Goal: Task Accomplishment & Management: Complete application form

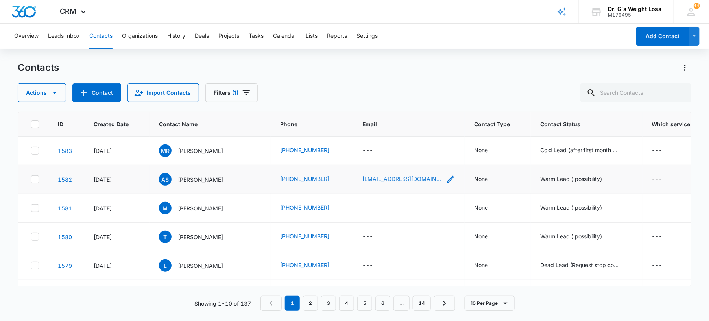
scroll to position [0, 98]
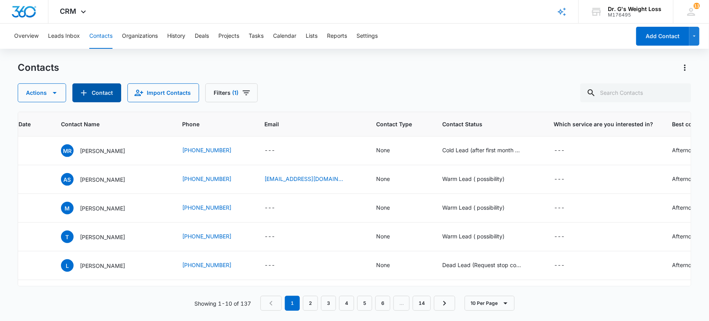
click at [95, 92] on button "Contact" at bounding box center [96, 92] width 49 height 19
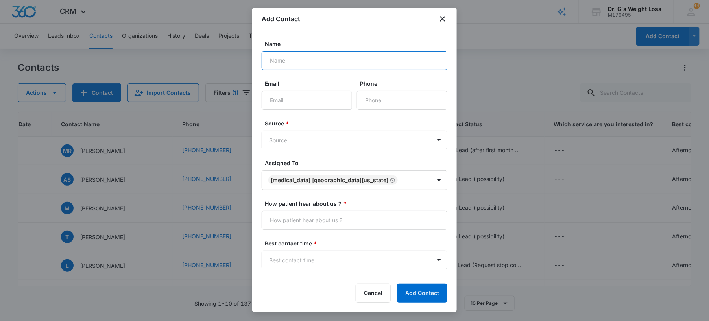
paste input "[PERSON_NAME] [PERSON_NAME]"
type input "[PERSON_NAME] [PERSON_NAME]"
drag, startPoint x: 290, startPoint y: 101, endPoint x: 289, endPoint y: 105, distance: 4.1
click at [290, 101] on input "Email" at bounding box center [307, 100] width 90 height 19
click at [371, 105] on input "Phone" at bounding box center [402, 100] width 90 height 19
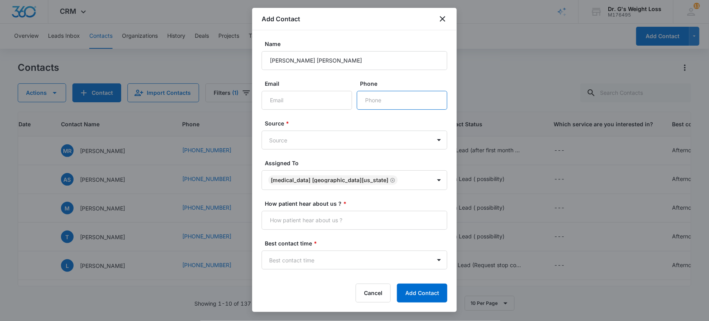
paste input "[PHONE_NUMBER]"
type input "[PHONE_NUMBER]"
click at [405, 142] on body "CRM Apps Forms CRM Email Files Brand AI Assistant Review & Import Brand Profile…" at bounding box center [354, 160] width 709 height 321
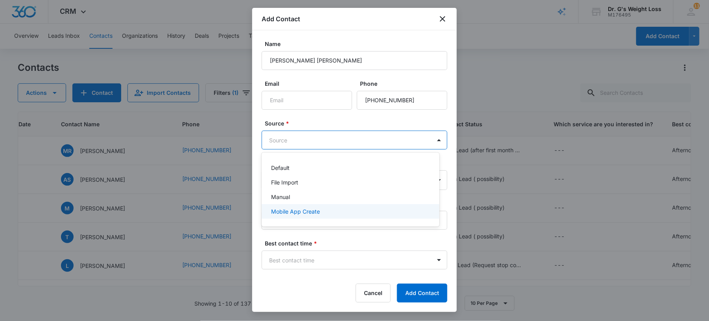
click at [359, 216] on div "Mobile App Create" at bounding box center [349, 211] width 157 height 8
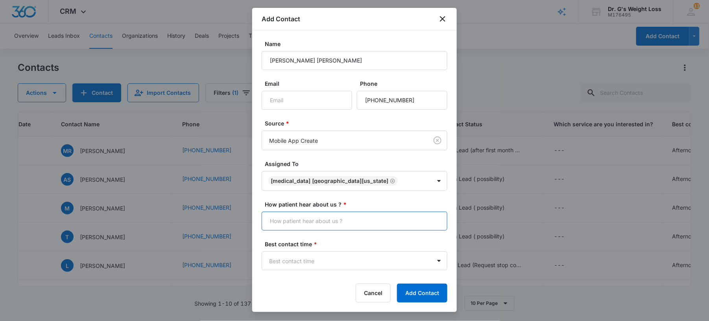
click at [306, 225] on input "How patient hear about us ? *" at bounding box center [355, 221] width 186 height 19
type input "Many Chat"
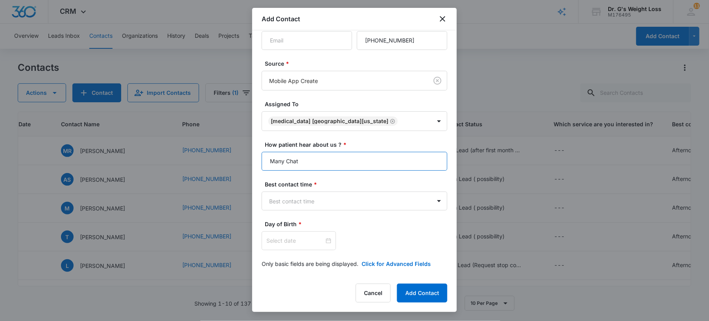
scroll to position [62, 0]
click at [310, 205] on body "CRM Apps Forms CRM Email Files Brand AI Assistant Review & Import Brand Profile…" at bounding box center [354, 160] width 709 height 321
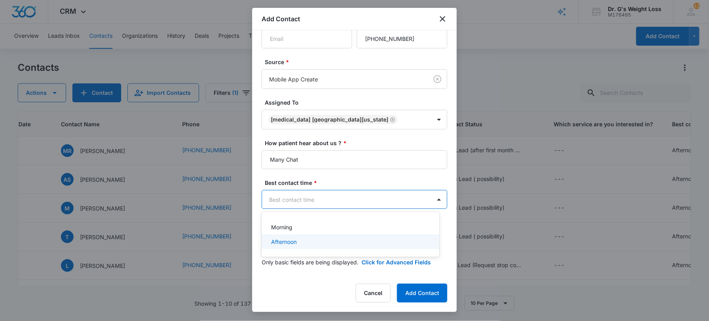
click at [301, 244] on div "Afternoon" at bounding box center [349, 242] width 157 height 8
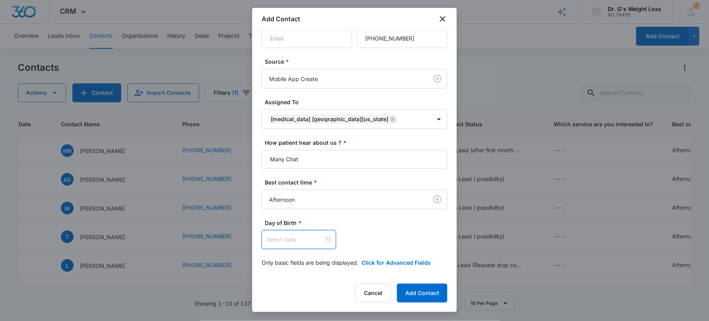
click at [292, 244] on input at bounding box center [295, 239] width 58 height 9
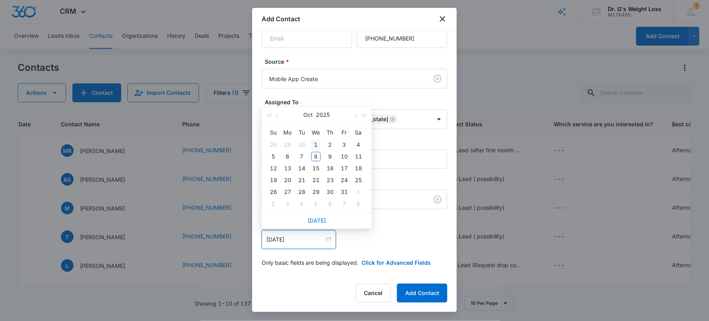
type input "[DATE]"
click at [318, 107] on button "2025" at bounding box center [323, 115] width 14 height 16
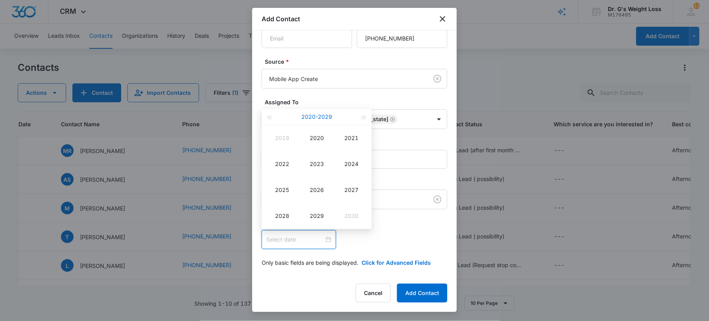
click at [321, 118] on button "[DATE] - [DATE]" at bounding box center [316, 117] width 31 height 16
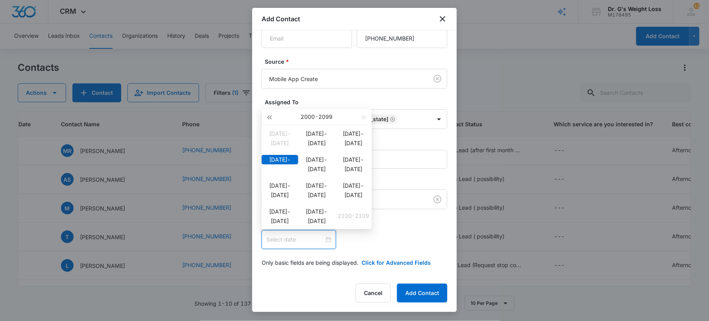
click at [269, 116] on span "button" at bounding box center [269, 118] width 4 height 4
type input "[DATE]"
click at [366, 115] on button "button" at bounding box center [364, 117] width 9 height 16
click at [331, 190] on div "[DATE]-[DATE]" at bounding box center [316, 185] width 37 height 9
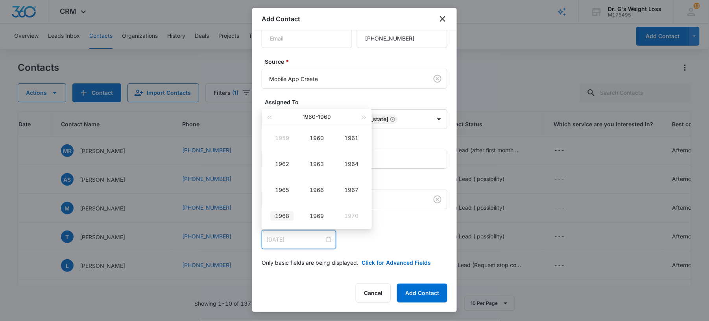
type input "[DATE]"
click at [318, 191] on div "1966" at bounding box center [317, 189] width 24 height 9
click at [275, 140] on div "Jan" at bounding box center [282, 137] width 24 height 9
type input "[DATE]"
click at [359, 142] on div "1" at bounding box center [358, 144] width 9 height 9
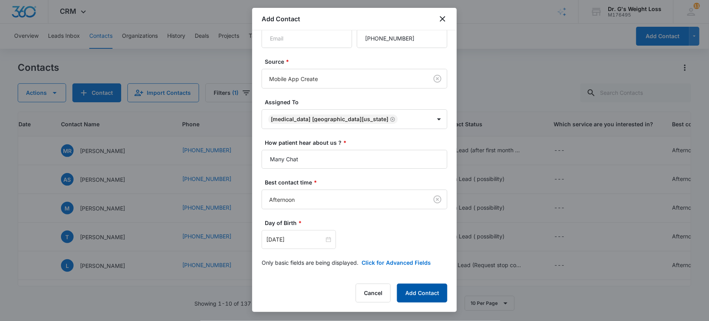
click at [423, 285] on button "Add Contact" at bounding box center [422, 293] width 50 height 19
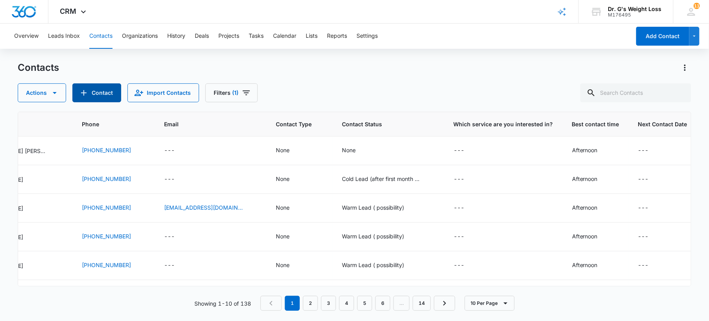
scroll to position [0, 201]
click at [340, 148] on div "None" at bounding box center [347, 150] width 14 height 8
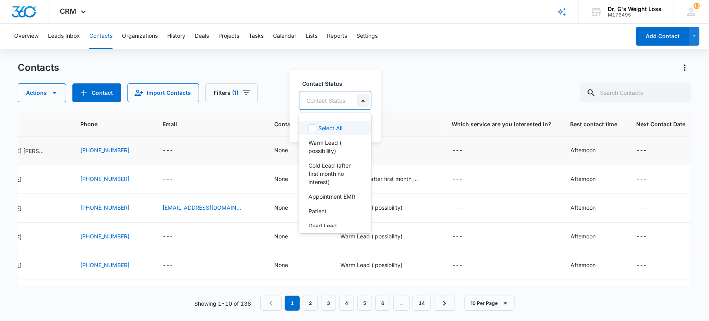
click at [365, 99] on div at bounding box center [363, 100] width 13 height 13
click at [330, 167] on p "Cold Lead (after first month no interest)" at bounding box center [334, 173] width 52 height 25
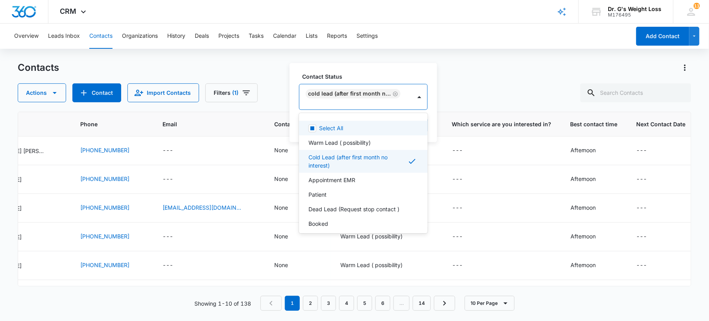
click at [469, 78] on div "Contacts Actions Contact Import Contacts Filters (1)" at bounding box center [354, 81] width 673 height 41
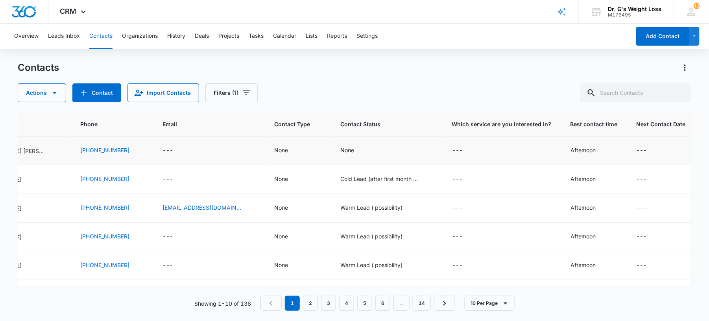
click at [331, 156] on td "None" at bounding box center [387, 151] width 112 height 29
click at [340, 151] on div "None" at bounding box center [347, 150] width 14 height 8
click at [389, 127] on button "Save" at bounding box center [387, 125] width 23 height 15
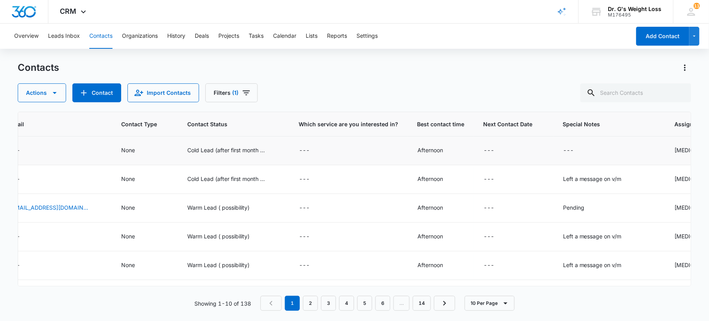
scroll to position [0, 400]
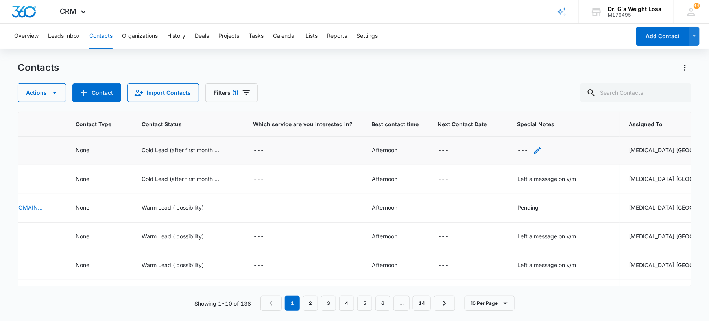
click at [517, 151] on div "---" at bounding box center [522, 150] width 11 height 9
click at [510, 76] on textarea "Special Notes" at bounding box center [509, 87] width 93 height 45
type textarea "Left a message on vm"
click at [540, 123] on button "Save" at bounding box center [544, 125] width 23 height 15
drag, startPoint x: 573, startPoint y: 274, endPoint x: 539, endPoint y: 278, distance: 34.1
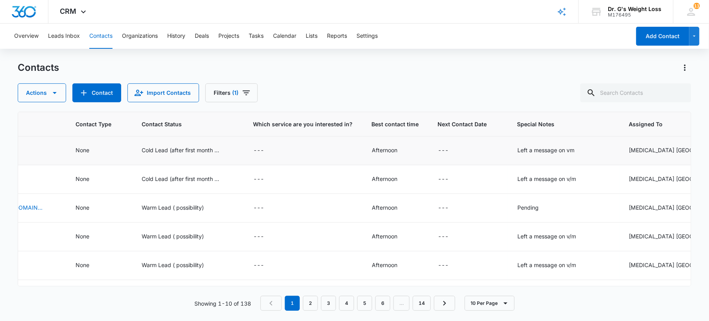
click at [539, 278] on div "ID Created Date Contact Name Phone Email Contact Type Contact Status Which serv…" at bounding box center [354, 199] width 673 height 175
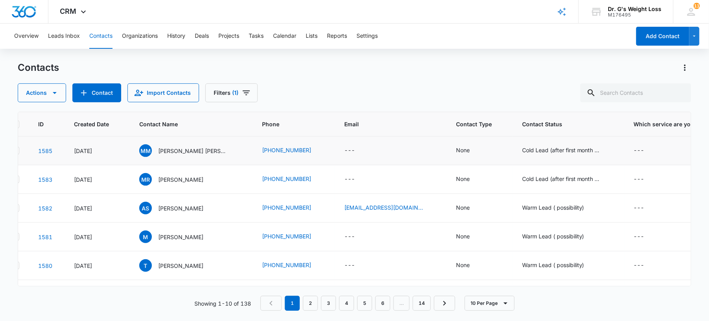
scroll to position [0, 0]
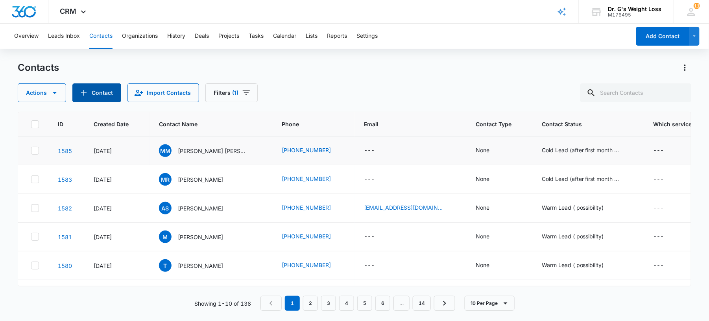
click at [95, 87] on button "Contact" at bounding box center [96, 92] width 49 height 19
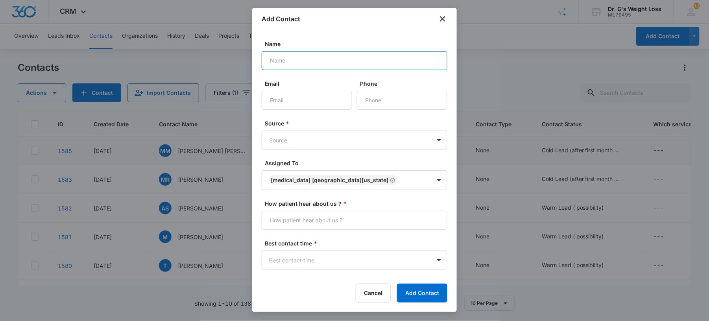
paste input "[PERSON_NAME]"
type input "[PERSON_NAME]"
click at [362, 98] on input "Phone" at bounding box center [402, 100] width 90 height 19
paste input "[PHONE_NUMBER]"
type input "[PHONE_NUMBER]"
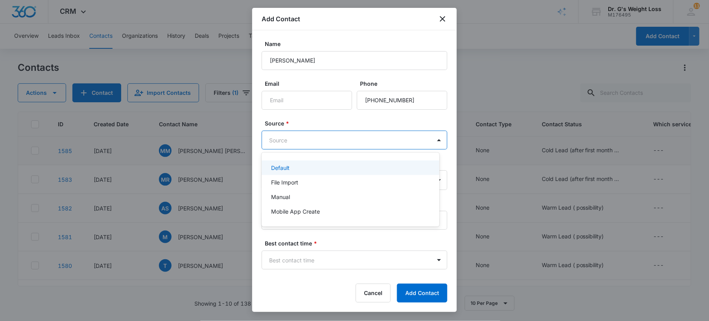
click at [308, 139] on body "CRM Apps Forms CRM Email Files Brand AI Assistant Review & Import Brand Profile…" at bounding box center [354, 160] width 709 height 321
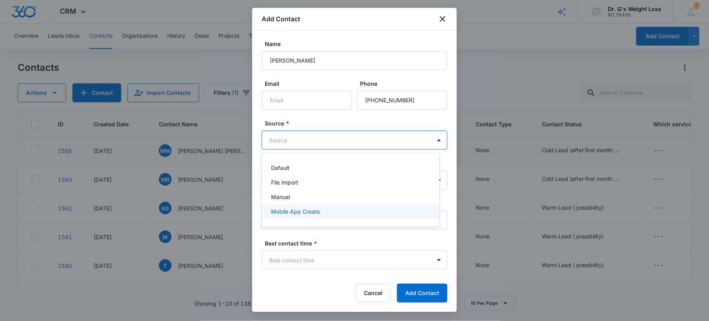
click at [292, 211] on p "Mobile App Create" at bounding box center [295, 211] width 49 height 8
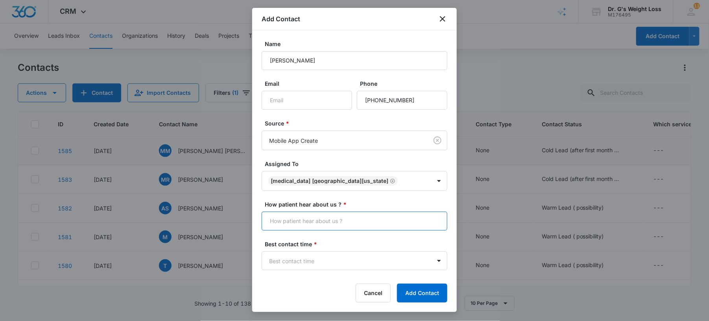
click at [275, 218] on input "How patient hear about us ? *" at bounding box center [355, 221] width 186 height 19
type input "Many Chat"
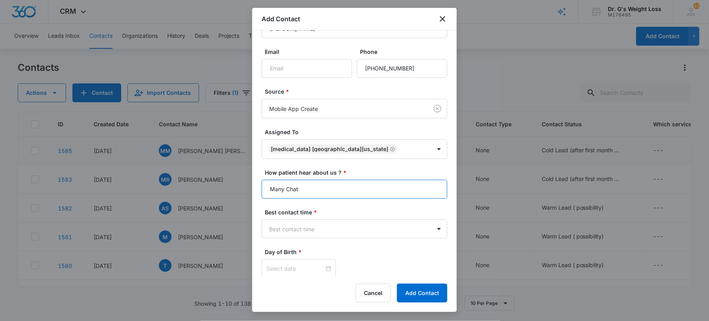
scroll to position [62, 0]
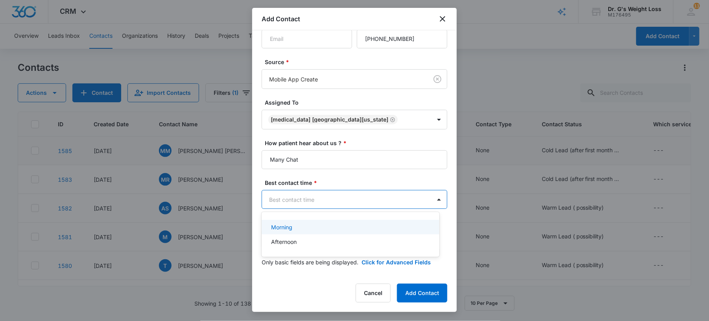
click at [295, 197] on body "CRM Apps Forms CRM Email Files Brand AI Assistant Review & Import Brand Profile…" at bounding box center [354, 160] width 709 height 321
click at [284, 231] on p "Morning" at bounding box center [281, 227] width 21 height 8
click at [280, 243] on input at bounding box center [295, 239] width 58 height 9
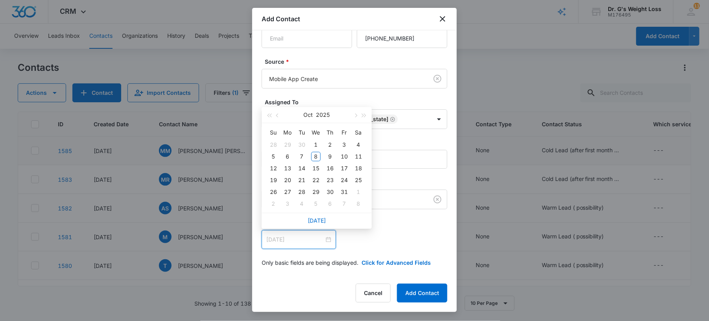
type input "[DATE]"
click at [266, 112] on button "button" at bounding box center [269, 115] width 9 height 16
click at [325, 115] on button "2024" at bounding box center [323, 115] width 14 height 16
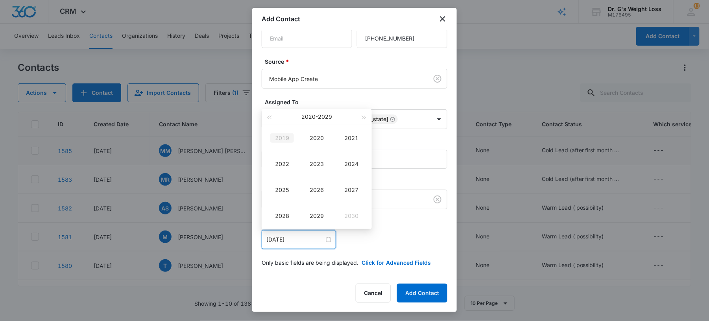
type input "[DATE]"
click at [269, 119] on span "button" at bounding box center [269, 118] width 4 height 4
click at [315, 189] on div "1996" at bounding box center [317, 189] width 24 height 9
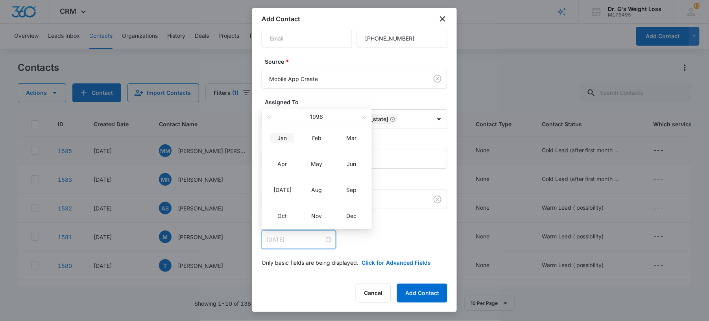
type input "[DATE]"
click at [282, 137] on div "Jan" at bounding box center [282, 137] width 24 height 9
type input "[DATE]"
click at [284, 139] on td "1" at bounding box center [287, 145] width 14 height 12
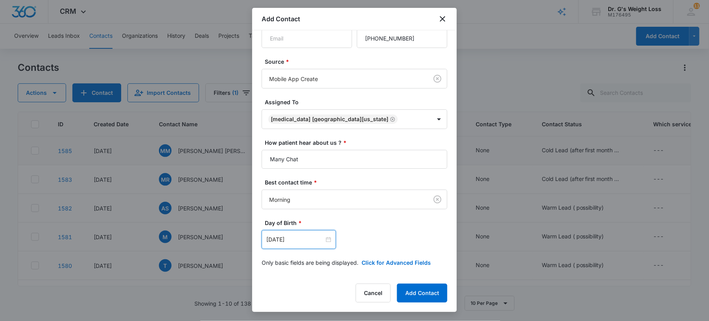
scroll to position [63, 0]
click at [411, 293] on button "Add Contact" at bounding box center [422, 293] width 50 height 19
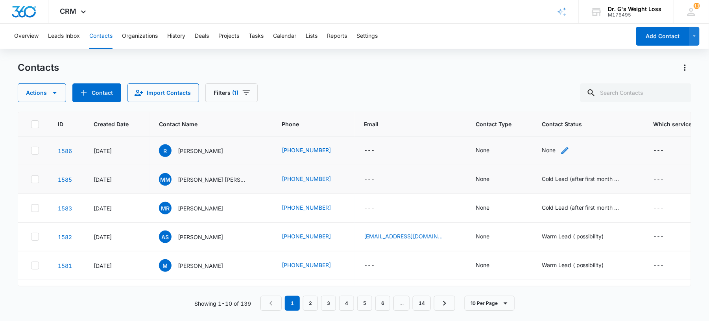
click at [542, 149] on div "None" at bounding box center [549, 150] width 14 height 8
click at [541, 103] on div at bounding box center [527, 101] width 39 height 10
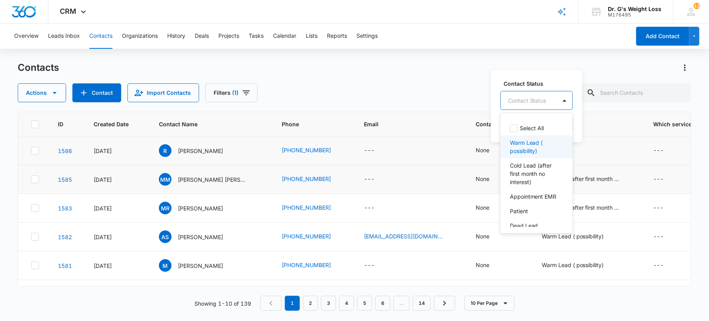
click at [539, 147] on p "Warm Lead ( possibility)" at bounding box center [536, 146] width 52 height 17
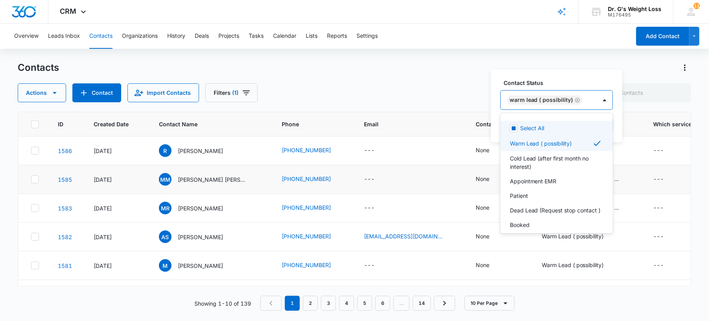
click at [570, 55] on div "Overview Leads Inbox Contacts Organizations History Deals Projects Tasks Calend…" at bounding box center [354, 172] width 709 height 297
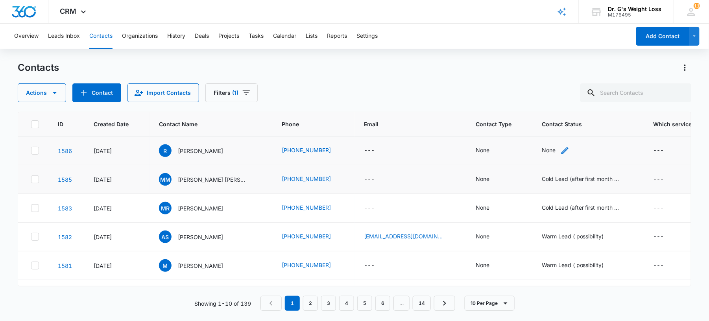
click at [542, 155] on div "None" at bounding box center [549, 150] width 14 height 9
click at [571, 123] on button "Save" at bounding box center [581, 125] width 23 height 15
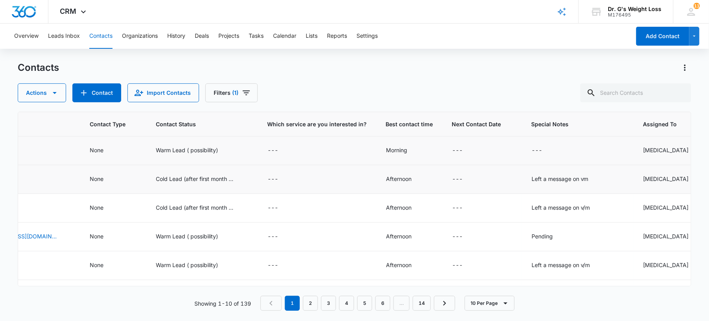
scroll to position [0, 400]
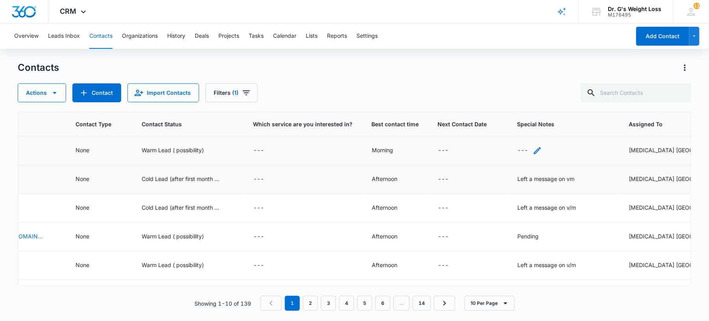
click at [517, 148] on div "---" at bounding box center [529, 150] width 25 height 9
click at [514, 93] on textarea "Special Notes" at bounding box center [509, 87] width 93 height 45
type textarea "Left a mensaje on v/m"
click at [539, 118] on button "Save" at bounding box center [544, 125] width 23 height 15
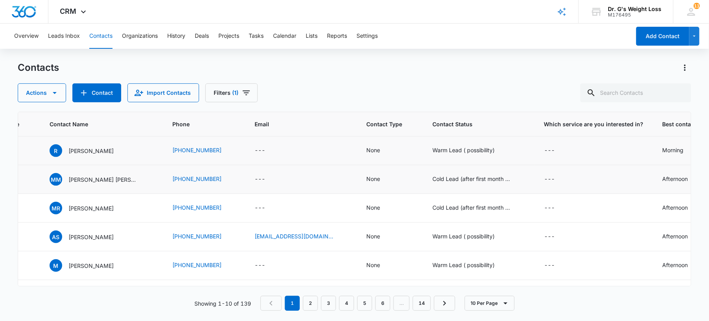
scroll to position [0, 0]
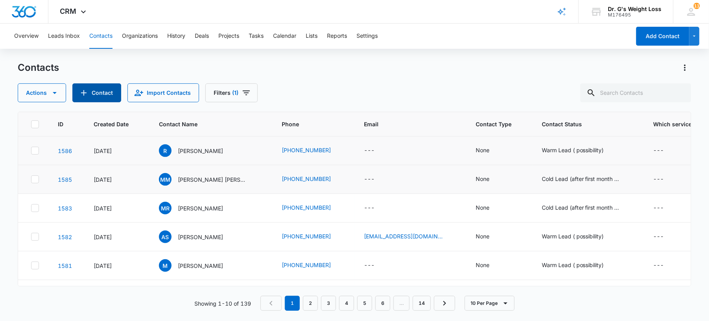
click at [115, 93] on button "Contact" at bounding box center [96, 92] width 49 height 19
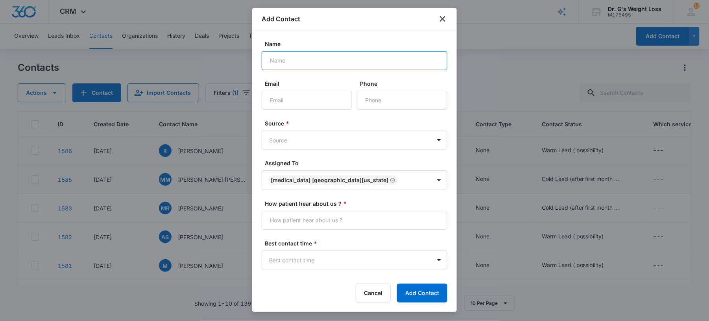
paste input "[PERSON_NAME]"
type input "[PERSON_NAME]"
click at [400, 104] on input "Phone" at bounding box center [402, 100] width 90 height 19
paste input "[PHONE_NUMBER]"
type input "[PHONE_NUMBER]"
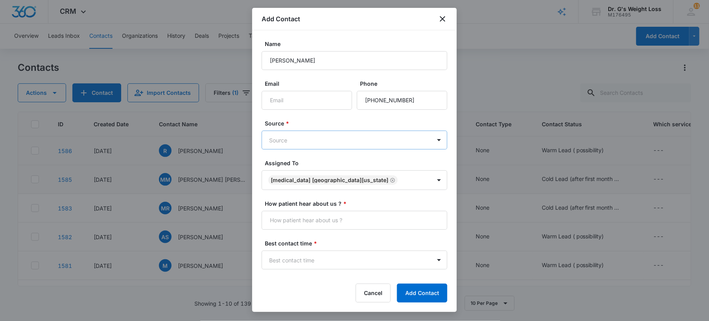
click at [333, 137] on body "CRM Apps Forms CRM Email Files Brand AI Assistant Review & Import Brand Profile…" at bounding box center [354, 160] width 709 height 321
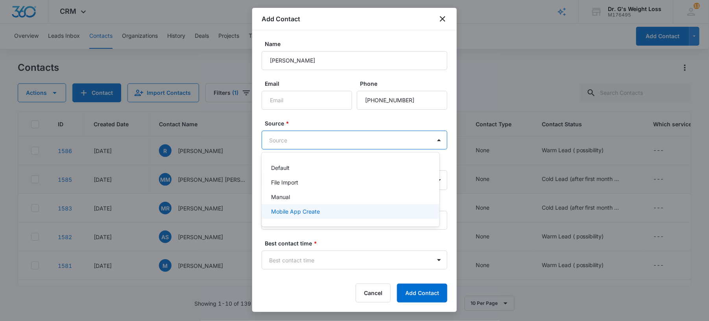
click at [304, 212] on p "Mobile App Create" at bounding box center [295, 211] width 49 height 8
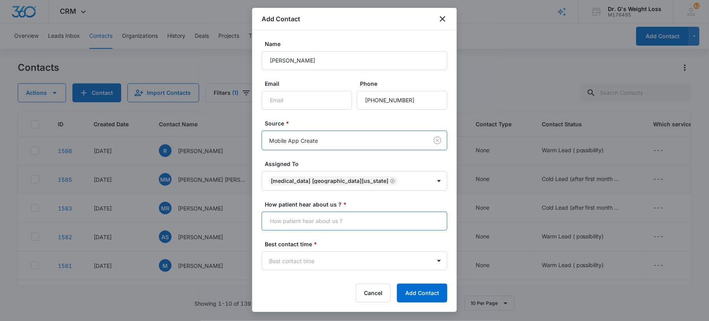
click at [304, 218] on input "How patient hear about us ? *" at bounding box center [355, 221] width 186 height 19
type input "Many Chat"
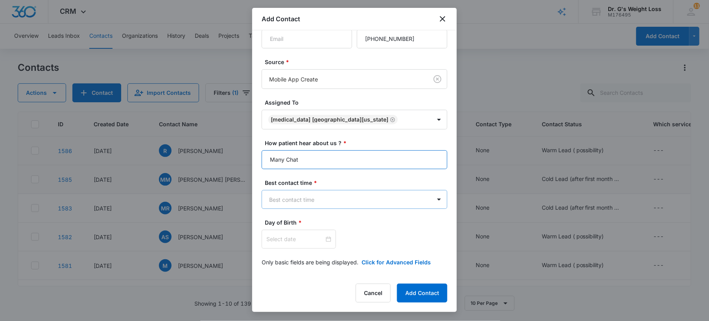
scroll to position [62, 0]
click at [315, 196] on body "CRM Apps Forms CRM Email Files Brand AI Assistant Review & Import Brand Profile…" at bounding box center [354, 160] width 709 height 321
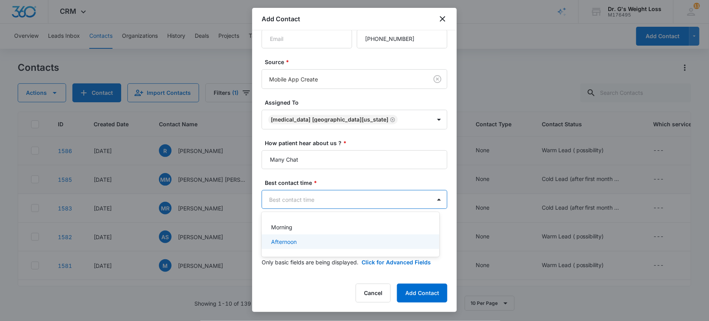
click at [296, 241] on p "Afternoon" at bounding box center [284, 242] width 26 height 8
click at [306, 198] on body "CRM Apps Forms CRM Email Files Brand AI Assistant Review & Import Brand Profile…" at bounding box center [354, 160] width 709 height 321
click at [304, 228] on div "Morning" at bounding box center [349, 228] width 157 height 8
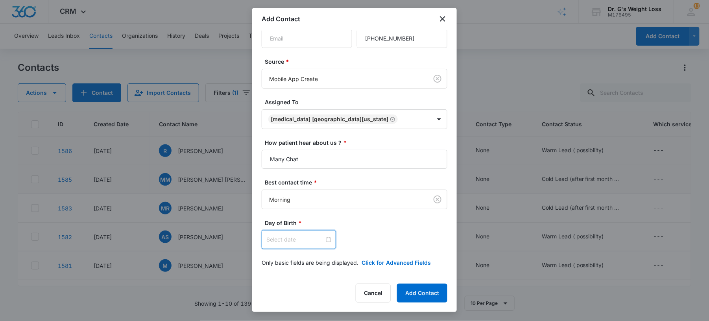
click at [309, 240] on input at bounding box center [295, 239] width 58 height 9
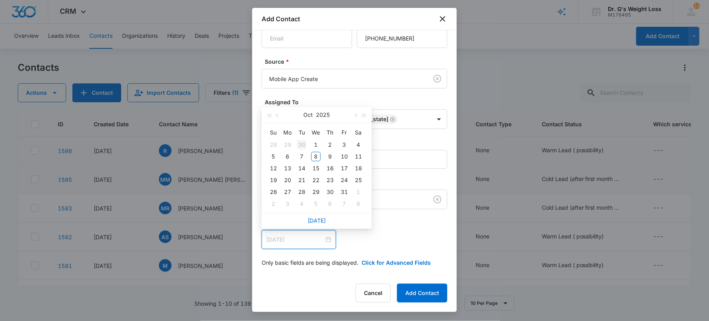
type input "[DATE]"
click at [316, 114] on button "2025" at bounding box center [323, 115] width 14 height 16
click at [269, 117] on span "button" at bounding box center [269, 118] width 4 height 4
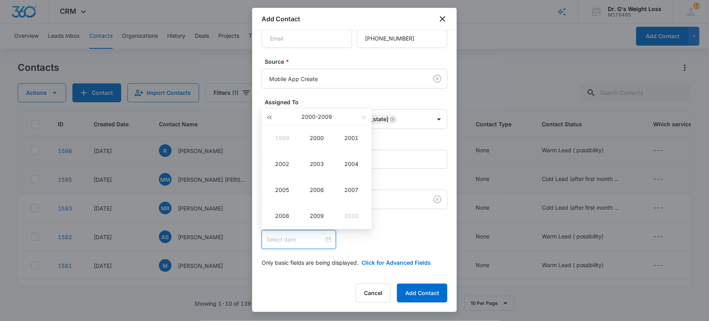
click at [269, 117] on span "button" at bounding box center [269, 118] width 4 height 4
click at [350, 165] on div "1994" at bounding box center [351, 163] width 24 height 9
type input "[DATE]"
click at [276, 137] on div "Jan" at bounding box center [282, 137] width 24 height 9
type input "[DATE]"
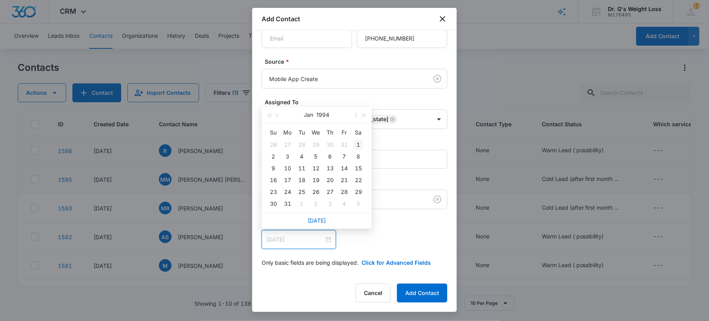
click at [360, 144] on div "1" at bounding box center [358, 144] width 9 height 9
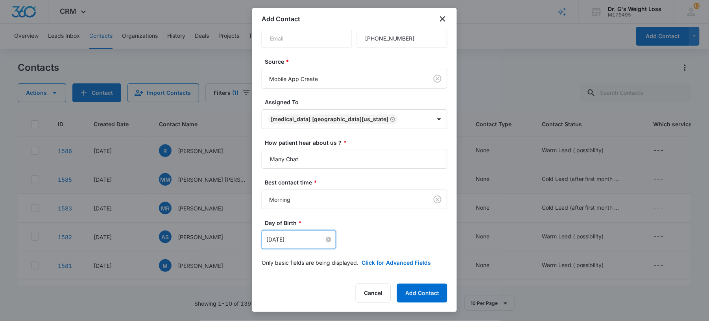
scroll to position [63, 0]
click at [426, 295] on button "Add Contact" at bounding box center [422, 293] width 50 height 19
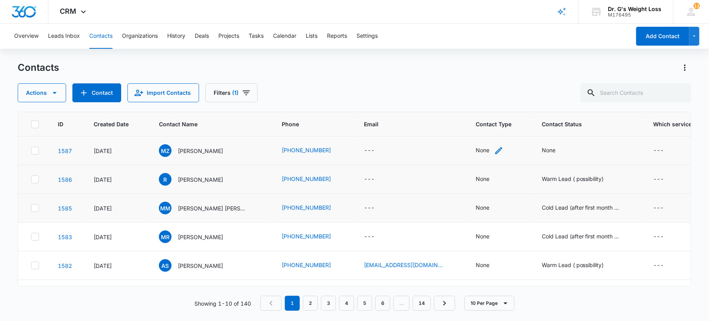
click at [476, 147] on div "None" at bounding box center [483, 150] width 14 height 8
click at [493, 109] on div at bounding box center [497, 100] width 16 height 18
click at [459, 147] on div "Lead" at bounding box center [470, 142] width 69 height 15
click at [478, 109] on div "Lead" at bounding box center [458, 99] width 44 height 19
click at [476, 128] on button "Save" at bounding box center [484, 125] width 23 height 15
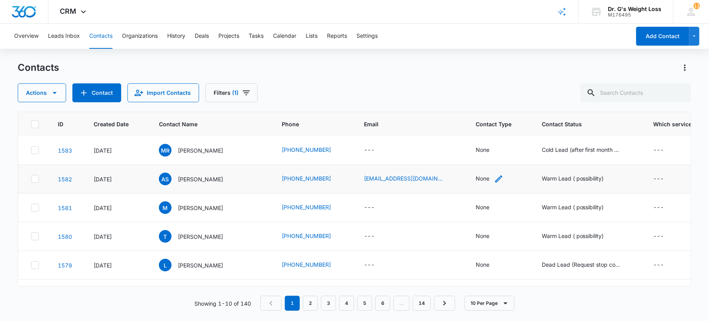
scroll to position [147, 0]
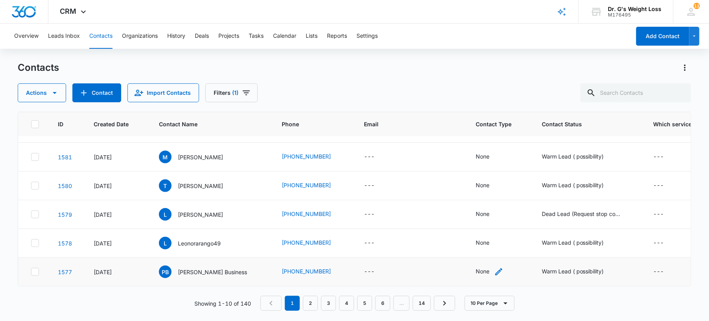
click at [476, 267] on div "None" at bounding box center [483, 271] width 14 height 8
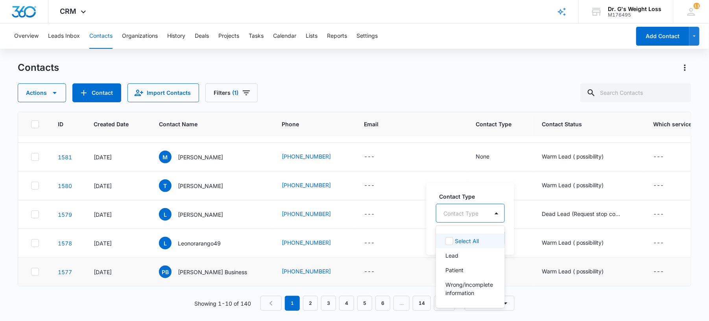
click at [488, 208] on div "Contact Type" at bounding box center [462, 214] width 52 height 18
click at [442, 249] on div "Lead" at bounding box center [470, 255] width 69 height 15
click at [500, 183] on div "Contact Type option Lead, selected. 4 results available. Use Up and Down to cho…" at bounding box center [465, 218] width 79 height 73
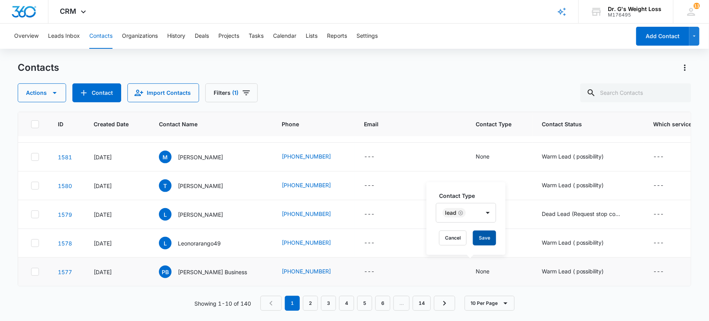
click at [473, 241] on button "Save" at bounding box center [484, 238] width 23 height 15
click at [476, 238] on div "None" at bounding box center [483, 242] width 14 height 8
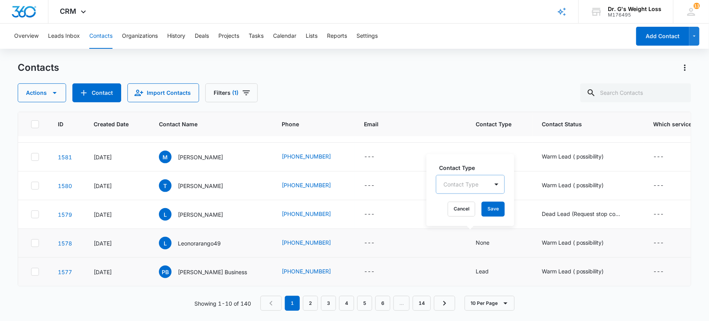
click at [488, 185] on div "Contact Type" at bounding box center [462, 184] width 52 height 18
click at [466, 234] on div "Patient" at bounding box center [470, 241] width 69 height 15
click at [458, 223] on div "Lead" at bounding box center [468, 227] width 47 height 8
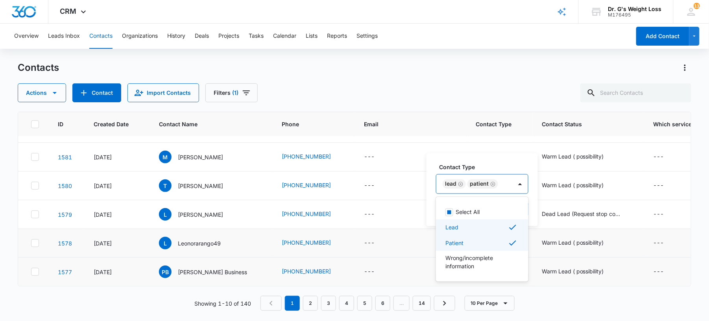
click at [456, 241] on p "Patient" at bounding box center [454, 243] width 18 height 8
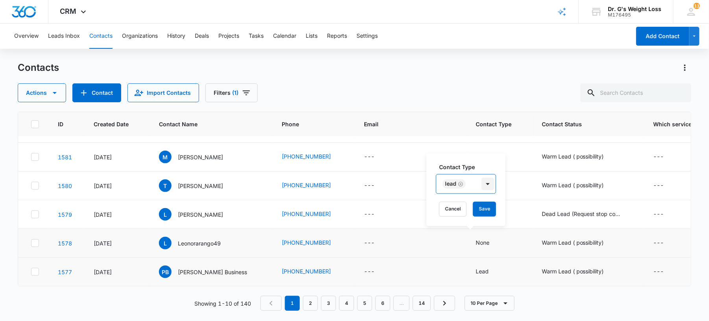
click at [482, 178] on div at bounding box center [488, 184] width 13 height 13
click at [486, 208] on button "Save" at bounding box center [484, 209] width 23 height 15
click at [476, 210] on div "None" at bounding box center [483, 214] width 14 height 8
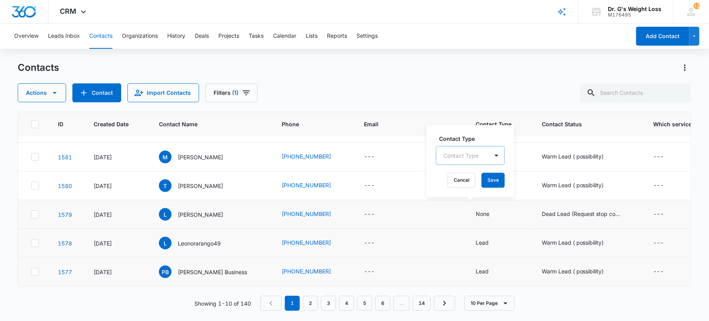
click at [483, 155] on div "Contact Type" at bounding box center [462, 156] width 52 height 18
click at [473, 228] on p "Wrong/incomplete information" at bounding box center [469, 231] width 48 height 17
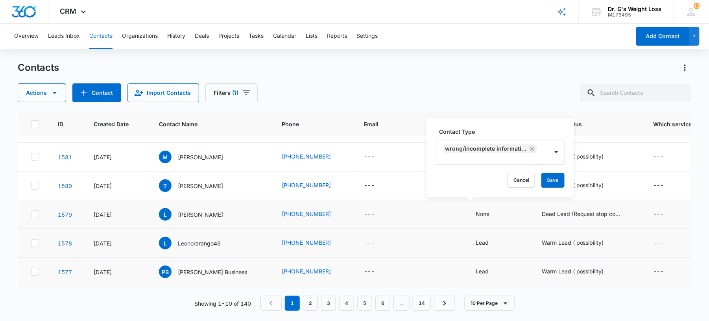
click at [530, 133] on label "Contact Type" at bounding box center [503, 131] width 129 height 8
click at [544, 177] on button "Save" at bounding box center [552, 180] width 23 height 15
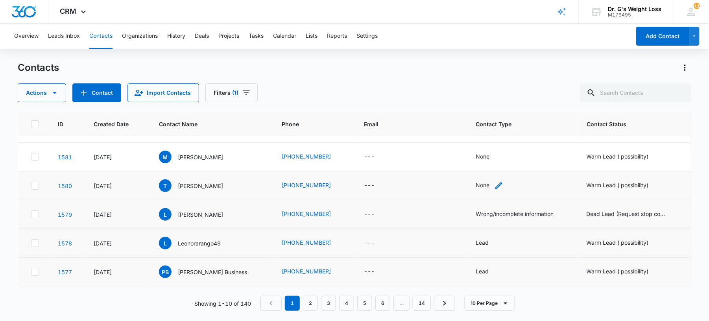
click at [476, 181] on div "None" at bounding box center [490, 185] width 28 height 9
click at [488, 131] on div "Contact Type" at bounding box center [462, 127] width 52 height 18
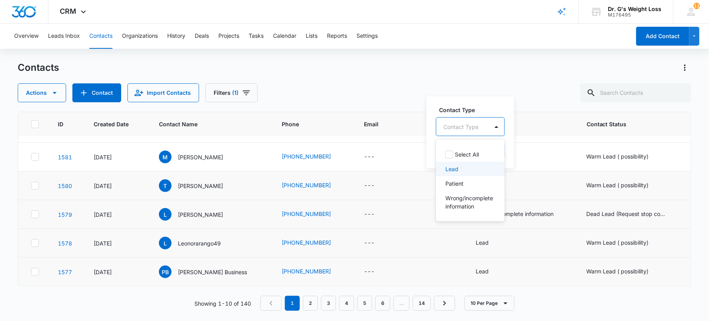
click at [466, 172] on div "Lead" at bounding box center [469, 169] width 48 height 8
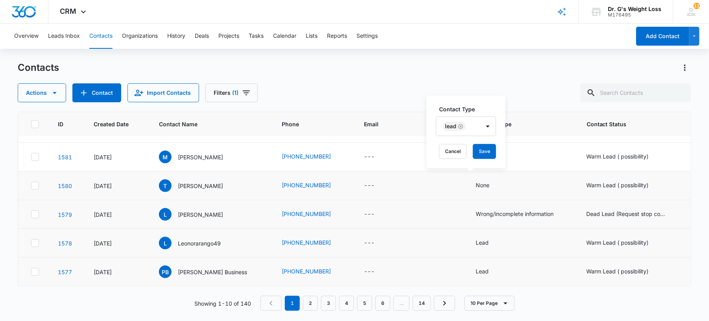
click at [490, 113] on label "Contact Type" at bounding box center [469, 109] width 60 height 8
click at [490, 151] on button "Save" at bounding box center [484, 151] width 23 height 15
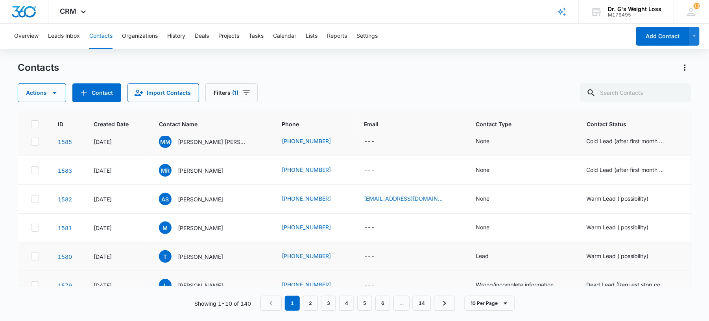
scroll to position [42, 0]
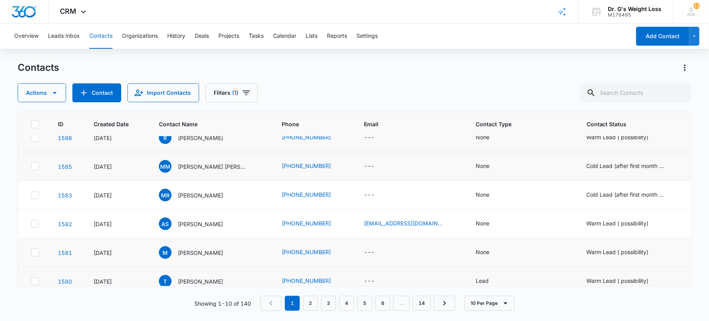
click at [466, 245] on td "None" at bounding box center [521, 252] width 111 height 29
click at [476, 249] on div "None" at bounding box center [483, 252] width 14 height 8
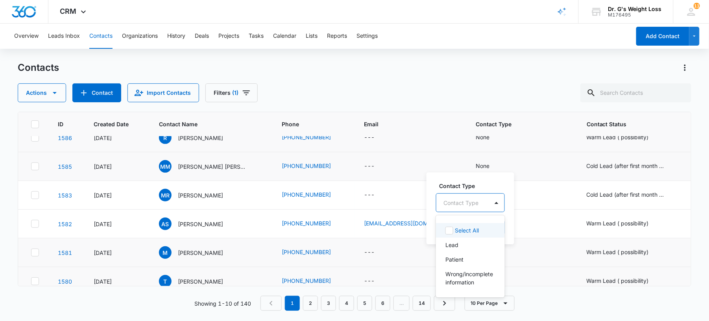
click at [489, 205] on div at bounding box center [497, 203] width 16 height 18
click at [471, 244] on div "Lead" at bounding box center [469, 245] width 48 height 8
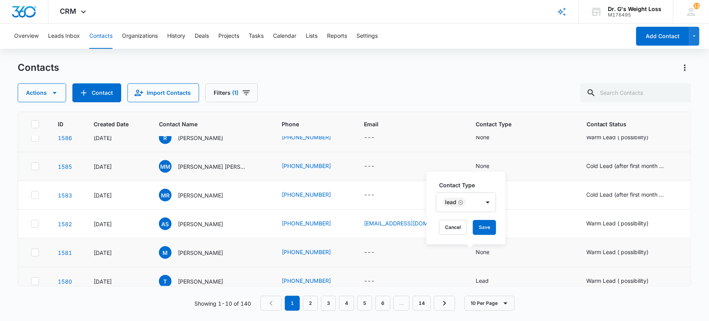
click at [479, 183] on label "Contact Type" at bounding box center [469, 185] width 60 height 8
click at [485, 226] on button "Save" at bounding box center [484, 227] width 23 height 15
click at [476, 226] on div "None" at bounding box center [483, 223] width 14 height 8
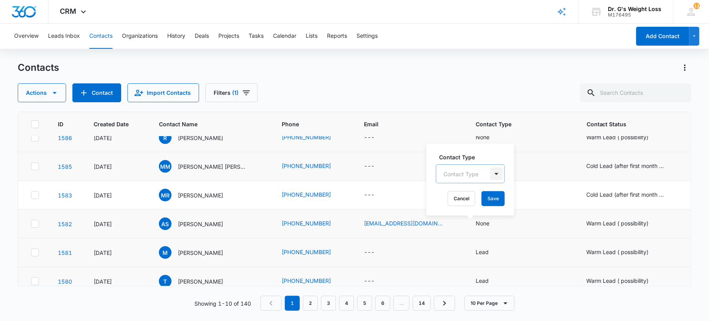
click at [496, 173] on div at bounding box center [496, 174] width 13 height 13
click at [476, 212] on div "Lead" at bounding box center [469, 216] width 48 height 8
click at [483, 155] on label "Contact Type" at bounding box center [469, 156] width 60 height 8
click at [489, 197] on button "Save" at bounding box center [484, 198] width 23 height 15
click at [466, 194] on td "None" at bounding box center [521, 195] width 111 height 29
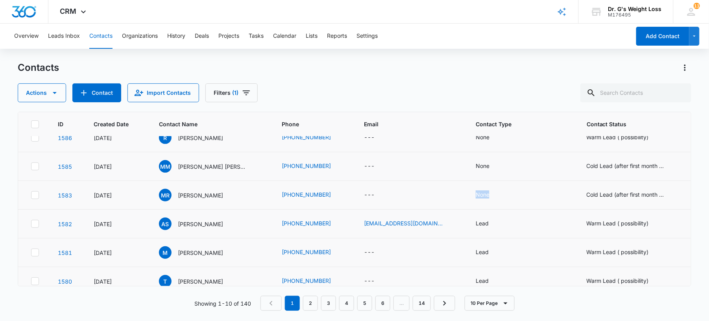
click at [466, 194] on td "None" at bounding box center [521, 195] width 111 height 29
drag, startPoint x: 455, startPoint y: 194, endPoint x: 483, endPoint y: 204, distance: 29.5
click at [483, 204] on td "None" at bounding box center [521, 195] width 111 height 29
click at [476, 194] on div "None" at bounding box center [483, 194] width 14 height 8
click at [474, 156] on div "Contact Type Contact Type Cancel Save" at bounding box center [470, 151] width 88 height 72
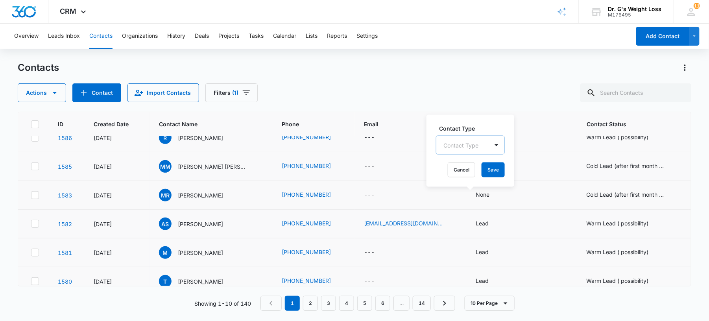
click at [480, 148] on div "Contact Type" at bounding box center [462, 145] width 52 height 18
click at [476, 189] on div "Lead" at bounding box center [469, 187] width 48 height 8
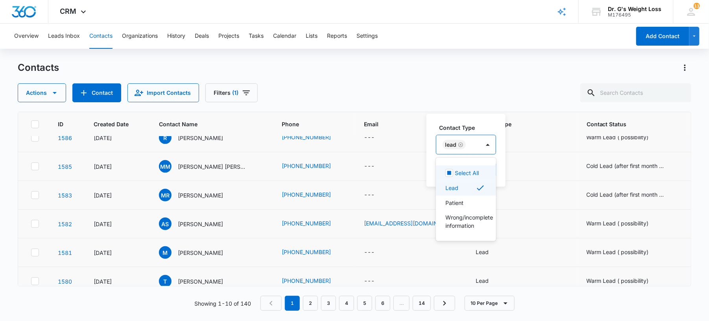
click at [488, 125] on label "Contact Type" at bounding box center [469, 128] width 60 height 8
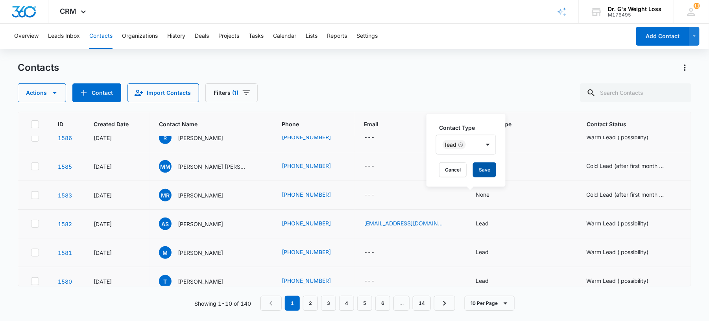
click at [486, 167] on button "Save" at bounding box center [484, 169] width 23 height 15
click at [476, 166] on div "None" at bounding box center [483, 166] width 14 height 8
click at [493, 117] on div at bounding box center [496, 116] width 13 height 13
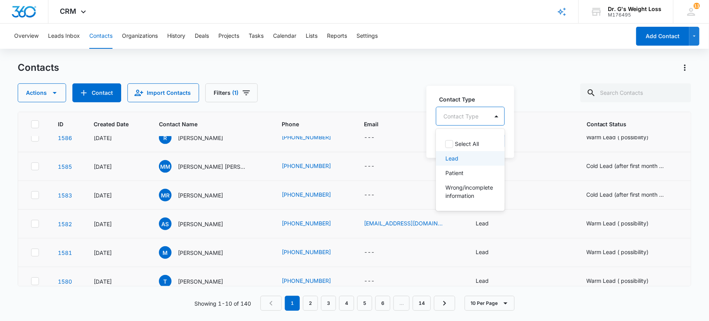
click at [480, 161] on div "Lead" at bounding box center [469, 158] width 48 height 8
click at [485, 96] on label "Contact Type" at bounding box center [469, 98] width 60 height 8
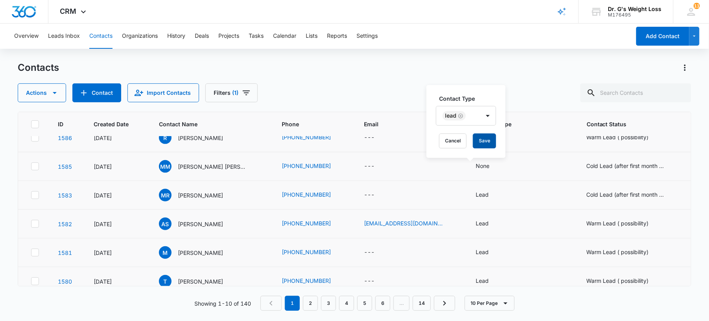
click at [483, 140] on button "Save" at bounding box center [484, 140] width 23 height 15
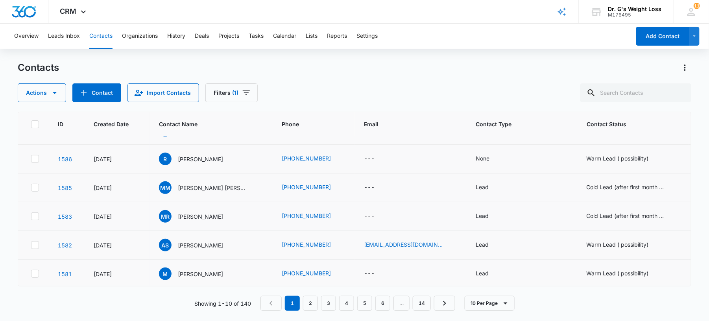
scroll to position [0, 0]
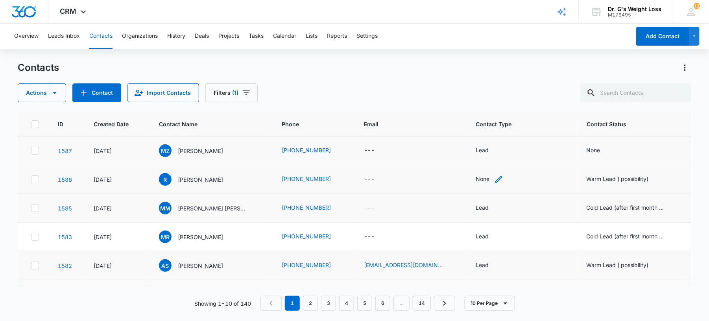
click at [476, 178] on div "None" at bounding box center [483, 179] width 14 height 8
click at [499, 129] on div at bounding box center [496, 129] width 13 height 13
click at [482, 177] on div "Lead" at bounding box center [470, 171] width 69 height 15
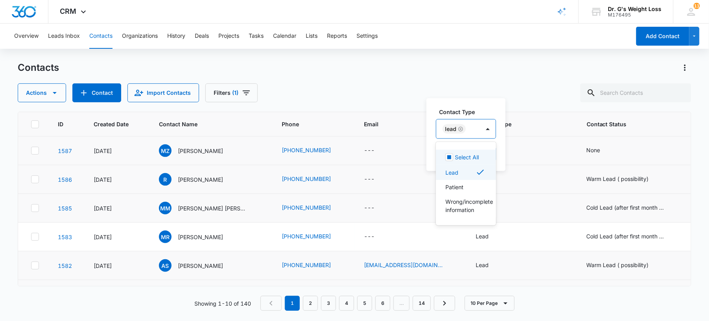
click at [487, 115] on label "Contact Type" at bounding box center [469, 112] width 60 height 8
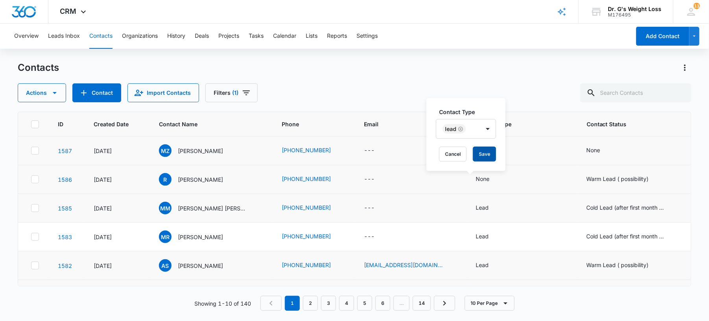
click at [488, 152] on button "Save" at bounding box center [484, 154] width 23 height 15
click at [587, 151] on div "None" at bounding box center [594, 150] width 14 height 8
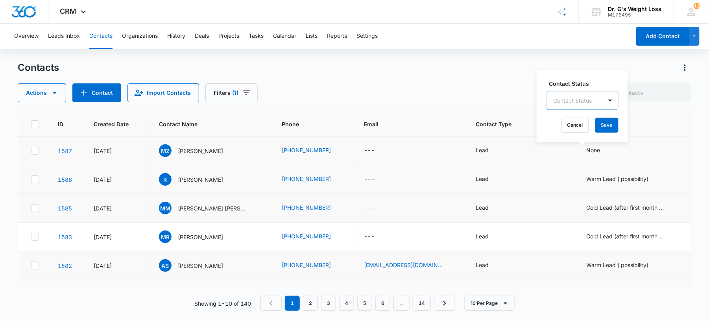
click at [600, 100] on div "Contact Status" at bounding box center [574, 101] width 56 height 18
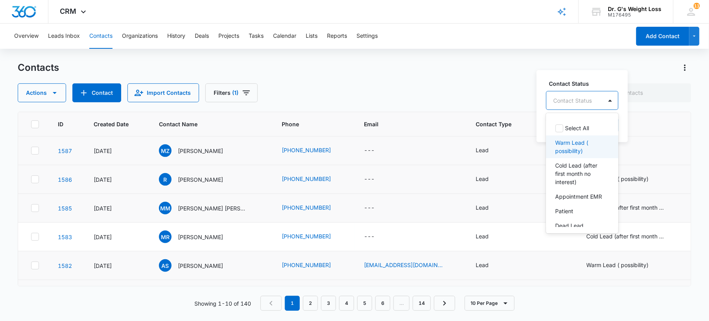
click at [570, 142] on p "Warm Lead ( possibility)" at bounding box center [581, 146] width 52 height 17
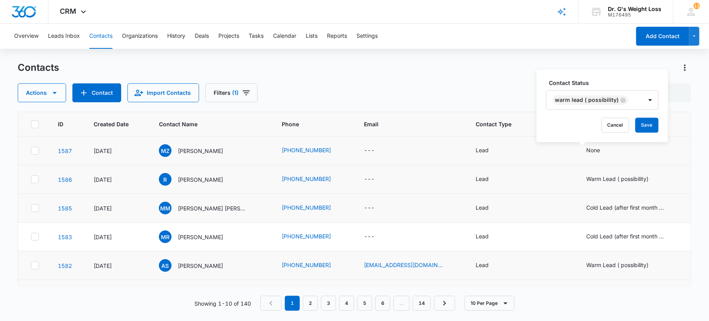
click at [644, 84] on label "Contact Status" at bounding box center [605, 83] width 113 height 8
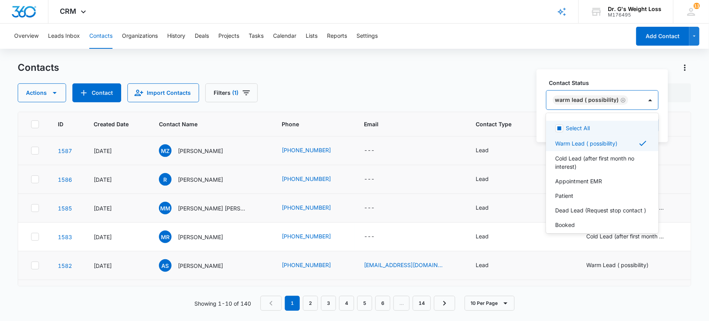
click at [628, 100] on div "Warm Lead ( possibility)" at bounding box center [594, 99] width 96 height 19
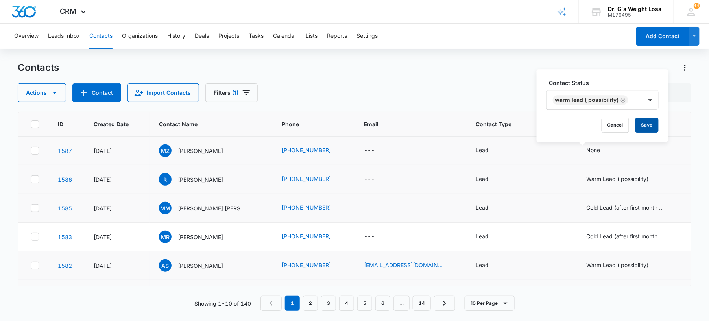
click at [637, 121] on button "Save" at bounding box center [646, 125] width 23 height 15
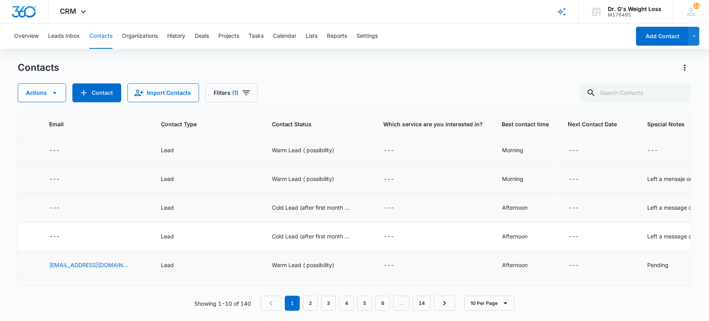
scroll to position [0, 339]
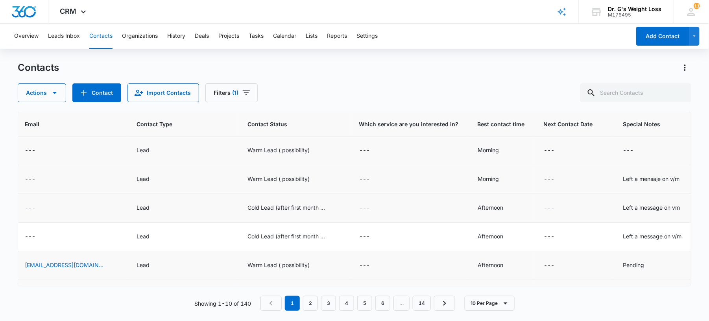
click at [378, 153] on div "---" at bounding box center [409, 150] width 100 height 9
click at [350, 147] on td "---" at bounding box center [409, 151] width 118 height 29
click at [375, 148] on icon "Which service are you interested in? - - Select to Edit Field" at bounding box center [379, 150] width 9 height 9
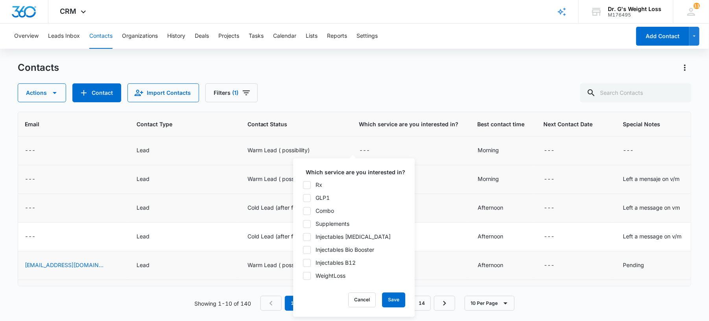
click at [312, 199] on label "GLP1" at bounding box center [354, 198] width 103 height 8
click at [303, 198] on input "GLP1" at bounding box center [303, 198] width 0 height 0
checkbox input "true"
click at [399, 301] on button "Save" at bounding box center [393, 300] width 23 height 15
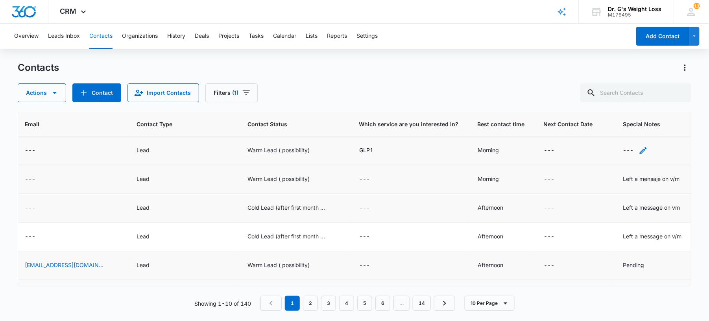
click at [623, 150] on div "---" at bounding box center [628, 150] width 11 height 9
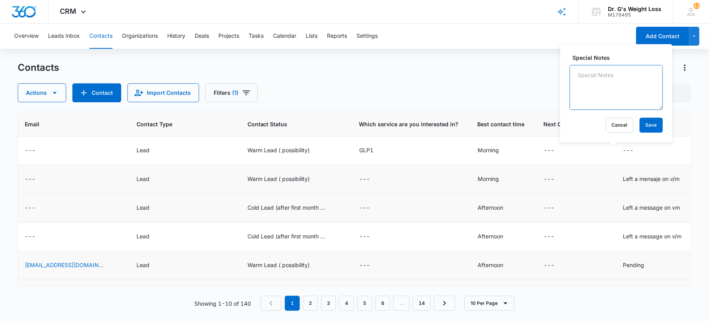
paste textarea "Price-sensitive Lead"
type textarea "Price-sensitive Lead"
click at [640, 124] on button "Save" at bounding box center [651, 125] width 23 height 15
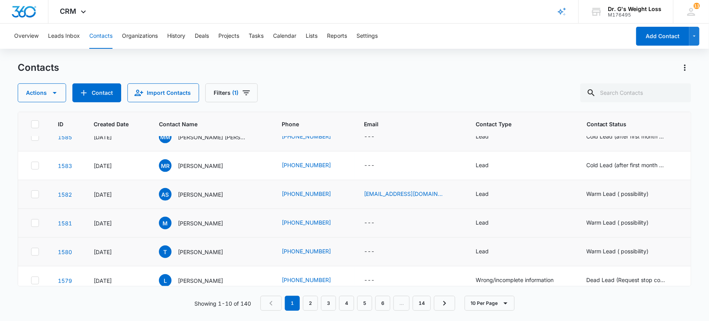
scroll to position [0, 0]
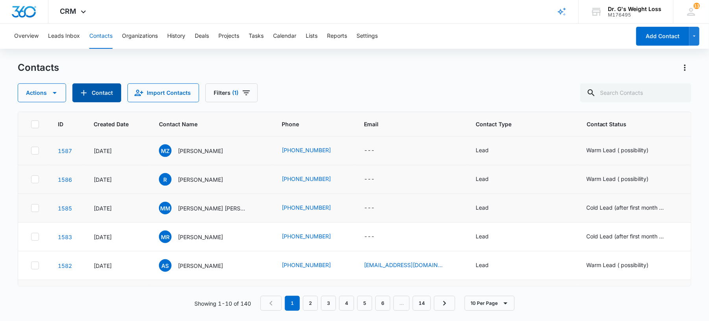
click at [97, 87] on button "Contact" at bounding box center [96, 92] width 49 height 19
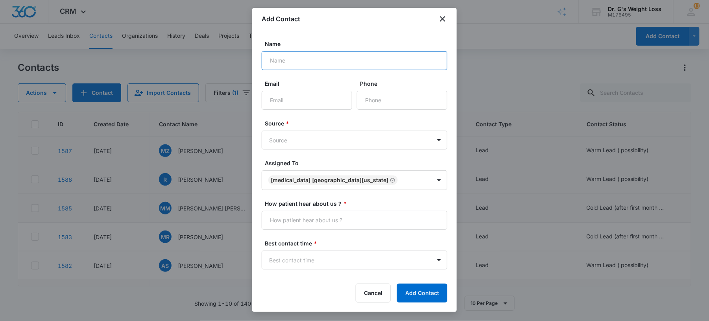
paste input "[PERSON_NAME]"
type input "[PERSON_NAME]"
click at [378, 98] on input "Phone" at bounding box center [402, 100] width 90 height 19
paste input "[PHONE_NUMBER]"
type input "[PHONE_NUMBER]"
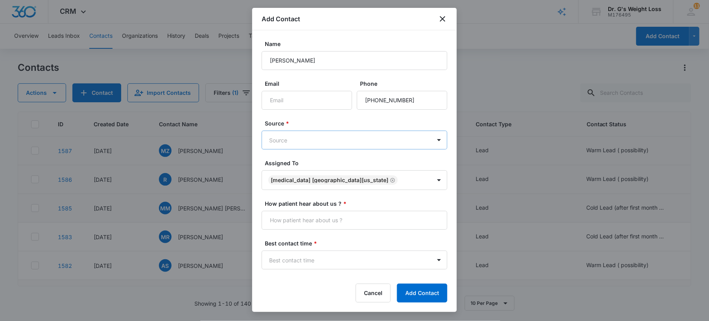
click at [274, 138] on body "CRM Apps Forms CRM Email Files Brand AI Assistant Review & Import Brand Profile…" at bounding box center [354, 160] width 709 height 321
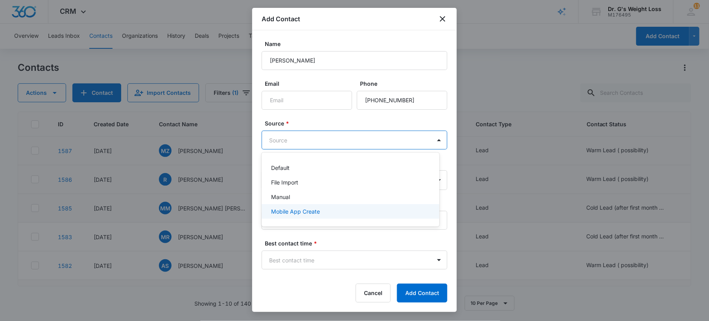
click at [271, 205] on div "Mobile App Create" at bounding box center [351, 211] width 178 height 15
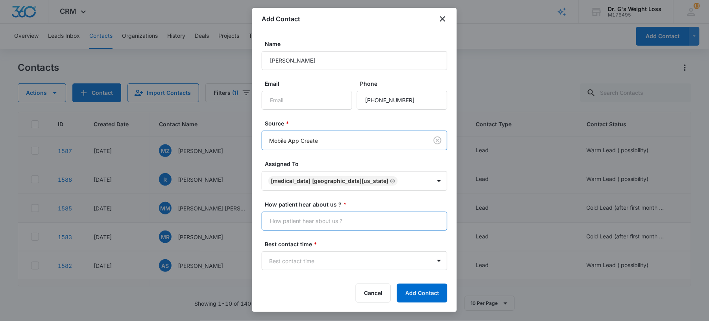
click at [284, 220] on input "How patient hear about us ? *" at bounding box center [355, 221] width 186 height 19
type input "Many Chat"
click at [298, 262] on body "CRM Apps Forms CRM Email Files Brand AI Assistant Review & Import Brand Profile…" at bounding box center [354, 160] width 709 height 321
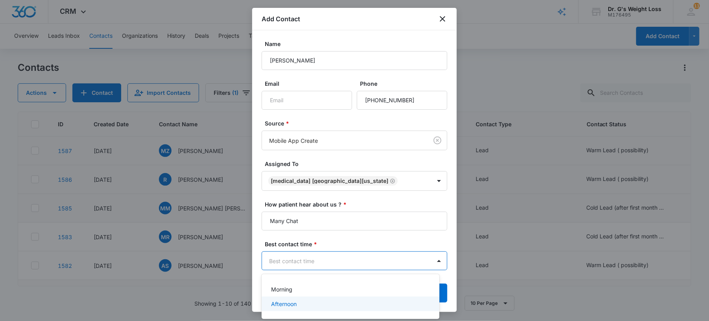
click at [290, 307] on p "Afternoon" at bounding box center [284, 304] width 26 height 8
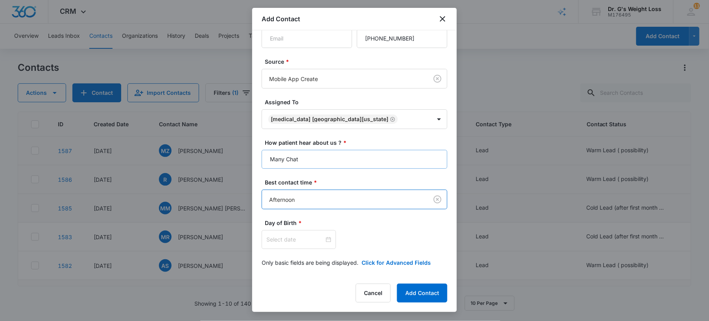
scroll to position [63, 0]
click at [298, 238] on input at bounding box center [295, 239] width 58 height 9
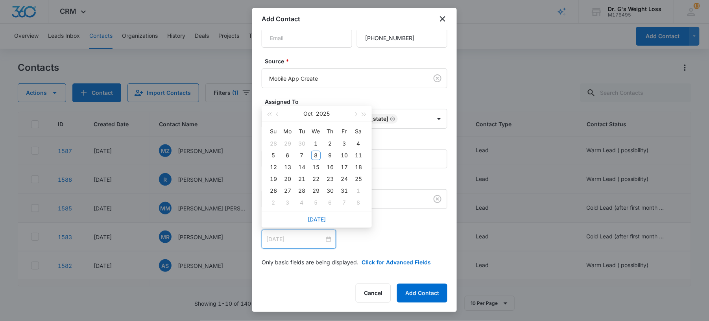
type input "[DATE]"
click at [304, 113] on button "Oct" at bounding box center [308, 114] width 9 height 16
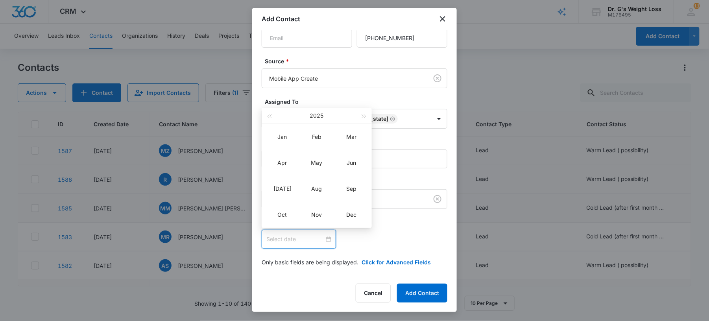
type input "[DATE]"
click at [268, 121] on button "button" at bounding box center [269, 116] width 9 height 16
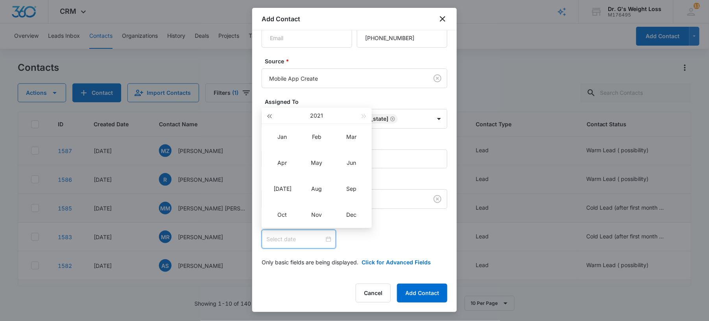
click at [268, 121] on button "button" at bounding box center [269, 116] width 9 height 16
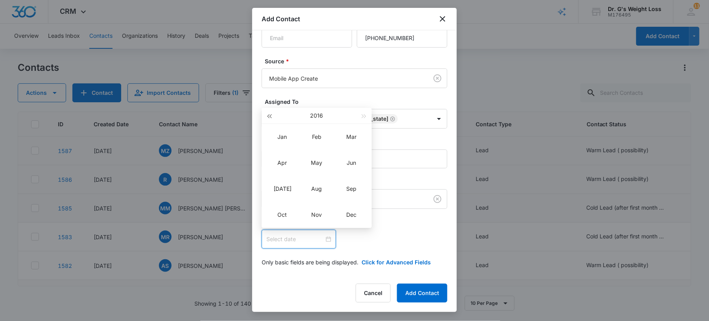
click at [268, 121] on button "button" at bounding box center [269, 116] width 9 height 16
click at [315, 120] on button "2014" at bounding box center [316, 116] width 13 height 16
click at [270, 121] on button "button" at bounding box center [269, 116] width 9 height 16
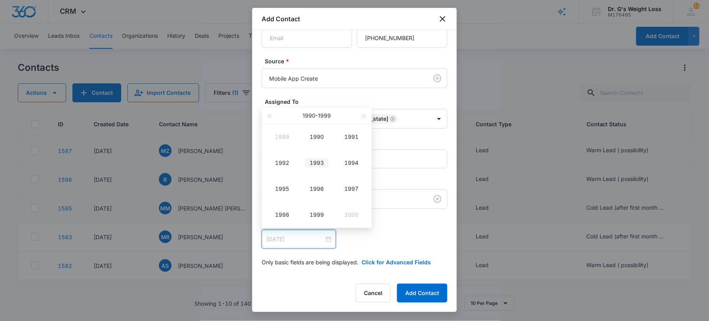
click at [316, 168] on td "1993" at bounding box center [316, 163] width 35 height 26
click at [279, 146] on td "Jan" at bounding box center [282, 137] width 35 height 26
type input "[DATE]"
click at [344, 142] on div "1" at bounding box center [343, 143] width 9 height 9
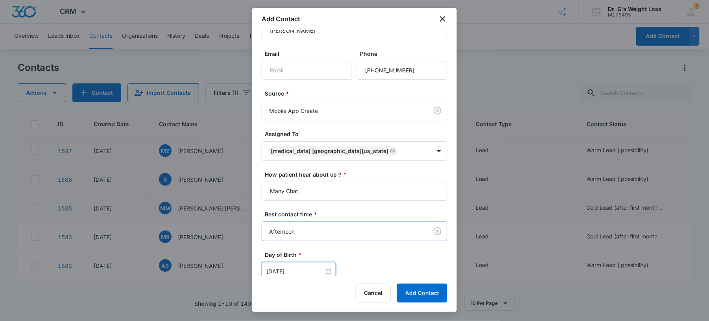
scroll to position [0, 0]
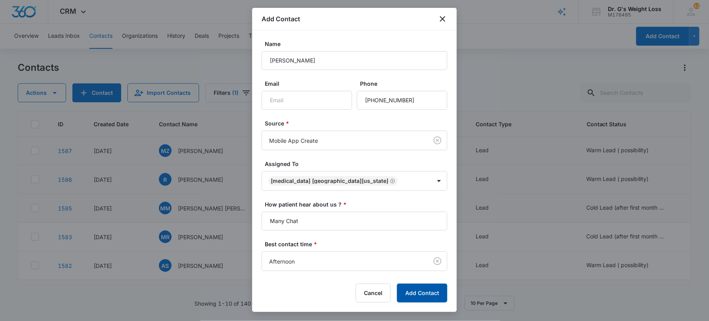
click at [441, 298] on button "Add Contact" at bounding box center [422, 293] width 50 height 19
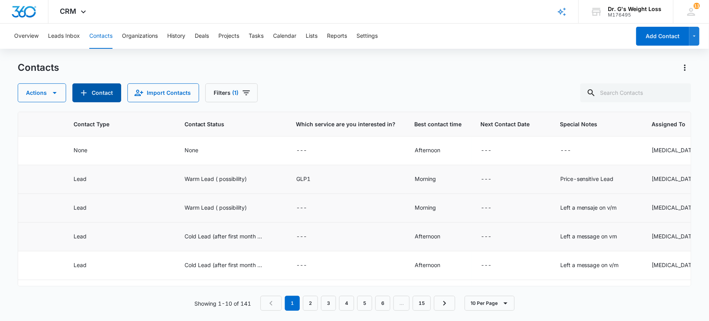
scroll to position [0, 426]
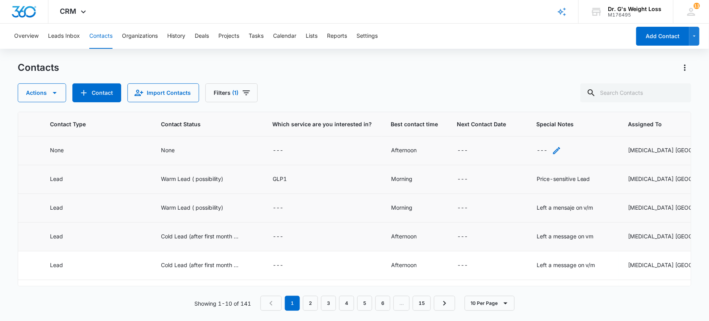
click at [537, 152] on div "---" at bounding box center [542, 150] width 11 height 9
paste textarea "No message on vm"
type textarea "No message on vm"
click at [553, 125] on button "Save" at bounding box center [564, 125] width 23 height 15
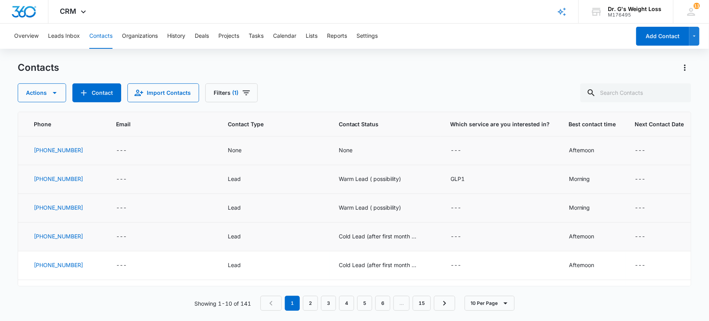
scroll to position [0, 245]
click at [341, 153] on div "None" at bounding box center [348, 150] width 14 height 8
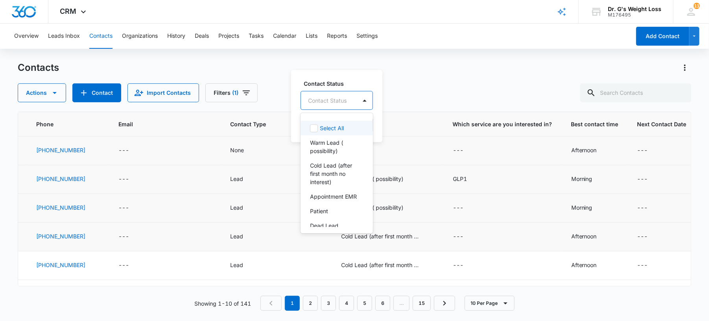
click at [328, 94] on div "Contact Status" at bounding box center [329, 101] width 56 height 18
click at [353, 153] on p "Warm Lead ( possibility)" at bounding box center [336, 146] width 52 height 17
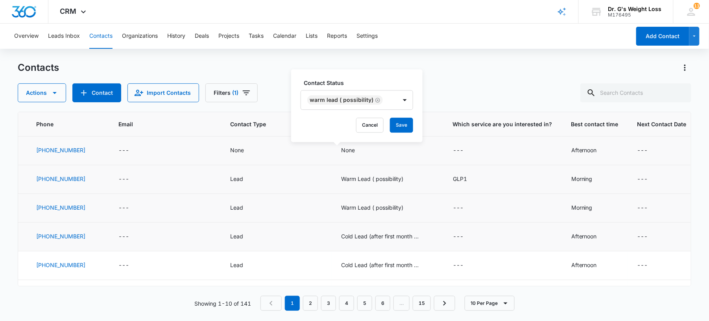
click at [382, 86] on label "Contact Status" at bounding box center [360, 83] width 113 height 8
click at [400, 124] on button "Save" at bounding box center [401, 125] width 23 height 15
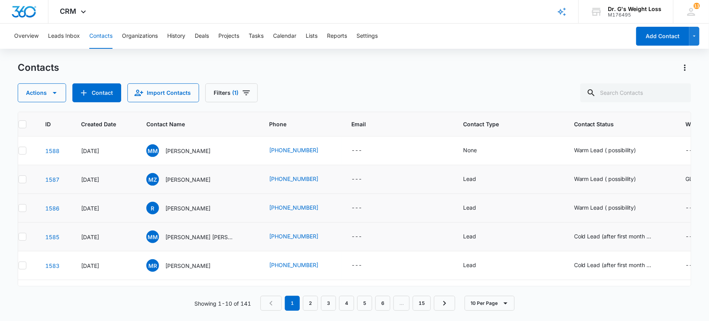
scroll to position [0, 11]
click at [464, 154] on div "None" at bounding box center [471, 150] width 14 height 8
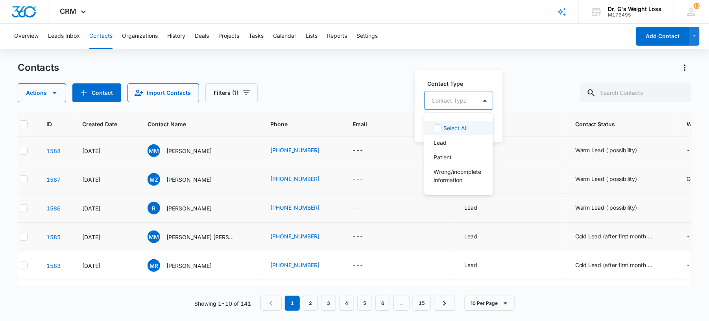
click at [477, 97] on div "Contact Type" at bounding box center [451, 101] width 52 height 18
click at [447, 141] on div "Lead" at bounding box center [458, 142] width 48 height 8
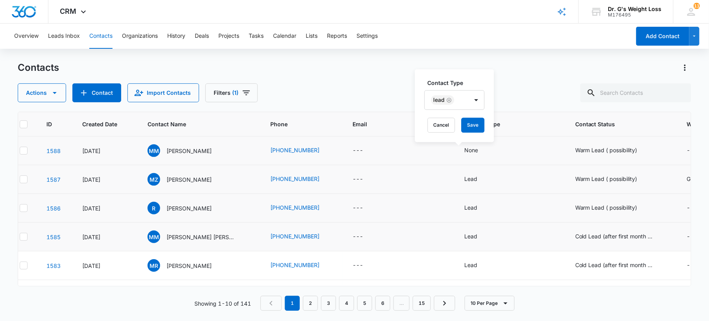
click at [475, 81] on label "Contact Type" at bounding box center [458, 83] width 60 height 8
click at [476, 125] on button "Save" at bounding box center [472, 125] width 23 height 15
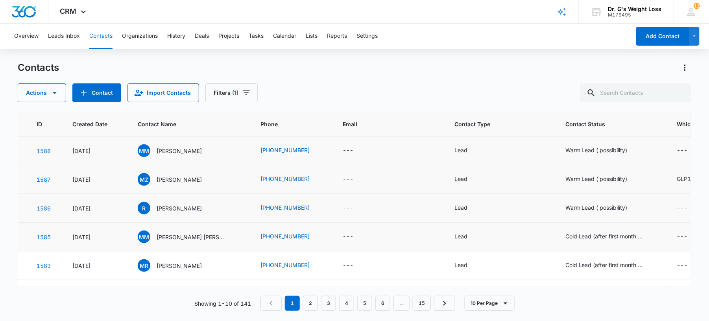
scroll to position [0, 0]
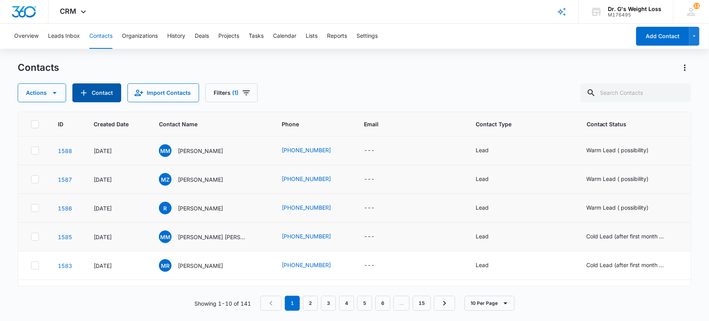
click at [92, 87] on button "Contact" at bounding box center [96, 92] width 49 height 19
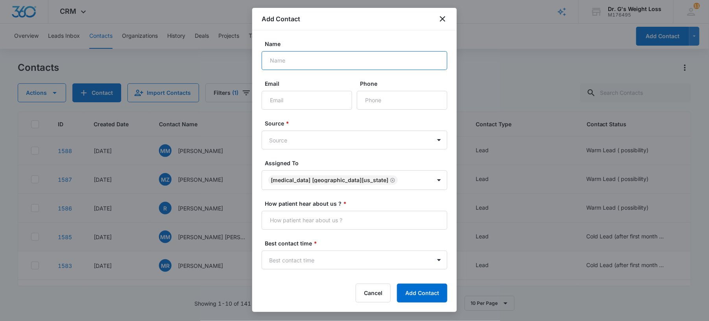
click at [271, 55] on input "Name" at bounding box center [355, 60] width 186 height 19
paste input "No message on vm"
type input "No message on vm"
drag, startPoint x: 322, startPoint y: 58, endPoint x: 200, endPoint y: 84, distance: 124.3
click at [200, 84] on body "CRM Apps Forms CRM Email Files Brand AI Assistant Review & Import Brand Profile…" at bounding box center [354, 160] width 709 height 321
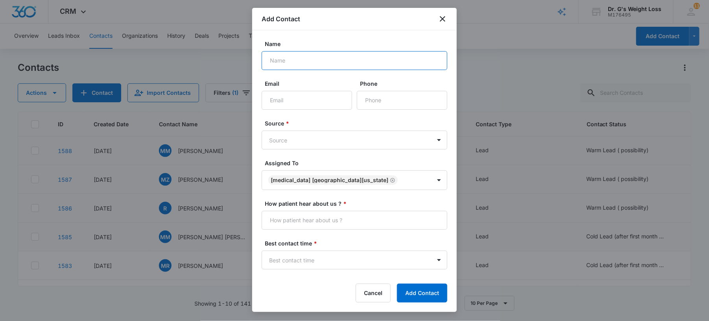
paste input "[PERSON_NAME]"
drag, startPoint x: 319, startPoint y: 66, endPoint x: 217, endPoint y: 77, distance: 102.0
click at [217, 77] on body "CRM Apps Forms CRM Email Files Brand AI Assistant Review & Import Brand Profile…" at bounding box center [354, 160] width 709 height 321
paste input "[PERSON_NAME] [PERSON_NAME]"
type input "[PERSON_NAME] [PERSON_NAME]"
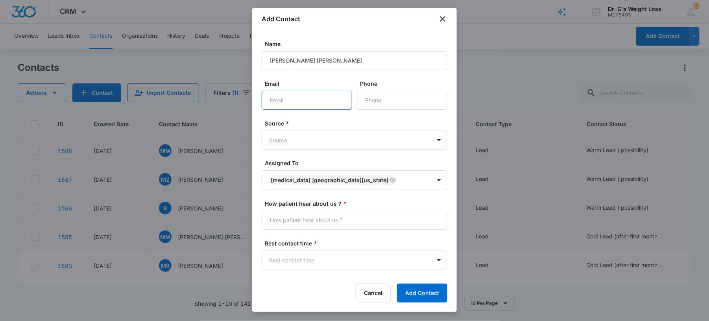
click at [342, 108] on input "Email" at bounding box center [307, 100] width 90 height 19
click at [376, 103] on input "Phone" at bounding box center [402, 100] width 90 height 19
paste input "[PHONE_NUMBER]"
type input "[PHONE_NUMBER]"
click at [316, 100] on input "Email" at bounding box center [307, 100] width 90 height 19
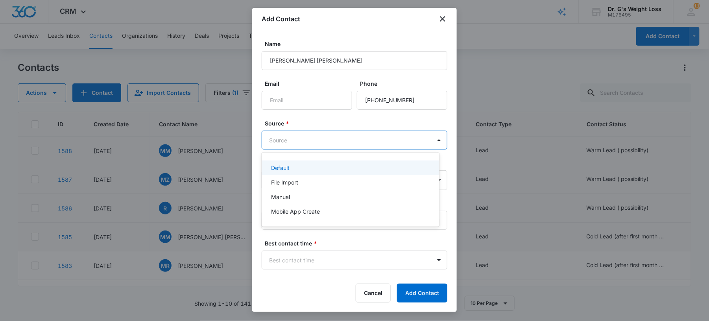
click at [297, 142] on body "CRM Apps Forms CRM Email Files Brand AI Assistant Review & Import Brand Profile…" at bounding box center [354, 160] width 709 height 321
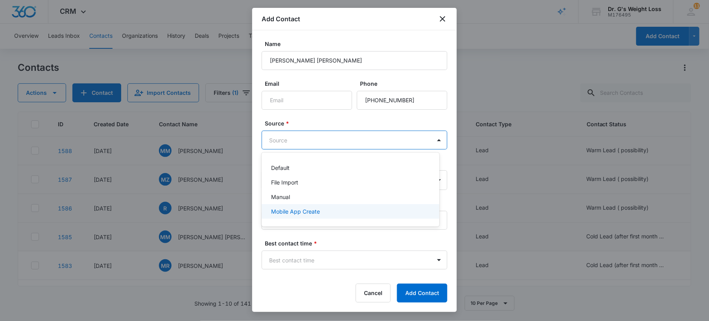
click at [301, 213] on p "Mobile App Create" at bounding box center [295, 211] width 49 height 8
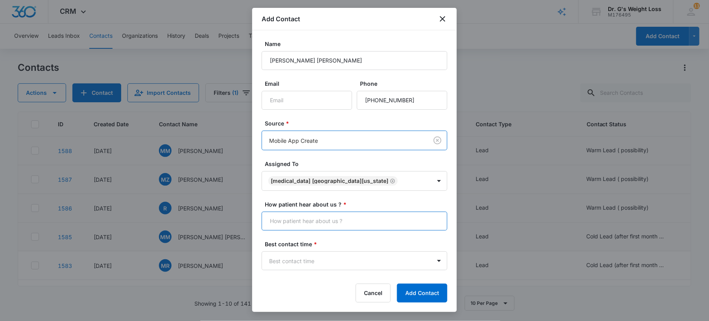
click at [296, 217] on input "How patient hear about us ? *" at bounding box center [355, 221] width 186 height 19
type input "Many Chat"
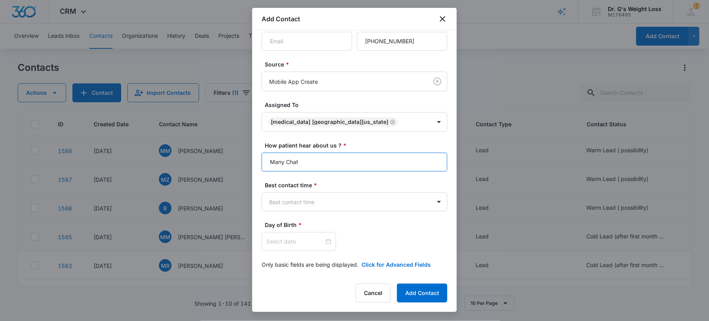
scroll to position [62, 0]
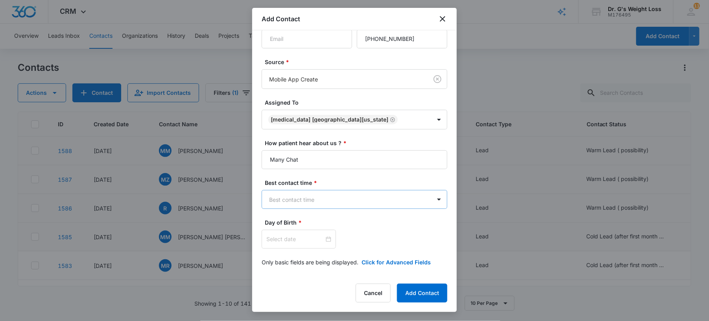
click at [303, 198] on body "CRM Apps Forms CRM Email Files Brand AI Assistant Review & Import Brand Profile…" at bounding box center [354, 160] width 709 height 321
click at [290, 242] on p "Afternoon" at bounding box center [284, 242] width 26 height 8
click at [292, 240] on input at bounding box center [295, 239] width 58 height 9
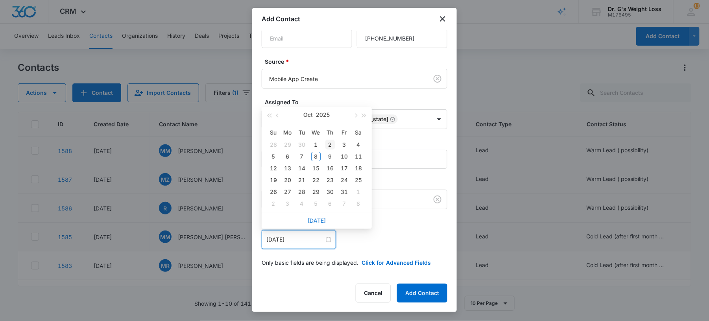
type input "[DATE]"
click at [309, 115] on button "Oct" at bounding box center [308, 115] width 9 height 16
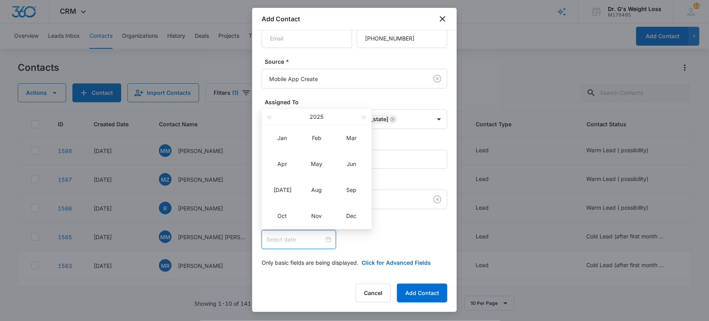
click at [309, 115] on div "2025" at bounding box center [316, 117] width 86 height 16
click at [315, 115] on button "2025" at bounding box center [317, 117] width 14 height 16
type input "[DATE]"
click at [269, 120] on button "button" at bounding box center [269, 117] width 9 height 16
click at [270, 121] on button "button" at bounding box center [269, 117] width 9 height 16
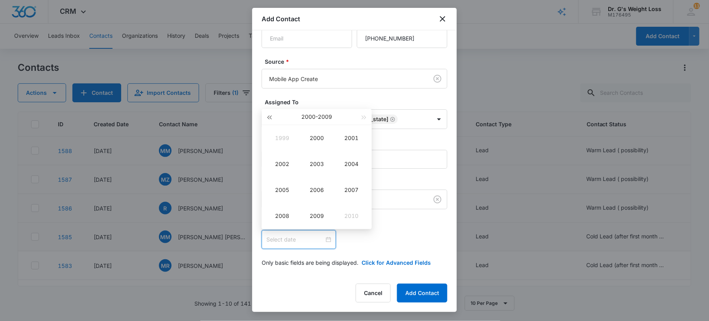
click at [270, 121] on button "button" at bounding box center [269, 117] width 9 height 16
click at [316, 169] on td "1993" at bounding box center [316, 164] width 35 height 26
click at [278, 140] on div "Jan" at bounding box center [282, 137] width 24 height 9
type input "[DATE]"
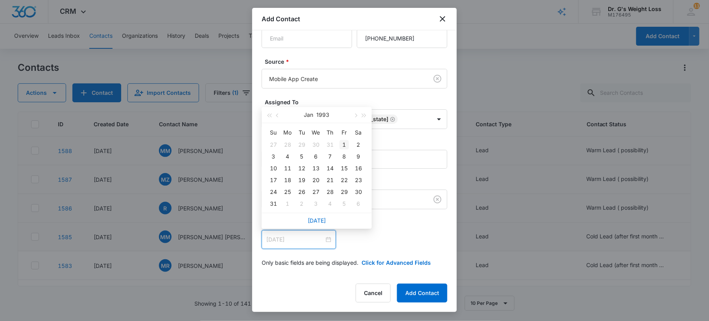
click at [344, 144] on div "1" at bounding box center [343, 144] width 9 height 9
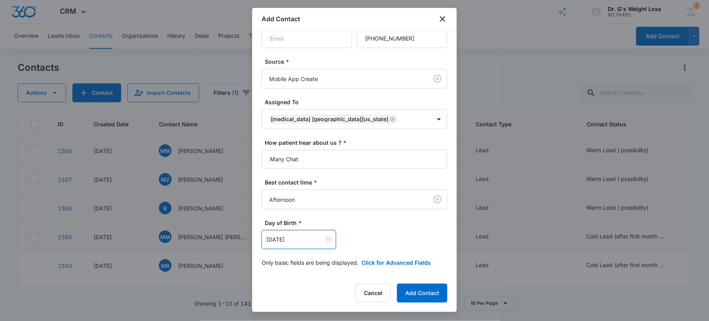
scroll to position [63, 0]
click at [420, 292] on button "Add Contact" at bounding box center [422, 293] width 50 height 19
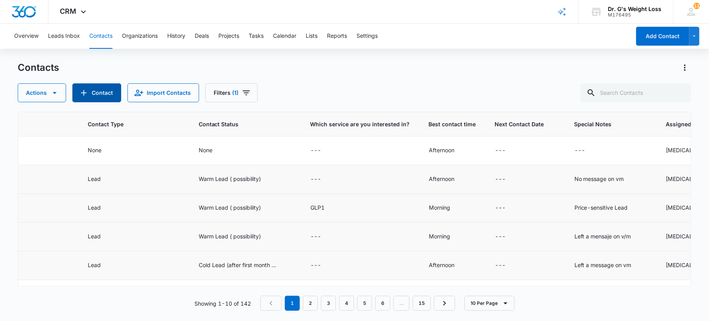
scroll to position [0, 434]
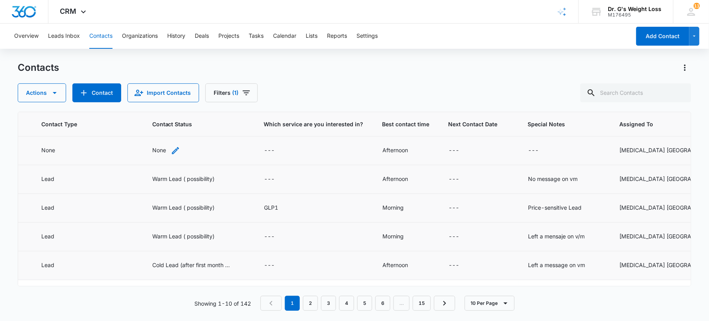
click at [152, 147] on div "None" at bounding box center [159, 150] width 14 height 8
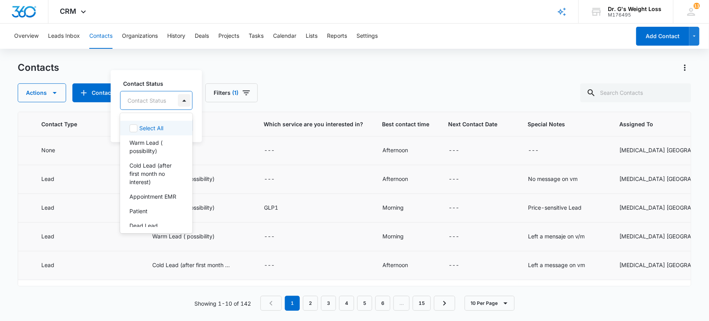
click at [183, 99] on div at bounding box center [184, 100] width 13 height 13
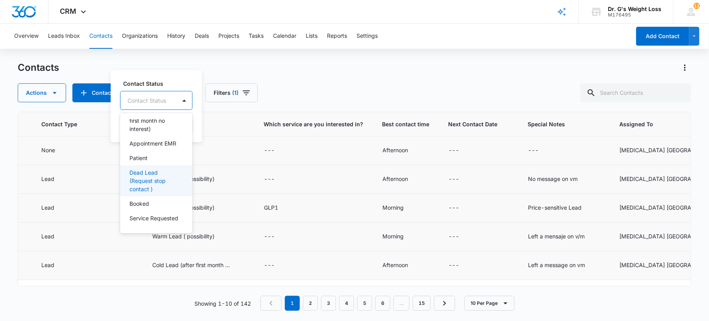
click at [161, 170] on p "Dead Lead (Request stop contact )" at bounding box center [155, 180] width 52 height 25
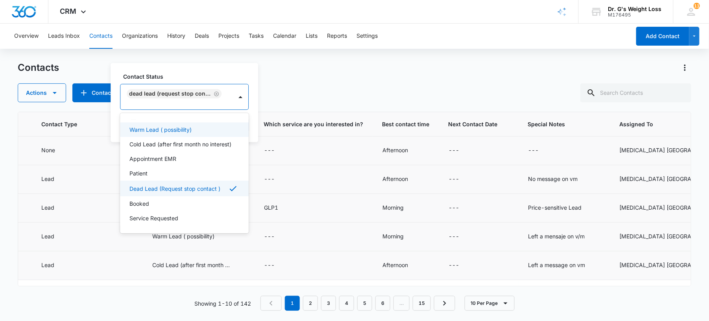
click at [200, 71] on div "Contact Status option Dead Lead (Request stop contact ) , selected. 8 results a…" at bounding box center [185, 102] width 148 height 79
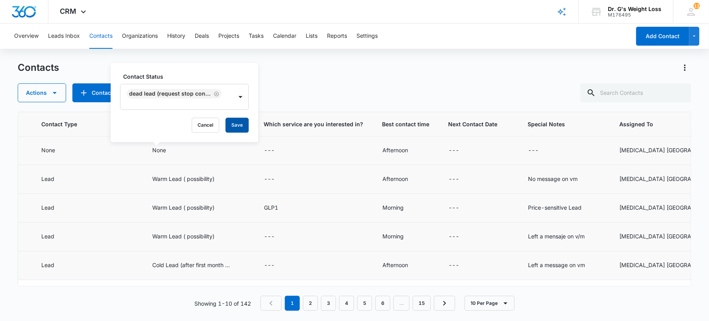
click at [233, 124] on button "Save" at bounding box center [236, 125] width 23 height 15
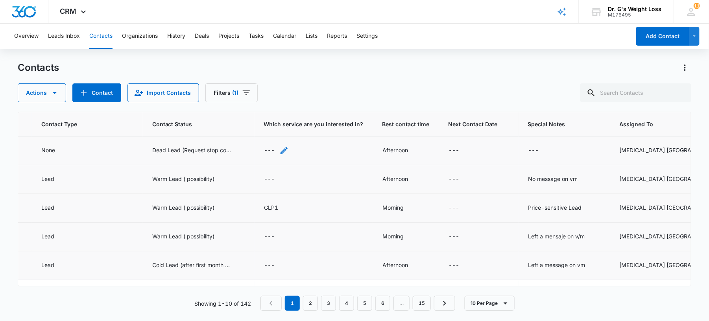
click at [264, 150] on div "---" at bounding box center [269, 150] width 11 height 9
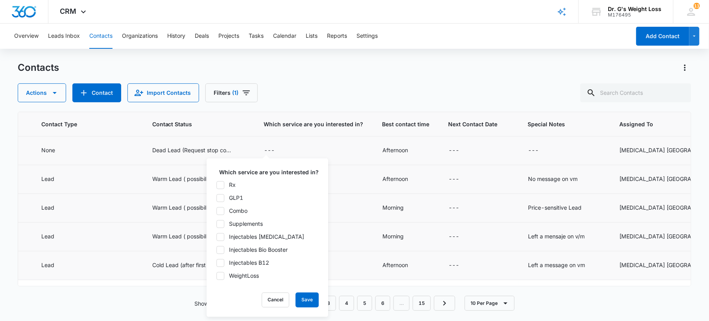
click at [223, 198] on icon at bounding box center [220, 197] width 7 height 7
click at [216, 198] on input "GLP1" at bounding box center [216, 198] width 0 height 0
checkbox input "true"
click at [307, 295] on button "Save" at bounding box center [306, 300] width 23 height 15
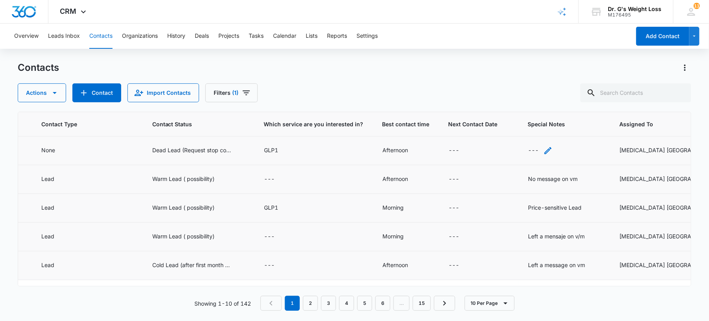
click at [528, 149] on div "---" at bounding box center [533, 150] width 11 height 9
click at [513, 79] on textarea "Special Notes" at bounding box center [529, 87] width 93 height 45
paste textarea "[PERSON_NAME] is doing in other Center"
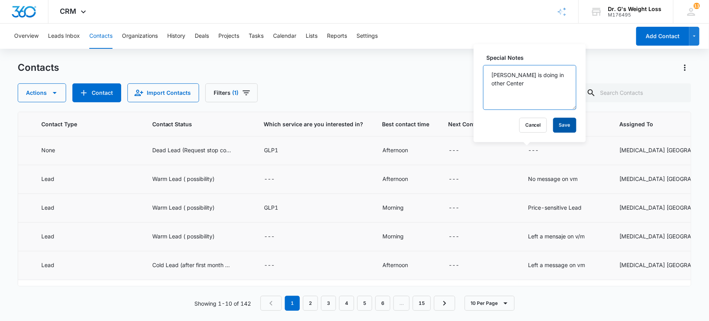
type textarea "[PERSON_NAME] is doing in other Center"
click at [557, 123] on button "Save" at bounding box center [564, 125] width 23 height 15
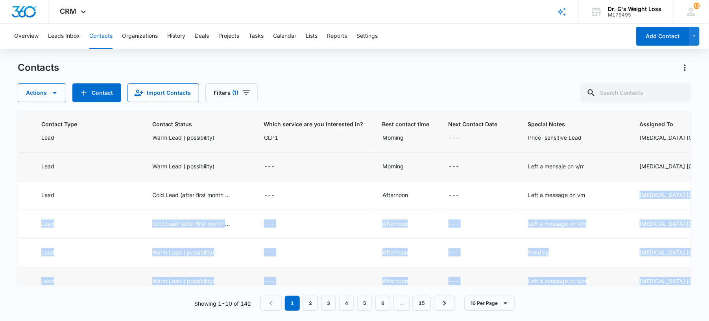
scroll to position [147, 434]
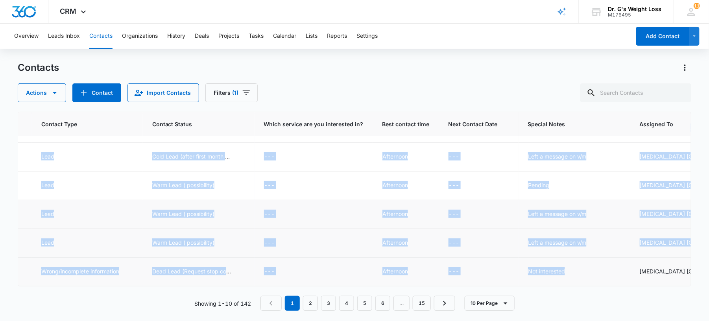
drag, startPoint x: 542, startPoint y: 277, endPoint x: 607, endPoint y: 269, distance: 65.4
click at [607, 269] on tbody "1589 [DATE] LM [PERSON_NAME] [PERSON_NAME] [PHONE_NUMBER] --- None Dead Lead (R…" at bounding box center [164, 142] width 1161 height 287
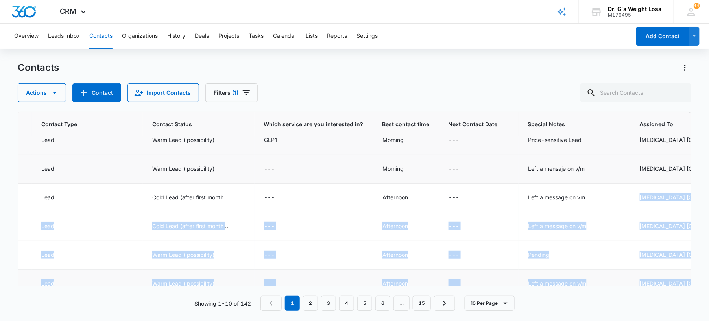
scroll to position [0, 434]
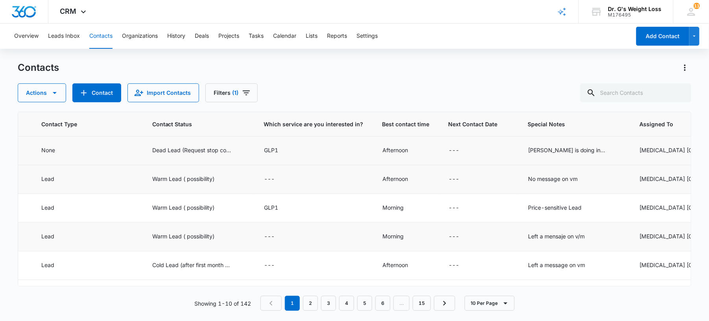
click at [600, 172] on td "No message on vm" at bounding box center [574, 179] width 112 height 29
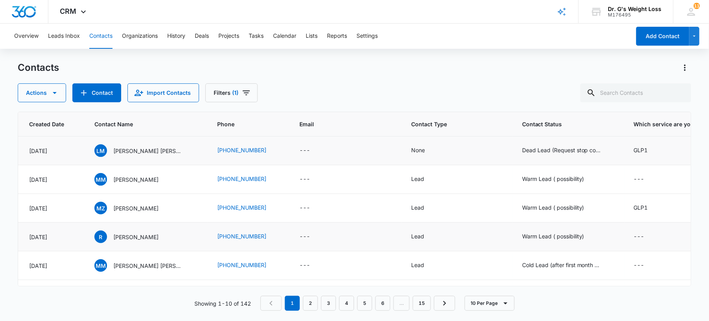
scroll to position [0, 48]
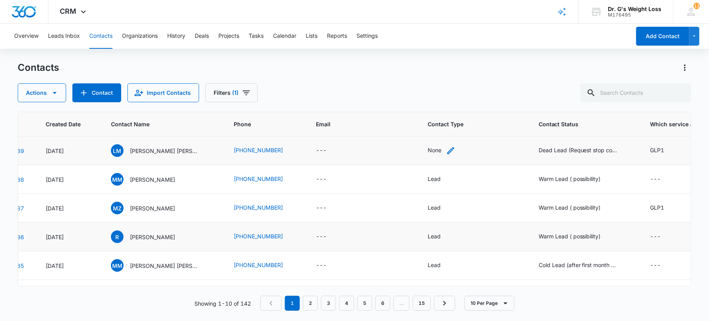
click at [428, 150] on div "None" at bounding box center [435, 150] width 14 height 8
click at [459, 104] on div at bounding box center [456, 100] width 13 height 13
click at [452, 83] on label "Contact Type" at bounding box center [433, 83] width 69 height 8
click at [443, 101] on div "Contact Type" at bounding box center [423, 101] width 52 height 18
click at [423, 142] on div "Lead" at bounding box center [430, 142] width 48 height 8
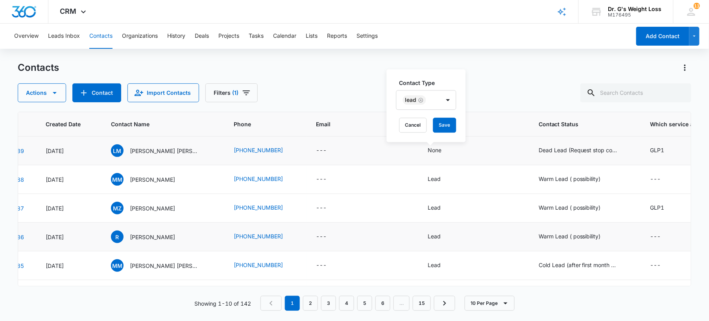
click at [441, 82] on label "Contact Type" at bounding box center [429, 83] width 60 height 8
click at [435, 125] on button "Save" at bounding box center [444, 125] width 23 height 15
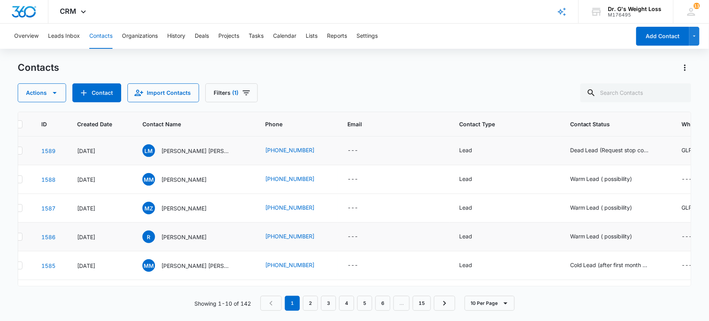
scroll to position [0, 0]
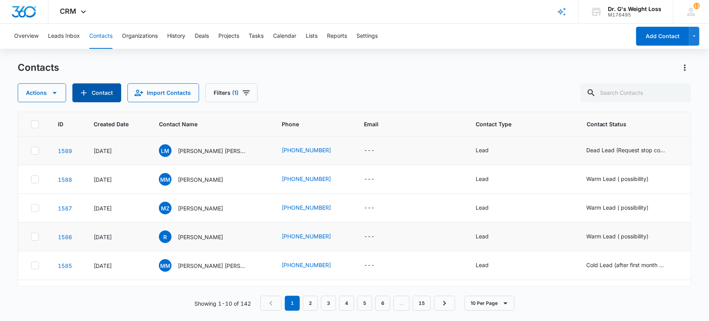
click at [88, 87] on button "Contact" at bounding box center [96, 92] width 49 height 19
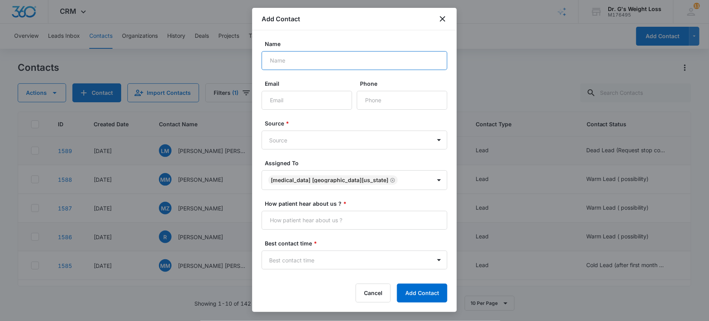
paste input "17863073555"
type input "17863073555"
paste input "[PHONE_NUMBER]"
type input "[PHONE_NUMBER]"
drag, startPoint x: 323, startPoint y: 65, endPoint x: 191, endPoint y: 65, distance: 132.2
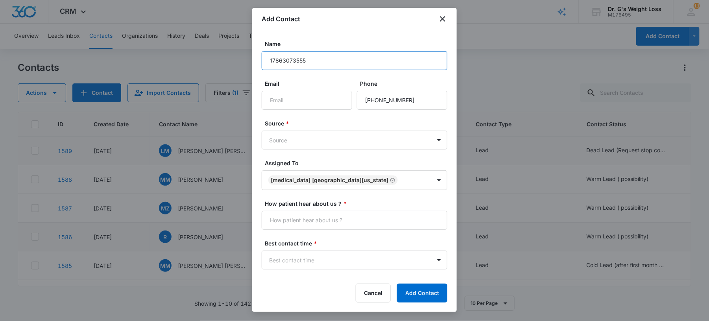
click at [191, 65] on body "CRM Apps Forms CRM Email Files Brand AI Assistant Review & Import Brand Profile…" at bounding box center [354, 160] width 709 height 321
paste input "[PERSON_NAME]"
type input "[PERSON_NAME]"
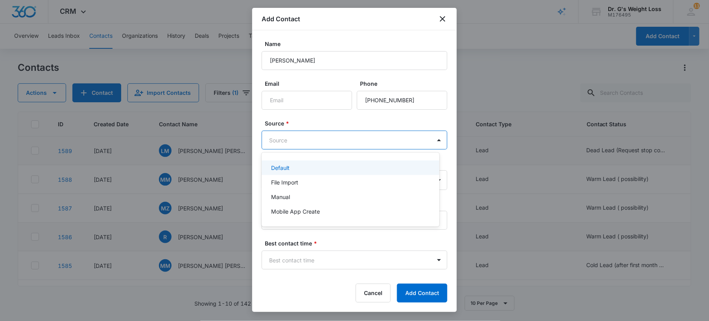
click at [338, 140] on body "CRM Apps Forms CRM Email Files Brand AI Assistant Review & Import Brand Profile…" at bounding box center [354, 160] width 709 height 321
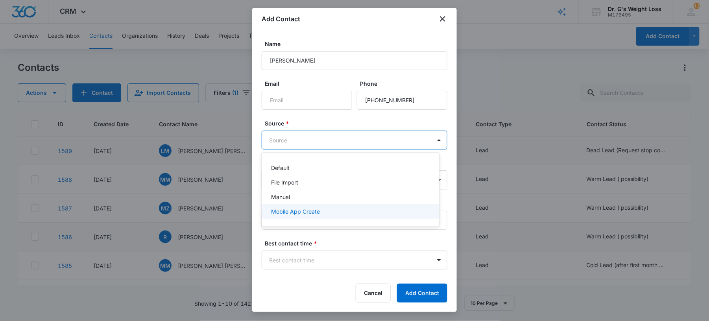
click at [323, 214] on div "Mobile App Create" at bounding box center [349, 211] width 157 height 8
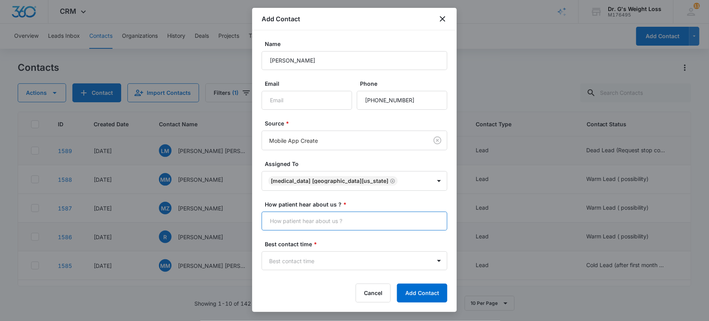
click at [305, 217] on input "How patient hear about us ? *" at bounding box center [355, 221] width 186 height 19
type input "Many Chat"
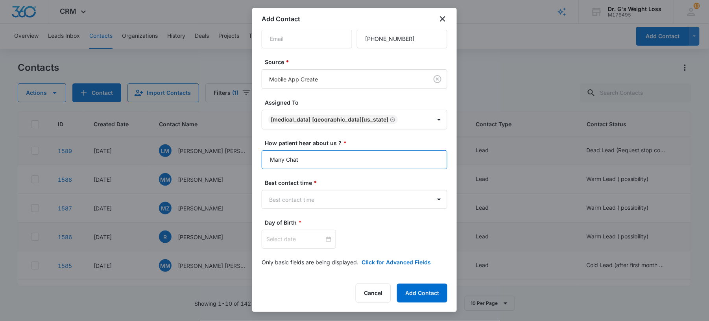
scroll to position [62, 0]
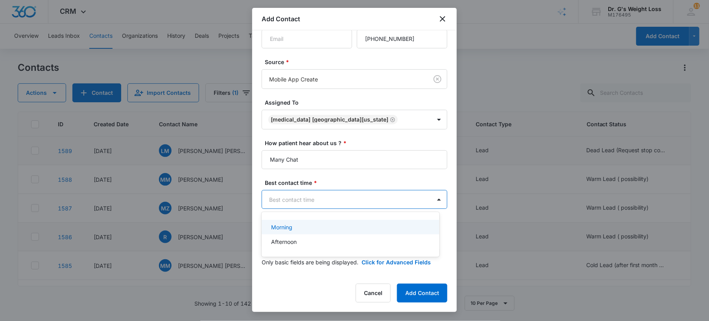
click at [331, 192] on body "CRM Apps Forms CRM Email Files Brand AI Assistant Review & Import Brand Profile…" at bounding box center [354, 160] width 709 height 321
click at [297, 243] on div "Afternoon" at bounding box center [349, 242] width 157 height 8
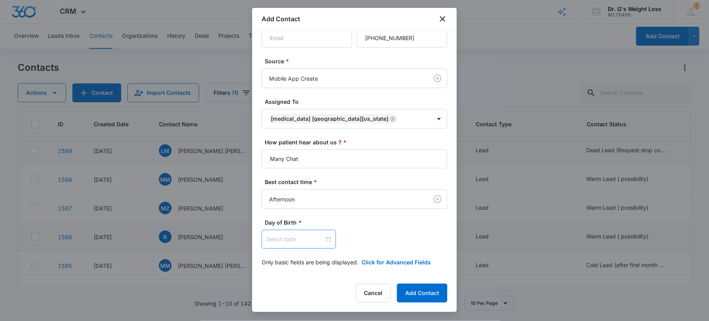
click at [323, 245] on div at bounding box center [299, 239] width 74 height 19
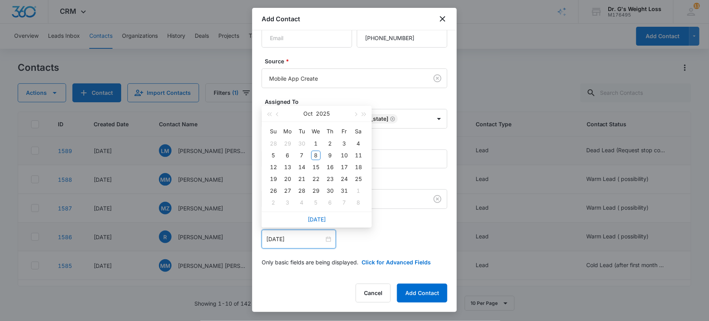
type input "[DATE]"
click at [311, 109] on button "Oct" at bounding box center [308, 114] width 9 height 16
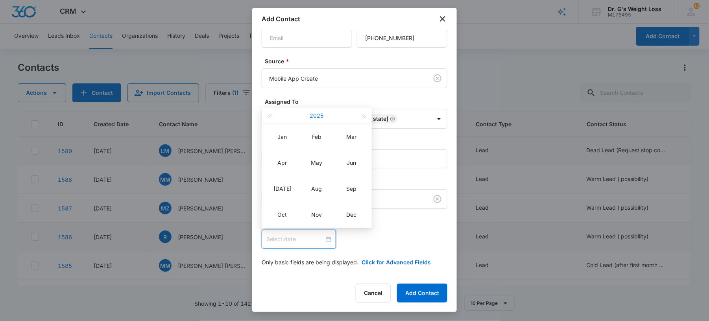
click at [310, 115] on button "2025" at bounding box center [317, 116] width 14 height 16
click at [271, 115] on span "button" at bounding box center [269, 116] width 4 height 4
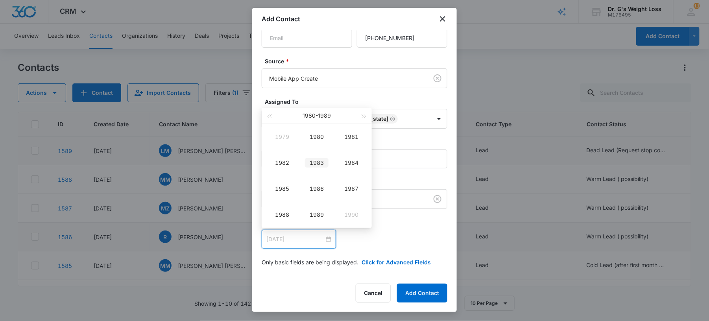
click at [319, 164] on div "1983" at bounding box center [317, 162] width 24 height 9
type input "[DATE]"
click at [291, 131] on td "Jan" at bounding box center [282, 137] width 35 height 26
type input "[DATE]"
click at [357, 143] on div "1" at bounding box center [358, 143] width 9 height 9
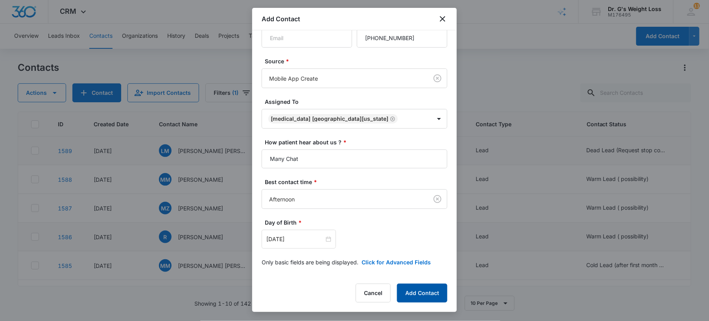
click at [414, 289] on button "Add Contact" at bounding box center [422, 293] width 50 height 19
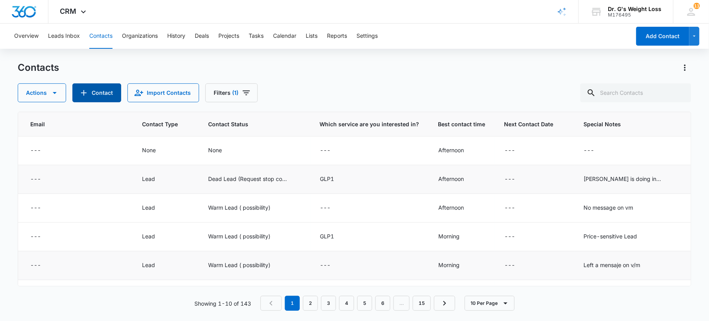
scroll to position [0, 403]
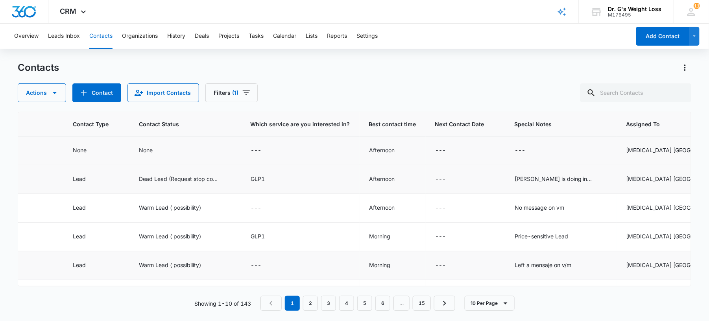
click at [505, 139] on td "---" at bounding box center [561, 151] width 112 height 29
click at [515, 148] on div "---" at bounding box center [520, 150] width 11 height 9
paste textarea "Left a message on v/m"
type textarea "Left a message on v/m"
click at [541, 125] on button "Save" at bounding box center [550, 125] width 23 height 15
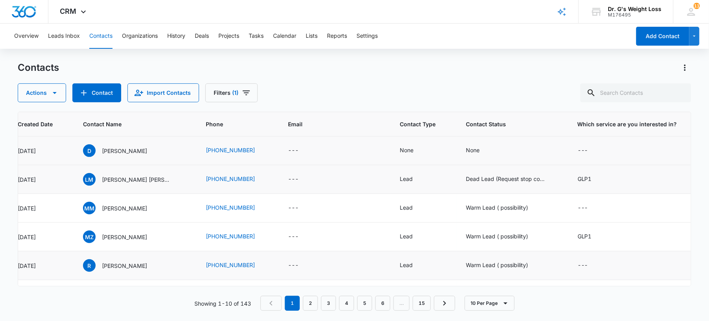
scroll to position [0, 73]
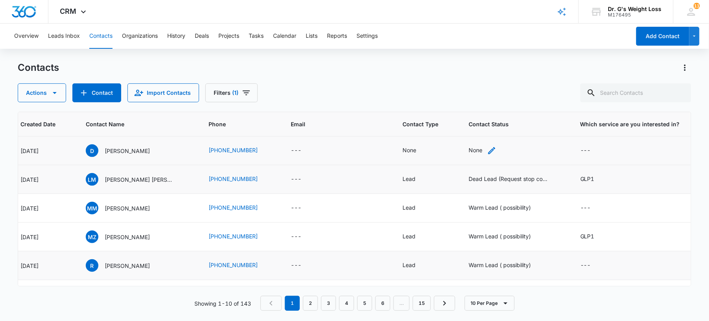
click at [469, 146] on div "None" at bounding box center [476, 150] width 14 height 8
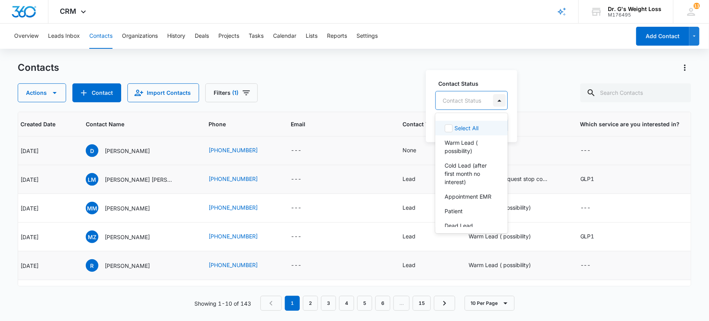
click at [499, 103] on div at bounding box center [499, 100] width 13 height 13
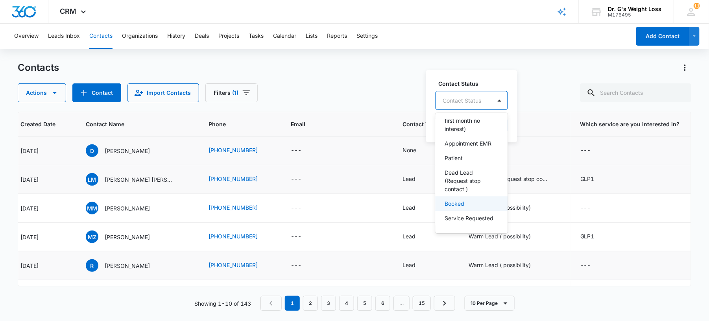
scroll to position [0, 0]
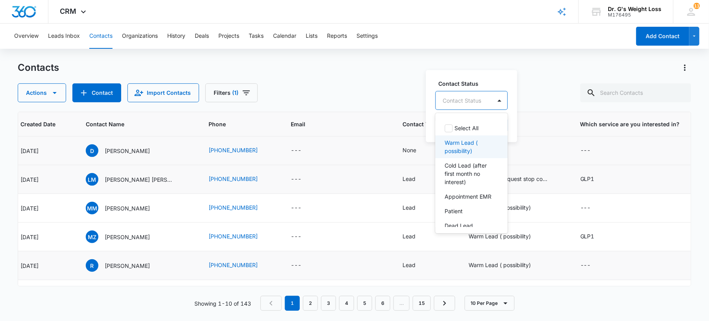
click at [468, 146] on p "Warm Lead ( possibility)" at bounding box center [471, 146] width 52 height 17
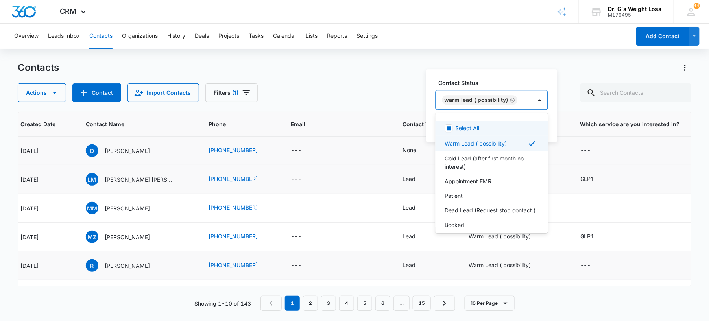
click at [528, 86] on label "Contact Status" at bounding box center [495, 83] width 113 height 8
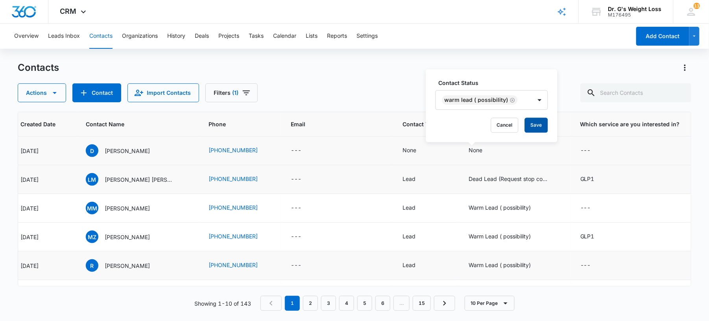
click at [531, 120] on button "Save" at bounding box center [536, 125] width 23 height 15
click at [395, 156] on td "None" at bounding box center [426, 151] width 66 height 29
click at [402, 149] on div "None" at bounding box center [409, 150] width 14 height 8
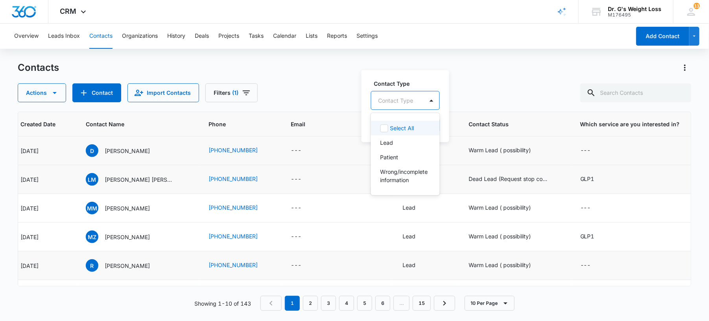
click at [413, 99] on div at bounding box center [395, 101] width 35 height 10
click at [400, 148] on div "Lead" at bounding box center [405, 142] width 69 height 15
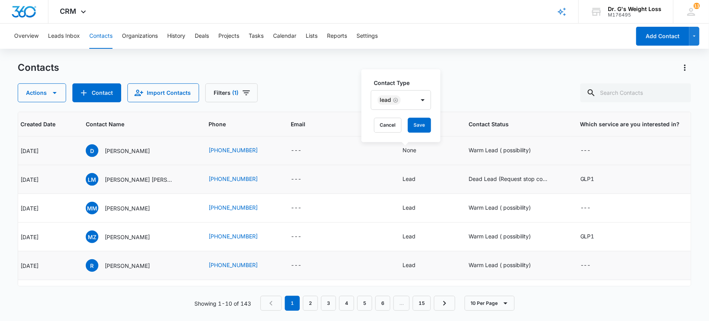
click at [423, 79] on label "Contact Type" at bounding box center [404, 83] width 60 height 8
click at [420, 127] on button "Save" at bounding box center [419, 125] width 23 height 15
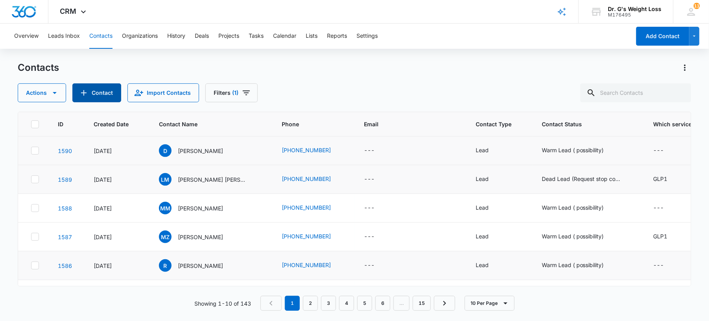
click at [103, 90] on button "Contact" at bounding box center [96, 92] width 49 height 19
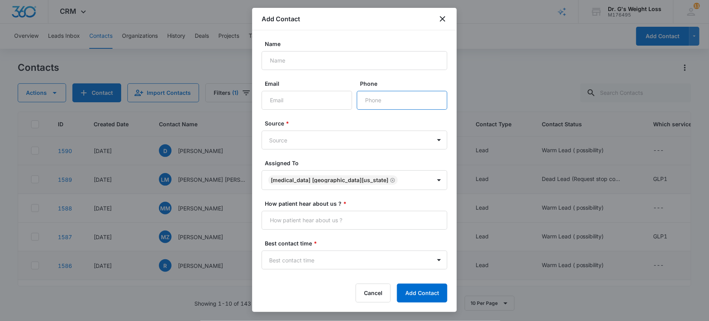
click at [382, 98] on input "Phone" at bounding box center [402, 100] width 90 height 19
paste input "[PHONE_NUMBER]"
type input "[PHONE_NUMBER]"
paste input "[PERSON_NAME]"
type input "[PERSON_NAME]"
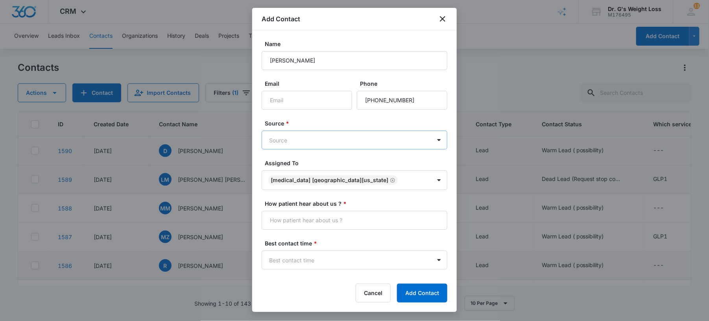
click at [345, 137] on body "CRM Apps Forms CRM Email Files Brand AI Assistant Review & Import Brand Profile…" at bounding box center [354, 160] width 709 height 321
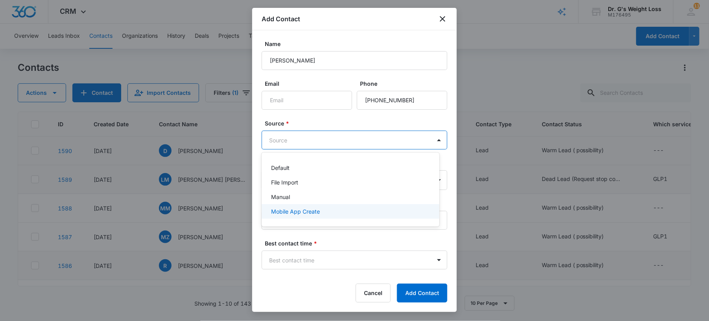
click at [293, 216] on div "Mobile App Create" at bounding box center [351, 211] width 178 height 15
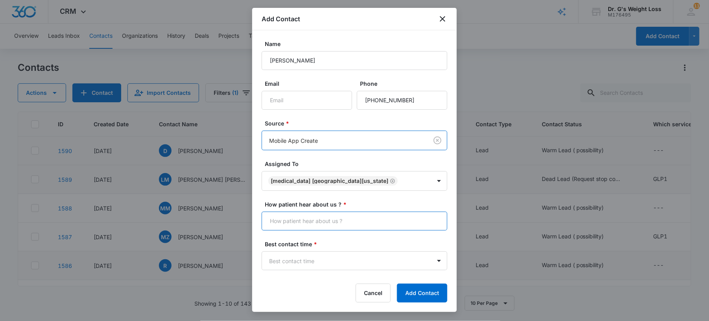
click at [296, 222] on input "How patient hear about us ? *" at bounding box center [355, 221] width 186 height 19
type input "Many Chat"
click at [296, 260] on body "CRM Apps Forms CRM Email Files Brand AI Assistant Review & Import Brand Profile…" at bounding box center [354, 160] width 709 height 321
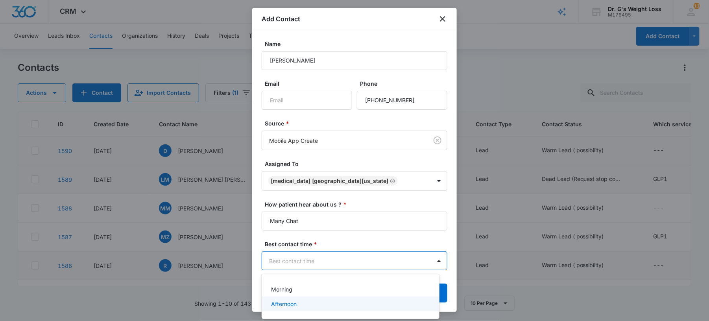
click at [285, 301] on p "Afternoon" at bounding box center [284, 304] width 26 height 8
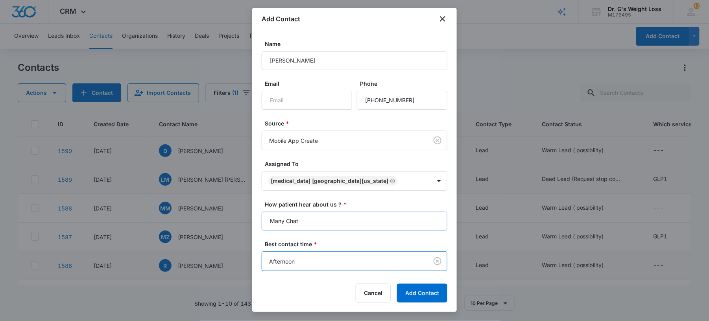
scroll to position [63, 0]
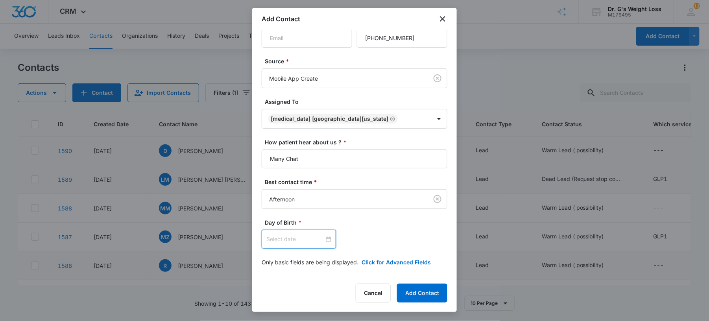
click at [296, 240] on input at bounding box center [295, 239] width 58 height 9
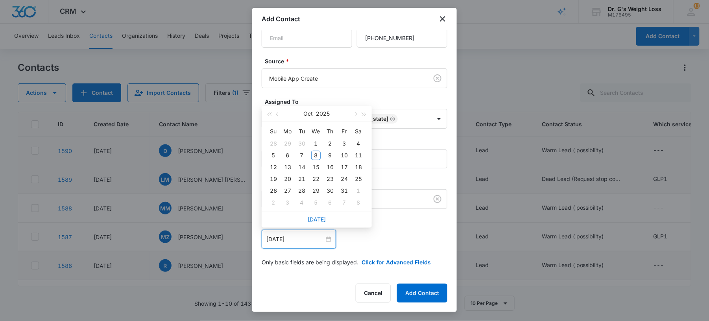
type input "[DATE]"
click at [327, 116] on button "2025" at bounding box center [323, 114] width 14 height 16
click at [327, 116] on button "[DATE] - [DATE]" at bounding box center [316, 116] width 31 height 16
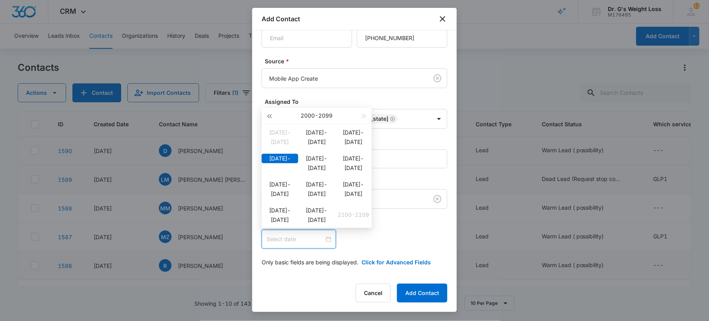
click at [271, 116] on span "button" at bounding box center [269, 116] width 4 height 4
type input "[DATE]"
click at [330, 215] on div "[DATE]-[DATE]" at bounding box center [316, 210] width 37 height 9
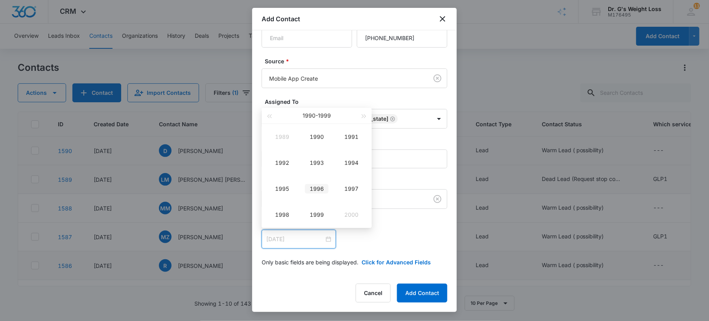
click at [324, 196] on td "1996" at bounding box center [316, 189] width 35 height 26
type input "[DATE]"
click at [290, 136] on div "Jan" at bounding box center [282, 136] width 24 height 9
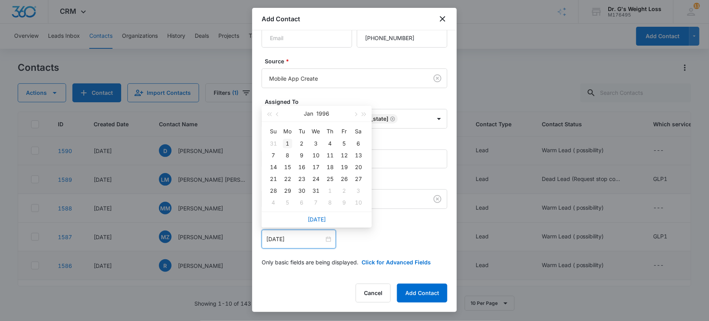
type input "[DATE]"
click at [286, 142] on div "1" at bounding box center [287, 143] width 9 height 9
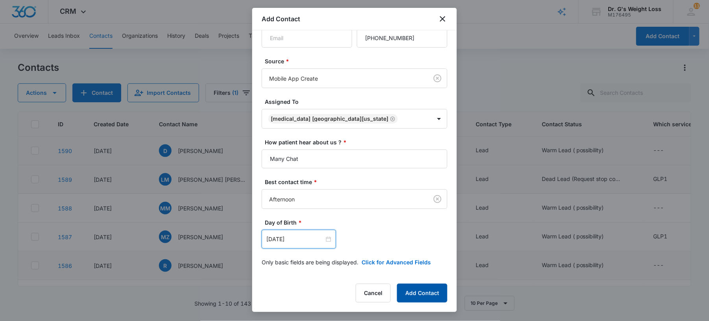
click at [436, 296] on button "Add Contact" at bounding box center [422, 293] width 50 height 19
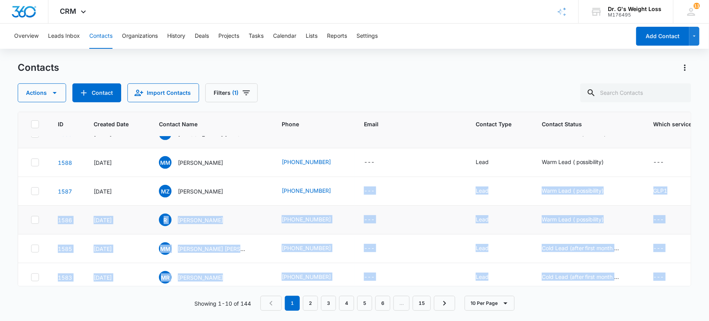
scroll to position [147, 0]
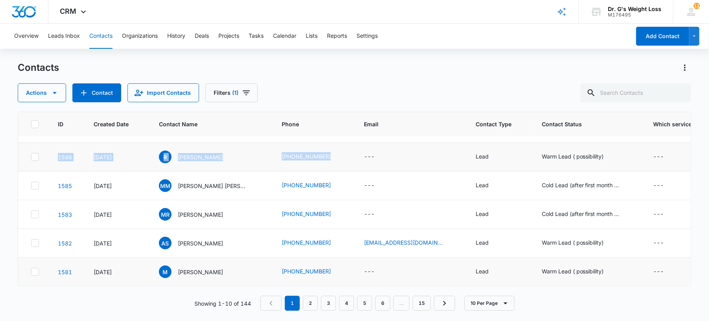
drag, startPoint x: 342, startPoint y: 275, endPoint x: 341, endPoint y: 144, distance: 131.4
click at [341, 144] on tbody "1591 [DATE] [PERSON_NAME] [PHONE_NUMBER] --- None None --- Afternoon --- --- [G…" at bounding box center [576, 142] width 1116 height 287
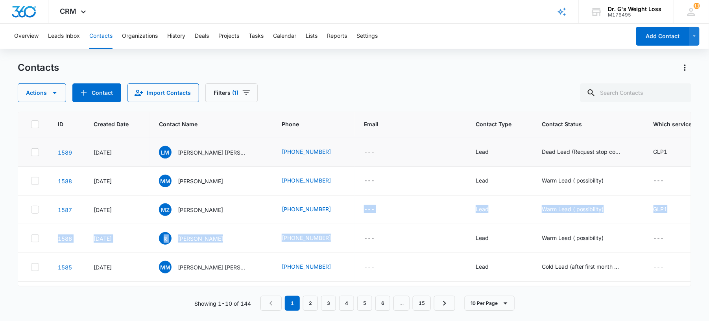
scroll to position [0, 0]
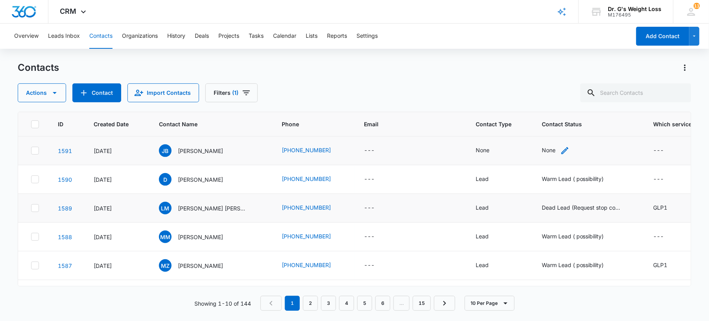
click at [542, 150] on div "None" at bounding box center [549, 150] width 14 height 8
click at [476, 153] on div "None" at bounding box center [483, 150] width 14 height 8
click at [495, 98] on div "Contact Type" at bounding box center [471, 101] width 52 height 18
click at [458, 139] on p "Lead" at bounding box center [460, 142] width 13 height 8
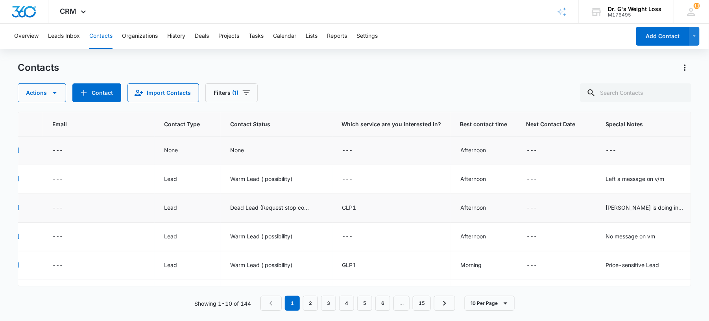
scroll to position [0, 331]
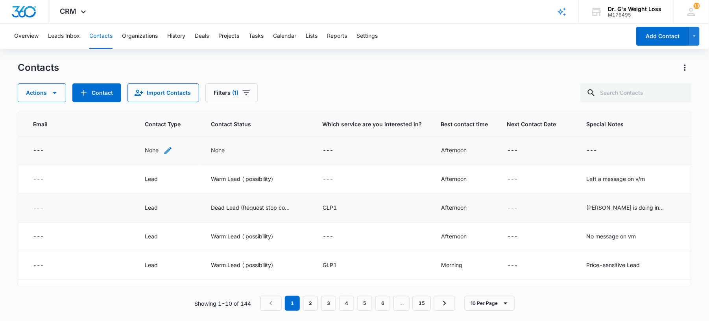
click at [145, 151] on div "None" at bounding box center [152, 150] width 14 height 8
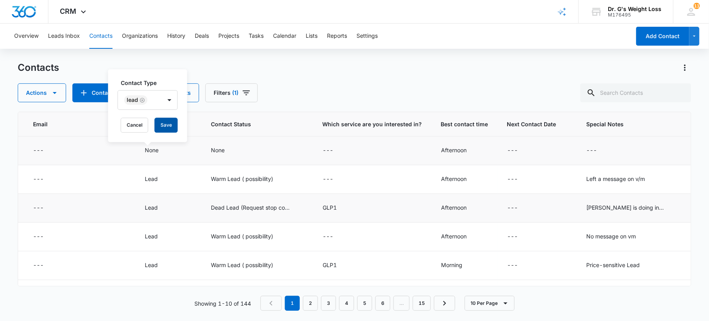
click at [162, 128] on button "Save" at bounding box center [166, 125] width 23 height 15
click at [320, 145] on td "---" at bounding box center [372, 151] width 118 height 29
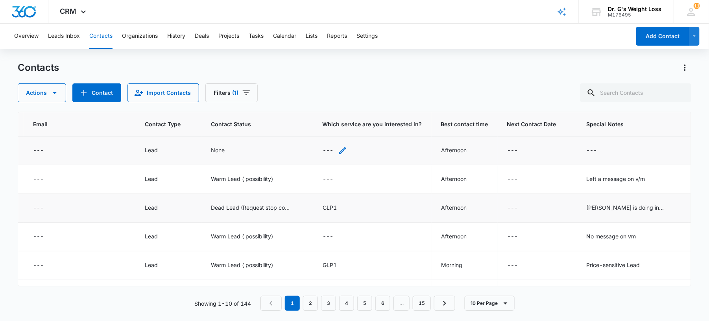
click at [323, 155] on div "---" at bounding box center [328, 150] width 11 height 9
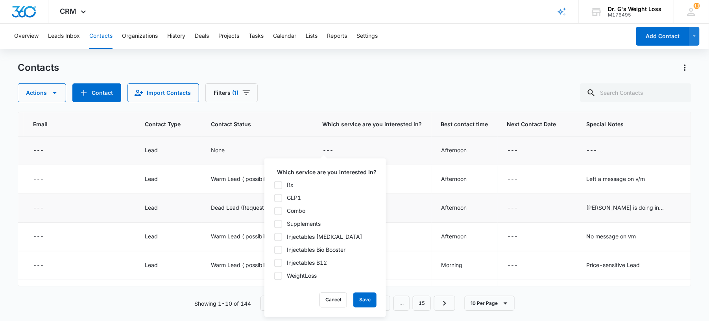
click at [281, 276] on icon at bounding box center [278, 275] width 7 height 7
click at [274, 276] on input "WeightLoss" at bounding box center [274, 276] width 0 height 0
checkbox input "true"
click at [356, 300] on button "Save" at bounding box center [364, 300] width 23 height 15
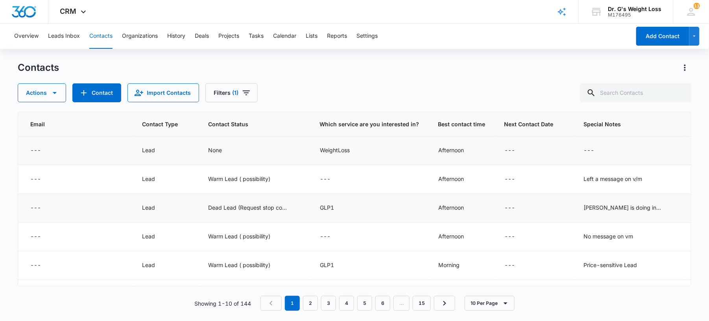
scroll to position [0, 314]
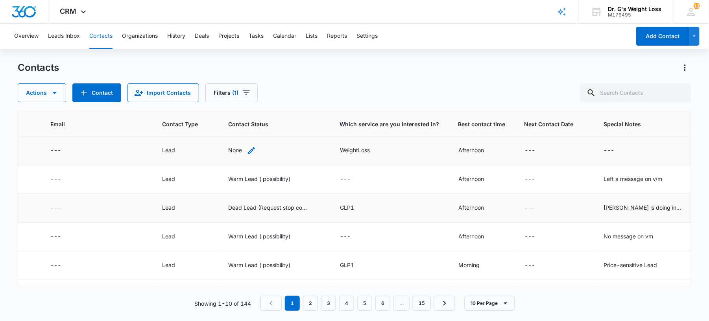
click at [228, 151] on div "None" at bounding box center [235, 150] width 14 height 8
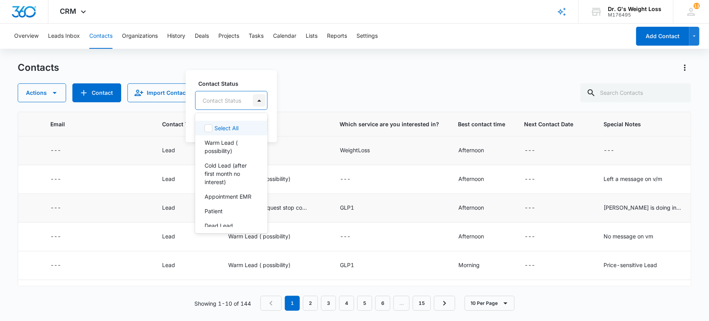
click at [261, 104] on div at bounding box center [259, 100] width 13 height 13
click at [220, 149] on p "Warm Lead ( possibility)" at bounding box center [231, 146] width 52 height 17
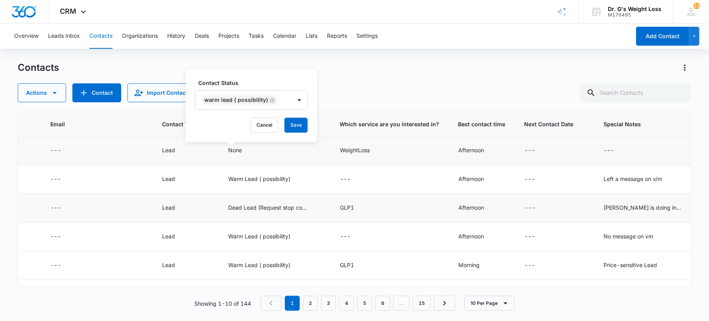
click at [293, 79] on label "Contact Status" at bounding box center [254, 83] width 113 height 8
click at [296, 124] on button "Save" at bounding box center [295, 125] width 23 height 15
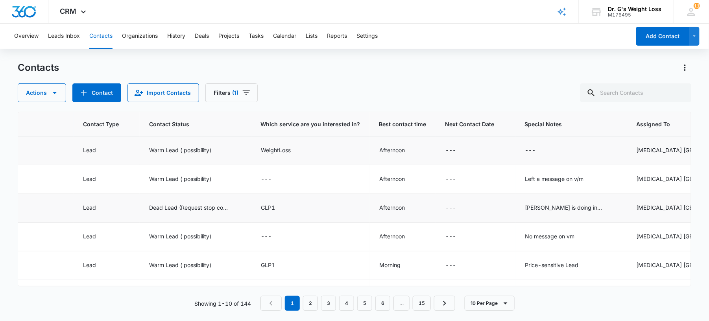
scroll to position [0, 403]
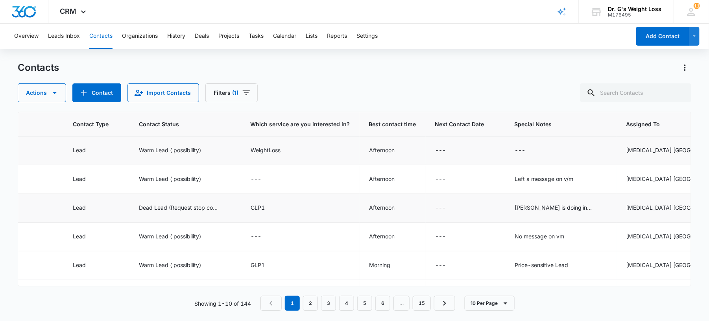
click at [505, 145] on td "---" at bounding box center [561, 151] width 112 height 29
click at [515, 149] on div "---" at bounding box center [520, 150] width 11 height 9
paste textarea "Price-sensitive Lead"
type textarea "Price-sensitive Lead"
click at [546, 124] on button "Save" at bounding box center [550, 125] width 23 height 15
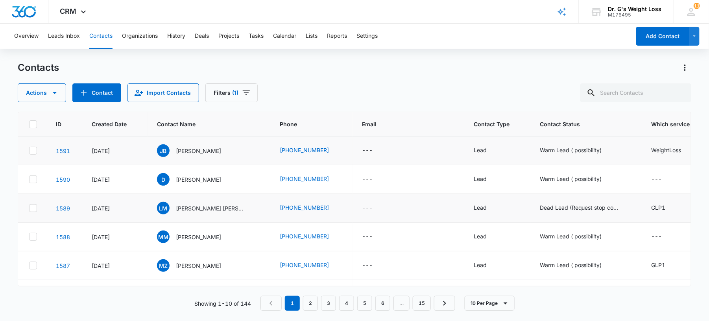
scroll to position [0, 0]
click at [107, 95] on button "Contact" at bounding box center [96, 92] width 49 height 19
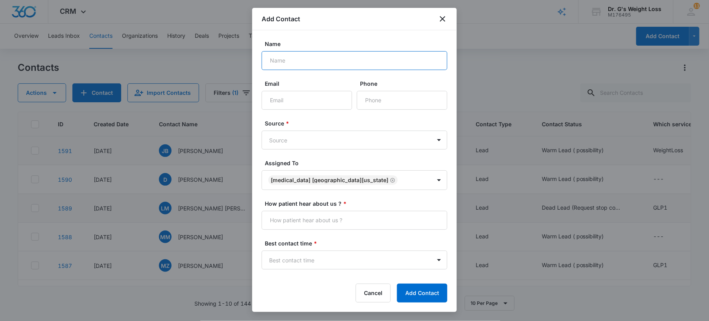
click at [284, 63] on input "Name" at bounding box center [355, 60] width 186 height 19
paste input "[PERSON_NAME]"
type input "[PERSON_NAME]"
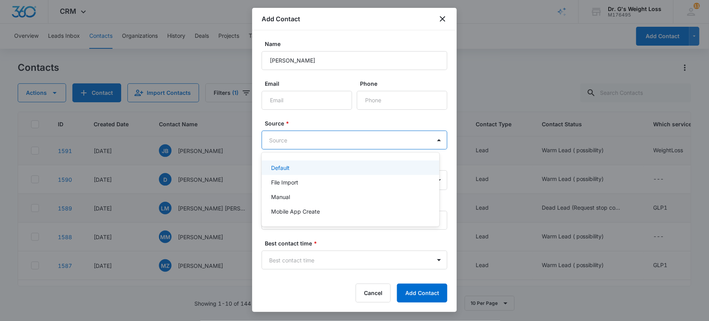
click at [319, 145] on body "CRM Apps Forms CRM Email Files Brand AI Assistant Review & Import Brand Profile…" at bounding box center [354, 160] width 709 height 321
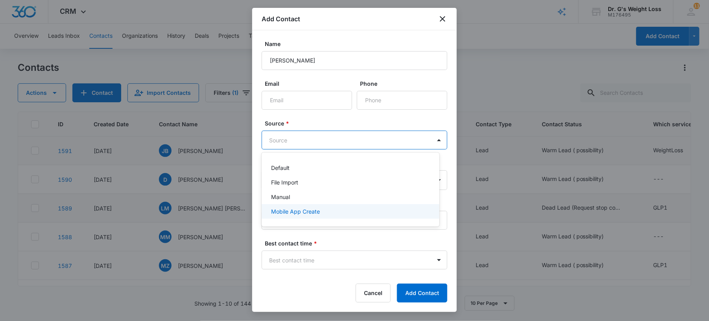
click at [292, 211] on p "Mobile App Create" at bounding box center [295, 211] width 49 height 8
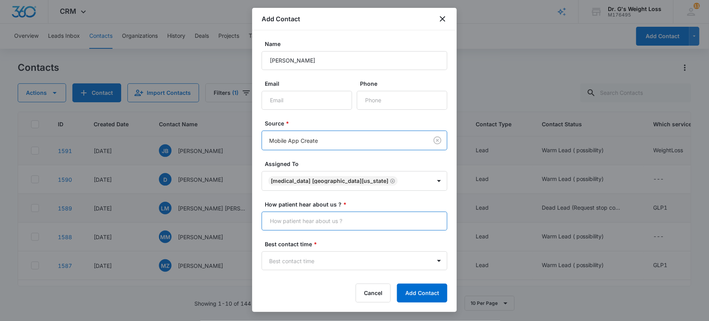
click at [292, 218] on input "How patient hear about us ? *" at bounding box center [355, 221] width 186 height 19
type input "Many Chat"
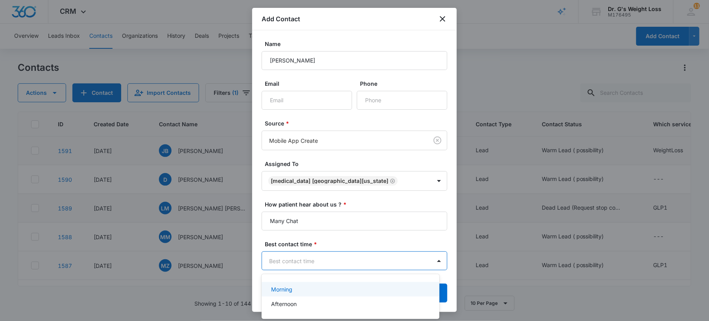
click at [303, 258] on body "CRM Apps Forms CRM Email Files Brand AI Assistant Review & Import Brand Profile…" at bounding box center [354, 160] width 709 height 321
click at [277, 288] on p "Morning" at bounding box center [281, 289] width 21 height 8
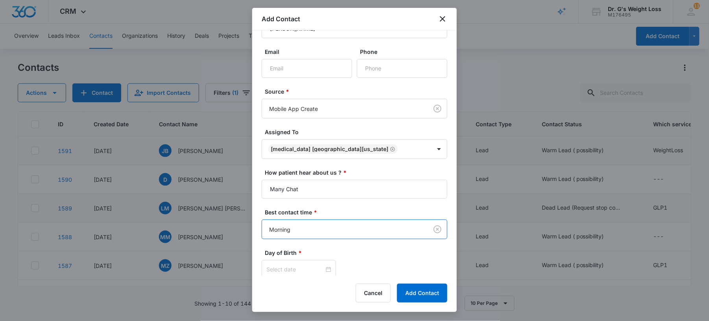
scroll to position [63, 0]
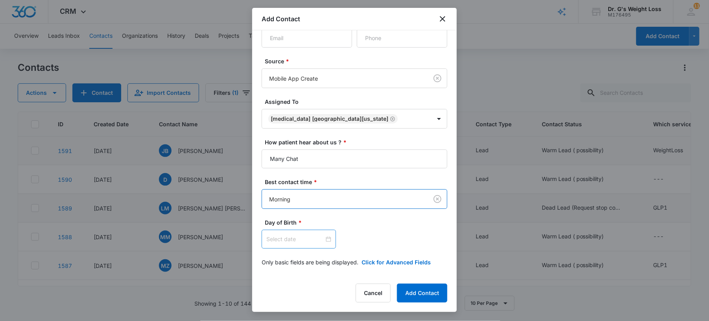
click at [296, 242] on input at bounding box center [295, 239] width 58 height 9
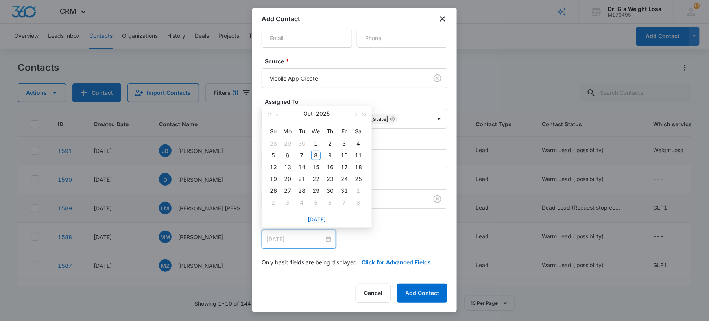
type input "[DATE]"
click at [320, 115] on button "2025" at bounding box center [323, 114] width 14 height 16
click at [320, 115] on button "[DATE] - [DATE]" at bounding box center [316, 116] width 31 height 16
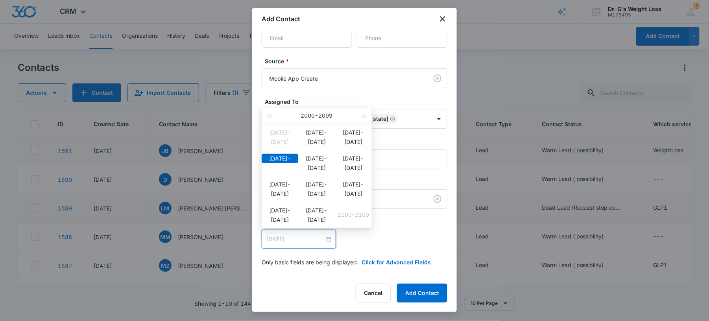
type input "[DATE]"
click at [270, 116] on span "button" at bounding box center [269, 116] width 4 height 4
click at [285, 214] on div "[DATE]-[DATE]" at bounding box center [280, 210] width 37 height 9
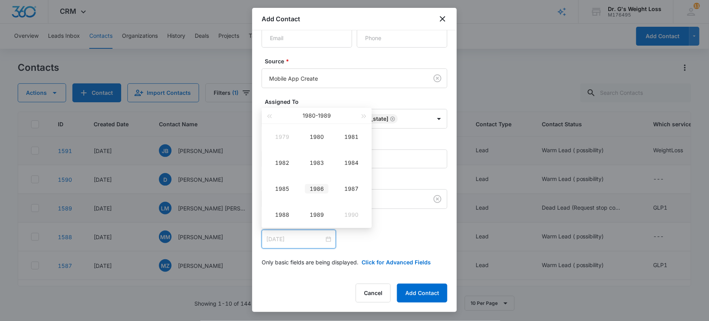
click at [314, 186] on div "1986" at bounding box center [317, 188] width 24 height 9
type input "[DATE]"
click at [282, 133] on div "Jan" at bounding box center [282, 136] width 24 height 9
type input "[DATE]"
click at [316, 142] on div "1" at bounding box center [315, 143] width 9 height 9
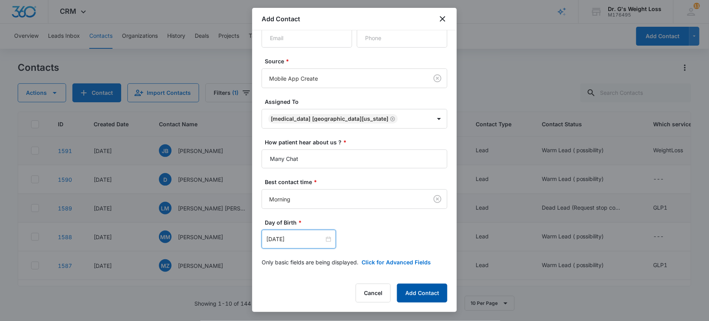
click at [423, 296] on button "Add Contact" at bounding box center [422, 293] width 50 height 19
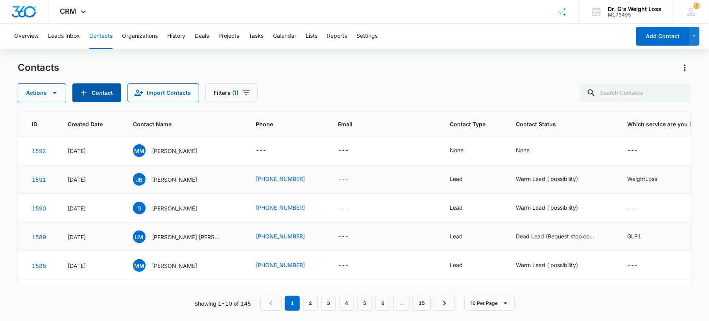
scroll to position [0, 0]
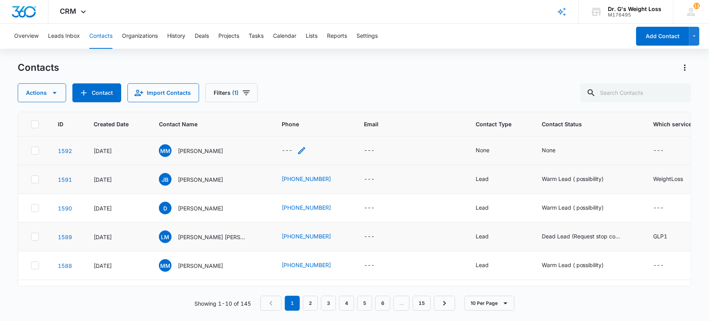
click at [284, 151] on div "---" at bounding box center [287, 150] width 11 height 9
paste input "[PHONE_NUMBER]"
type input "[PHONE_NUMBER]"
click at [327, 122] on button "Save" at bounding box center [336, 125] width 23 height 15
click at [476, 151] on div "None" at bounding box center [483, 150] width 14 height 8
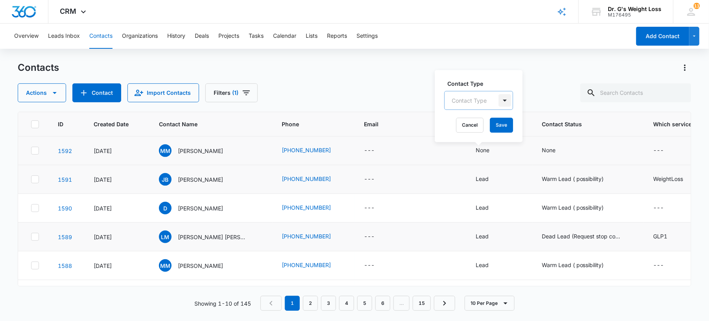
click at [501, 104] on div at bounding box center [504, 100] width 13 height 13
click at [480, 146] on div "Lead" at bounding box center [478, 142] width 48 height 8
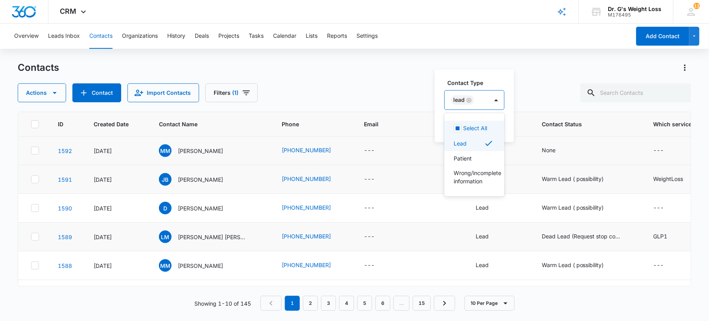
click at [482, 83] on label "Contact Type" at bounding box center [477, 83] width 60 height 8
click at [485, 129] on button "Save" at bounding box center [492, 125] width 23 height 15
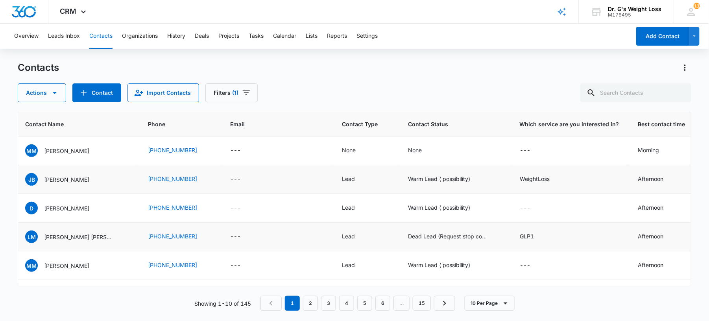
scroll to position [0, 136]
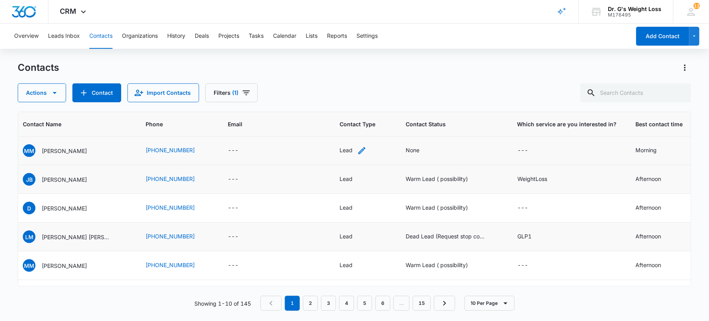
click at [339, 149] on div "Lead" at bounding box center [345, 150] width 13 height 8
click at [406, 151] on div "None" at bounding box center [413, 150] width 14 height 8
click at [439, 102] on div at bounding box center [436, 100] width 13 height 13
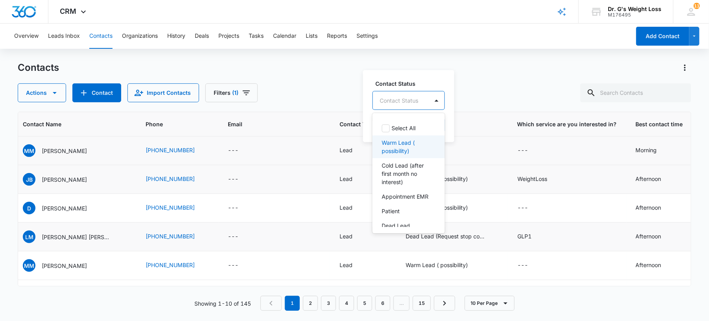
scroll to position [52, 0]
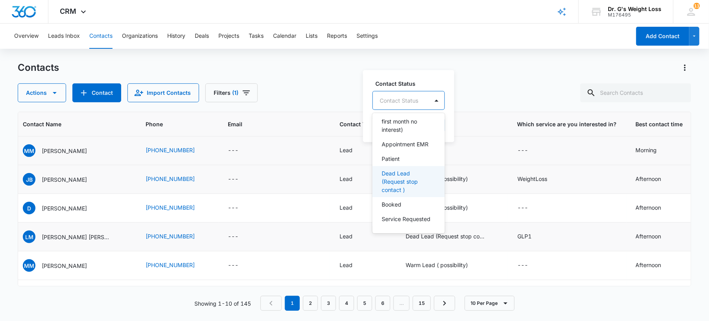
click at [403, 186] on p "Dead Lead (Request stop contact )" at bounding box center [408, 181] width 52 height 25
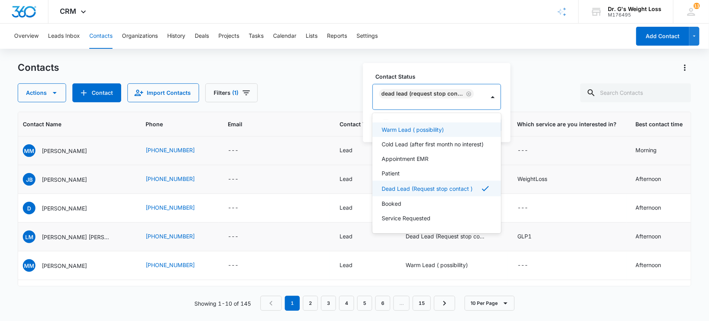
click at [478, 73] on label "Contact Status" at bounding box center [440, 76] width 129 height 8
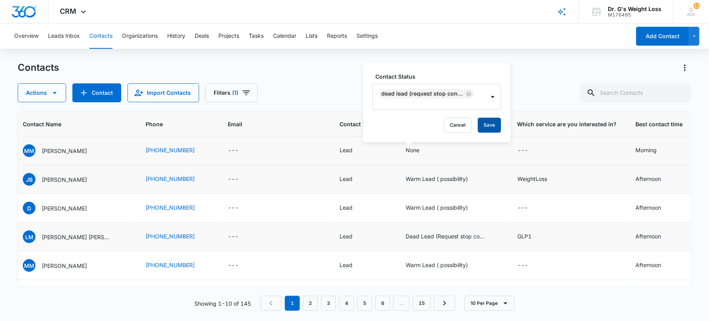
click at [484, 120] on button "Save" at bounding box center [489, 125] width 23 height 15
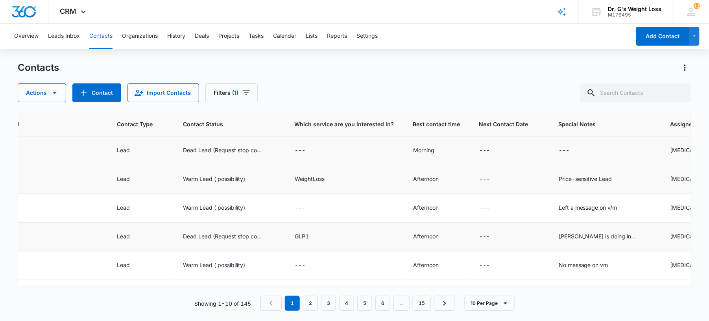
scroll to position [0, 403]
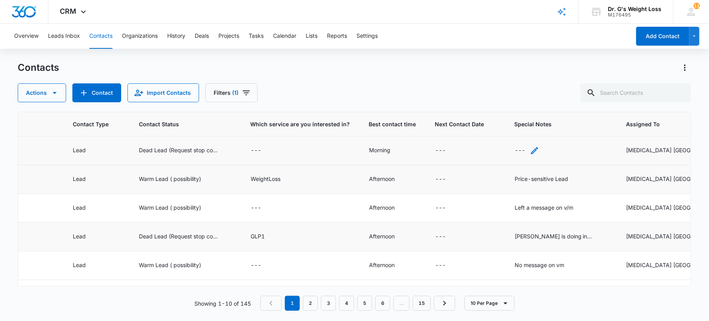
click at [515, 152] on div "---" at bounding box center [527, 150] width 25 height 9
paste textarea "The patient is not interested at the moment"
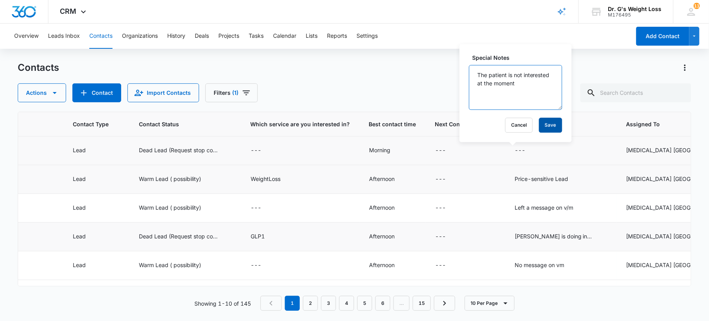
type textarea "The patient is not interested at the moment"
click at [542, 123] on button "Save" at bounding box center [550, 125] width 23 height 15
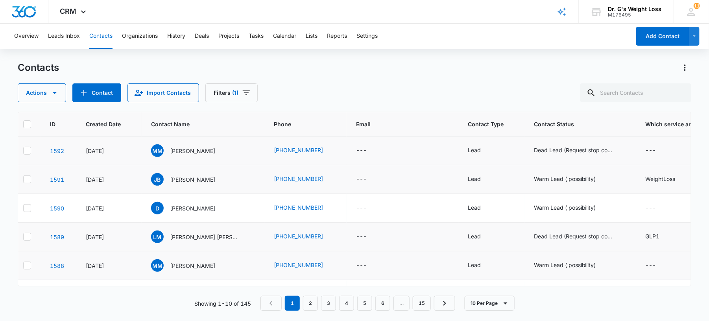
scroll to position [0, 6]
click at [97, 86] on button "Contact" at bounding box center [96, 92] width 49 height 19
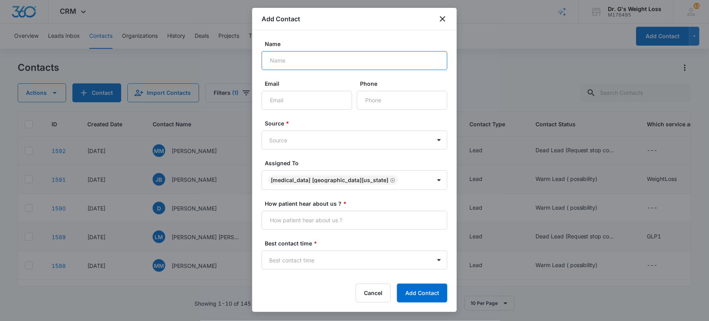
paste input "[PERSON_NAME]"
type input "[PERSON_NAME]"
click at [359, 103] on input "Phone" at bounding box center [402, 100] width 90 height 19
paste input "[PHONE_NUMBER]"
type input "[PHONE_NUMBER]"
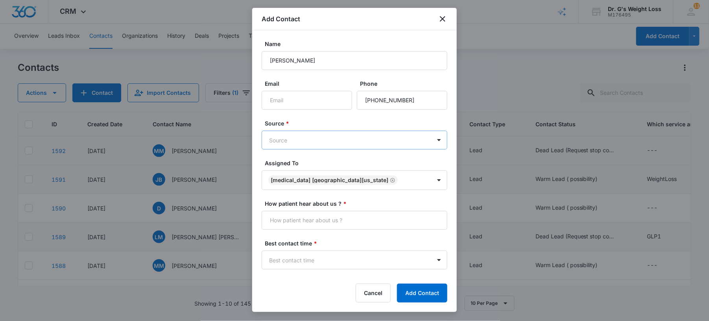
click at [330, 147] on body "CRM Apps Forms CRM Email Files Brand AI Assistant Review & Import Brand Profile…" at bounding box center [354, 160] width 709 height 321
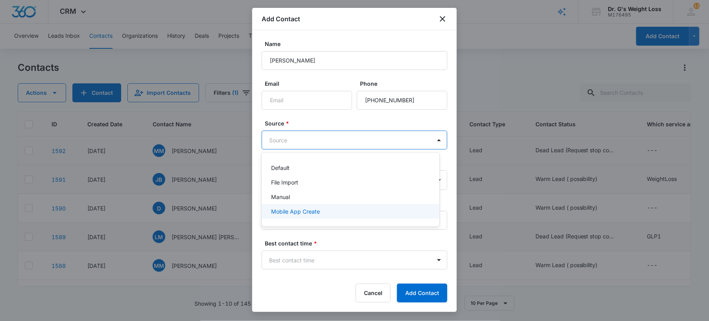
click at [315, 211] on p "Mobile App Create" at bounding box center [295, 211] width 49 height 8
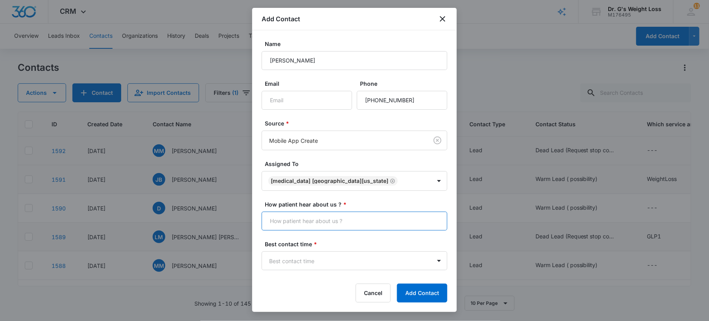
click at [284, 222] on input "How patient hear about us ? *" at bounding box center [355, 221] width 186 height 19
type input "Many Chat"
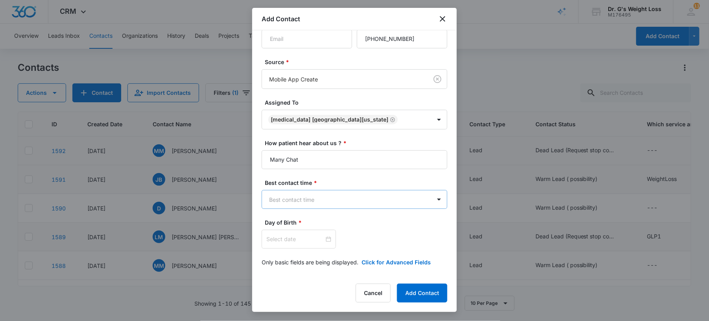
click at [309, 201] on body "CRM Apps Forms CRM Email Files Brand AI Assistant Review & Import Brand Profile…" at bounding box center [354, 160] width 709 height 321
click at [276, 244] on p "Afternoon" at bounding box center [284, 242] width 26 height 8
click at [276, 244] on input at bounding box center [295, 239] width 58 height 9
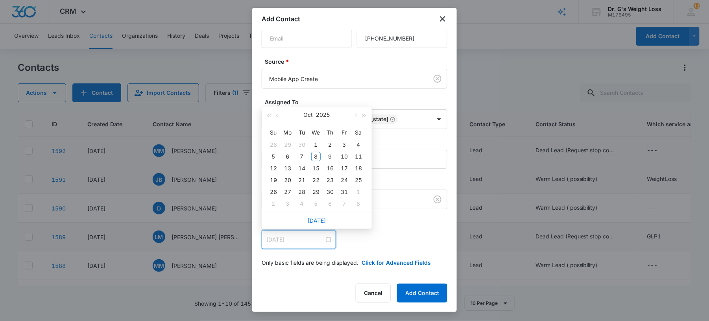
type input "[DATE]"
click at [326, 114] on button "2025" at bounding box center [323, 115] width 14 height 16
click at [269, 116] on span "button" at bounding box center [269, 118] width 4 height 4
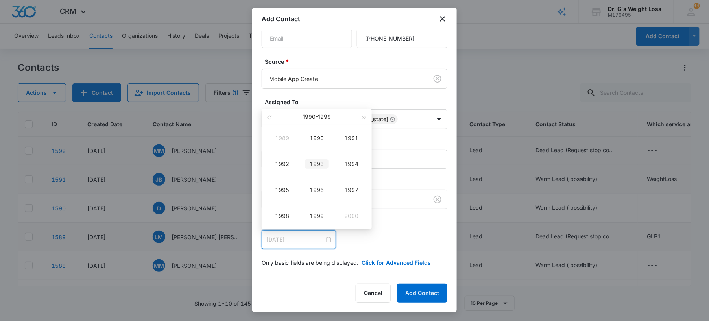
click at [317, 166] on div "1993" at bounding box center [317, 163] width 24 height 9
type input "[DATE]"
click at [284, 139] on div "Jan" at bounding box center [282, 137] width 24 height 9
type input "[DATE]"
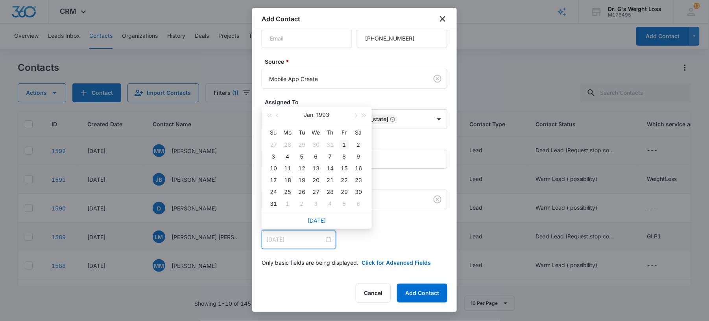
click at [343, 146] on div "1" at bounding box center [343, 144] width 9 height 9
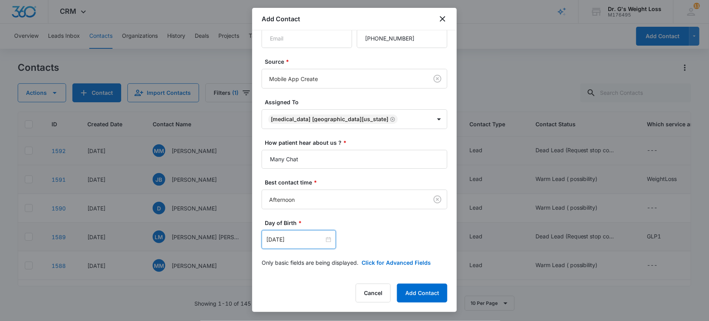
scroll to position [63, 0]
click at [440, 290] on button "Add Contact" at bounding box center [422, 293] width 50 height 19
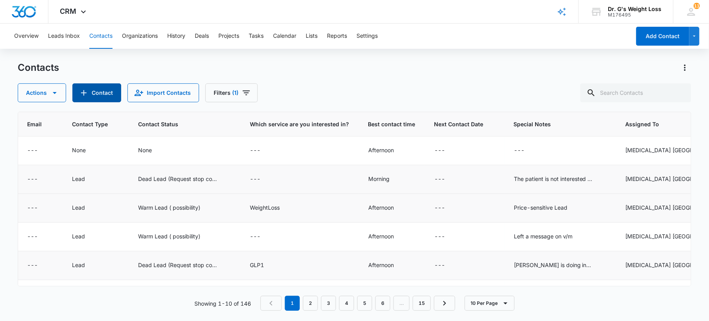
scroll to position [0, 349]
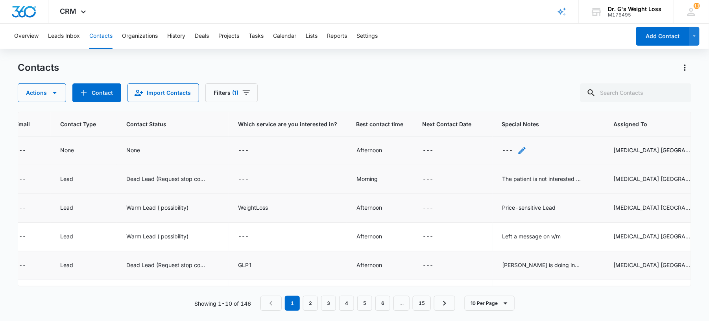
click at [507, 153] on div "---" at bounding box center [514, 150] width 25 height 9
paste textarea "Price-sensitive Lead"
type textarea "Price-sensitive Lead"
click at [535, 123] on button "Save" at bounding box center [544, 125] width 23 height 15
click at [533, 149] on div "Price-sensitive Lead" at bounding box center [529, 150] width 54 height 8
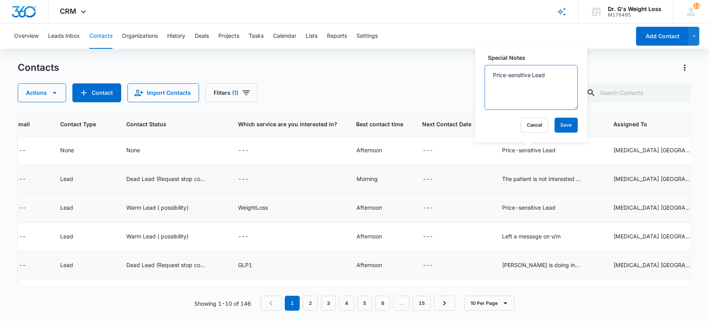
drag, startPoint x: 544, startPoint y: 74, endPoint x: 423, endPoint y: 70, distance: 120.5
click at [423, 70] on div "Contacts Actions Contact Import Contacts Filters (1) ID Created Date Contact Na…" at bounding box center [354, 190] width 673 height 259
click at [533, 77] on textarea "Price-sensitive Lead" at bounding box center [531, 87] width 93 height 45
drag, startPoint x: 548, startPoint y: 74, endPoint x: 485, endPoint y: 76, distance: 63.0
click at [485, 76] on textarea "Price-sensitive Lead" at bounding box center [531, 87] width 93 height 45
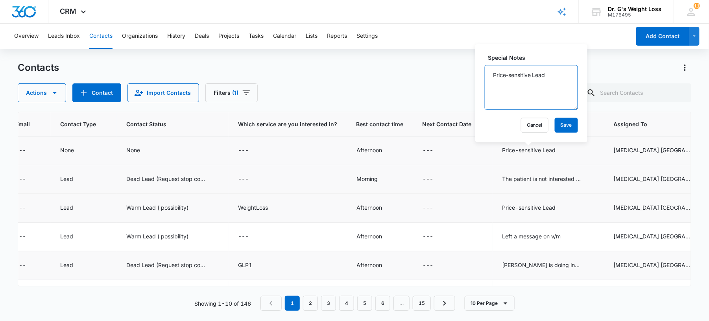
paste textarea "interested in using your insurance for weight programs"
type textarea "interested in using your insurance for weight programs"
click at [561, 124] on button "Save" at bounding box center [566, 125] width 23 height 15
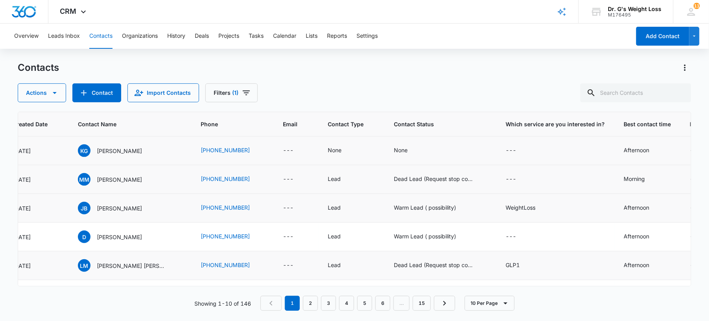
scroll to position [0, 79]
click at [400, 151] on div "None" at bounding box center [402, 150] width 14 height 8
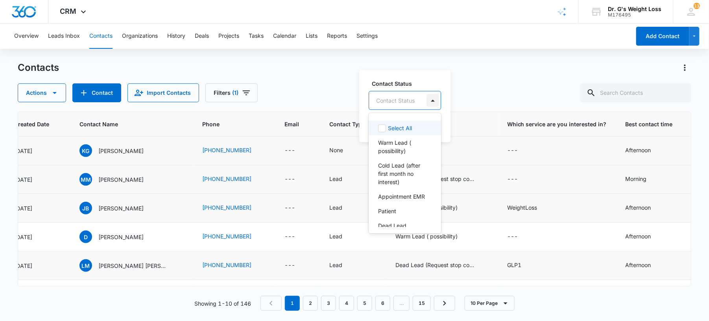
click at [427, 99] on div at bounding box center [432, 100] width 13 height 13
click at [399, 140] on p "Warm Lead ( possibility)" at bounding box center [404, 146] width 52 height 17
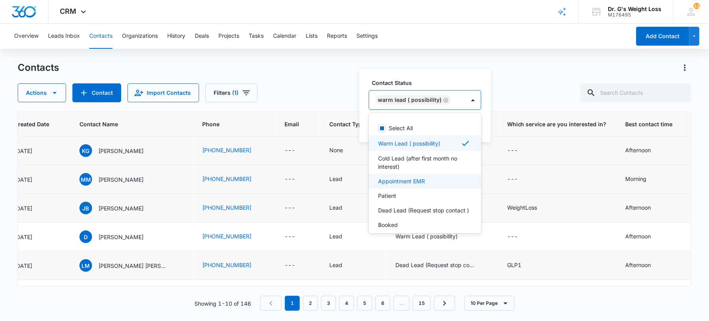
scroll to position [29, 0]
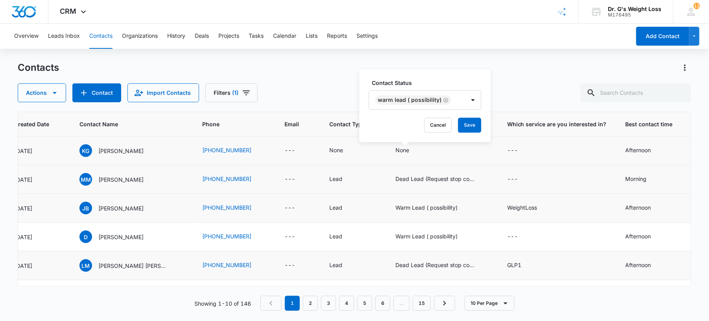
click at [435, 79] on label "Contact Status" at bounding box center [428, 83] width 113 height 8
click at [474, 126] on button "Save" at bounding box center [469, 125] width 23 height 15
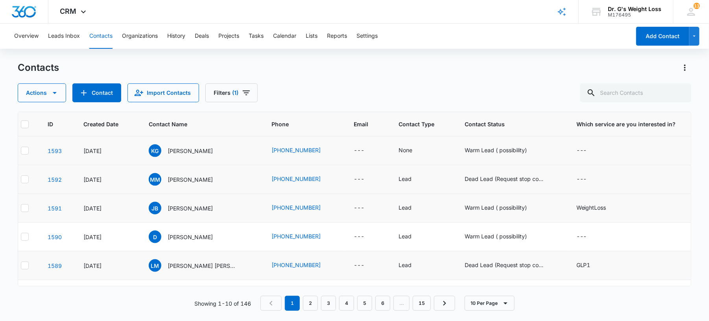
scroll to position [0, 0]
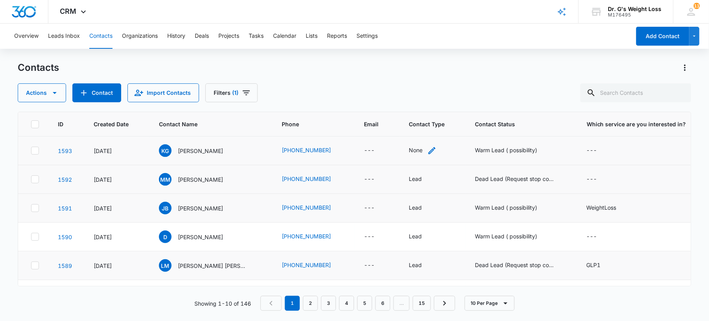
click at [414, 153] on div "None" at bounding box center [416, 150] width 14 height 8
click at [441, 100] on div at bounding box center [445, 100] width 13 height 13
click at [408, 140] on div "Lead" at bounding box center [418, 142] width 48 height 8
click at [432, 79] on label "Contact Type" at bounding box center [417, 83] width 60 height 8
click at [429, 125] on button "Save" at bounding box center [432, 125] width 23 height 15
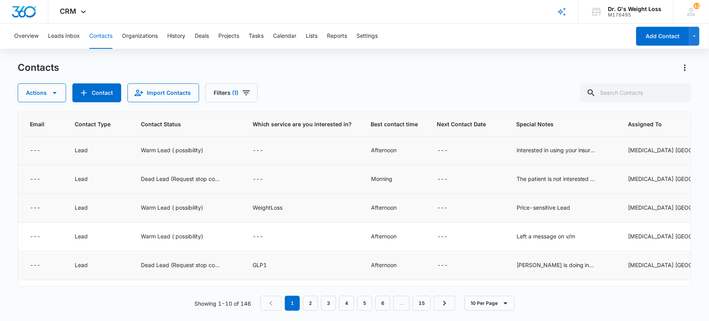
scroll to position [0, 349]
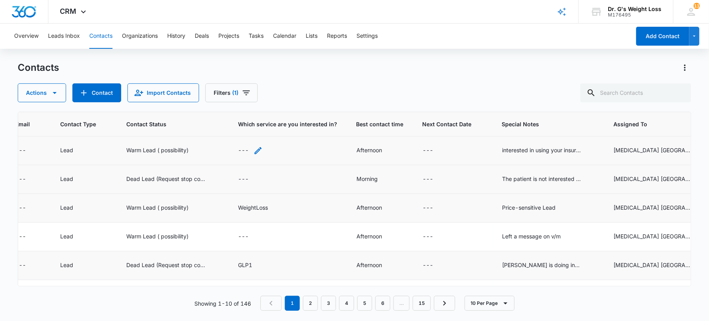
click at [241, 150] on div "---" at bounding box center [243, 150] width 11 height 9
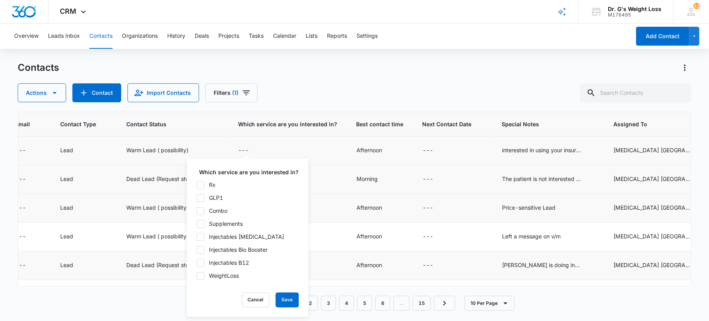
click at [197, 202] on div "Rx GLP1 Combo Supplements Injectables [MEDICAL_DATA] Injectables Bio Booster In…" at bounding box center [247, 230] width 103 height 99
click at [205, 200] on div at bounding box center [201, 198] width 8 height 8
click at [197, 198] on input "GLP1" at bounding box center [196, 198] width 0 height 0
checkbox input "true"
click at [281, 295] on button "Save" at bounding box center [287, 300] width 23 height 15
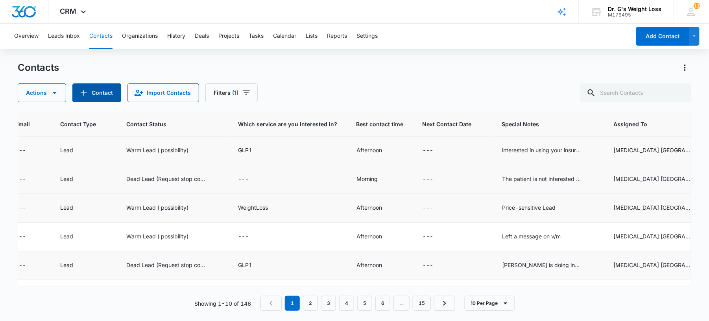
click at [107, 90] on button "Contact" at bounding box center [96, 92] width 49 height 19
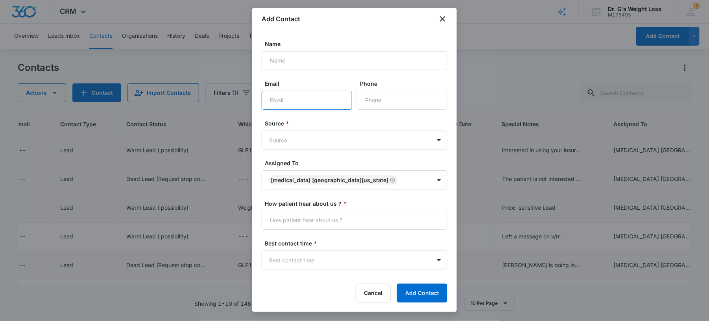
paste input "[EMAIL_ADDRESS][DOMAIN_NAME]"
type input "[EMAIL_ADDRESS][DOMAIN_NAME]"
paste input "[PHONE_NUMBER]"
type input "[PHONE_NUMBER]"
paste input "[PERSON_NAME]"
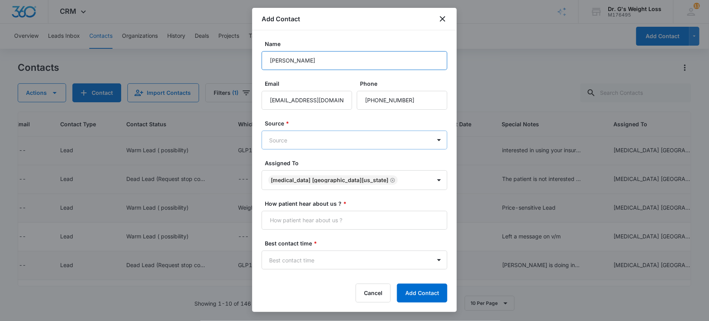
type input "[PERSON_NAME]"
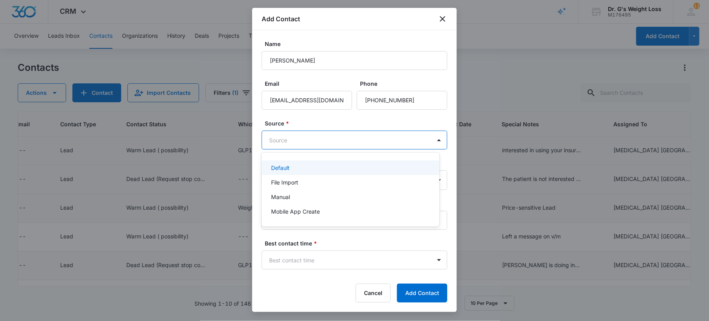
click at [307, 136] on body "CRM Apps Forms CRM Email Files Brand AI Assistant Review & Import Brand Profile…" at bounding box center [354, 160] width 709 height 321
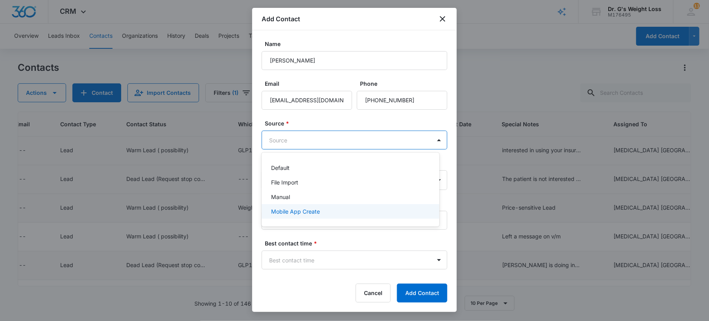
click at [296, 215] on p "Mobile App Create" at bounding box center [295, 211] width 49 height 8
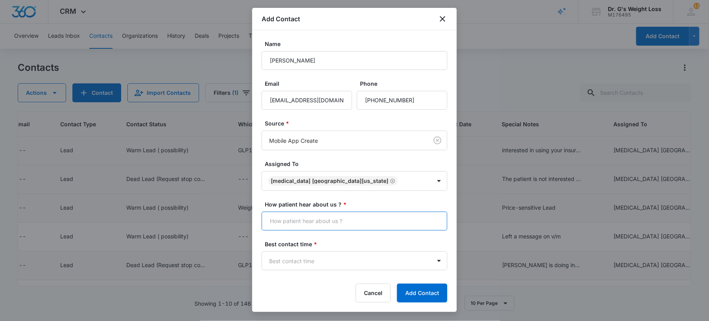
click at [295, 216] on input "How patient hear about us ? *" at bounding box center [355, 221] width 186 height 19
type input "Many Chat"
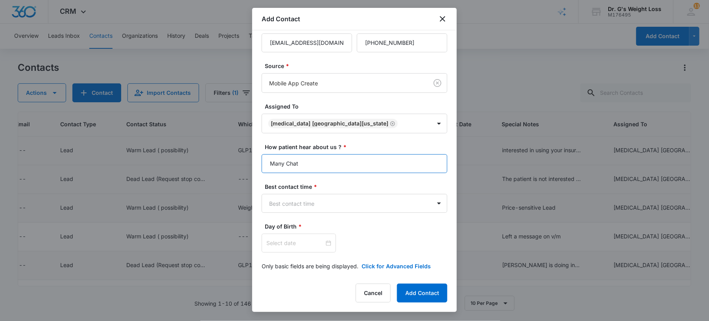
scroll to position [62, 0]
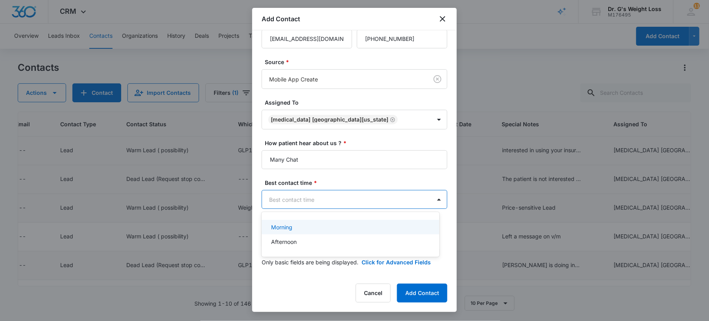
click at [309, 204] on body "CRM Apps Forms CRM Email Files Brand AI Assistant Review & Import Brand Profile…" at bounding box center [354, 160] width 709 height 321
click at [298, 239] on div "Afternoon" at bounding box center [349, 242] width 157 height 8
click at [322, 240] on div at bounding box center [298, 239] width 65 height 9
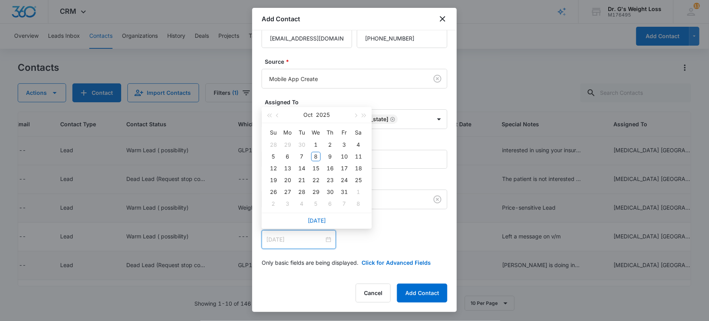
type input "[DATE]"
click at [322, 112] on button "2025" at bounding box center [323, 115] width 14 height 16
click at [269, 116] on span "button" at bounding box center [269, 118] width 4 height 4
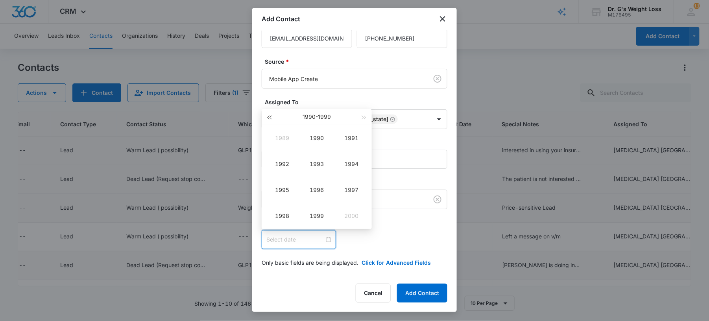
click at [269, 116] on span "button" at bounding box center [269, 118] width 4 height 4
click at [351, 216] on div "1970" at bounding box center [351, 215] width 24 height 9
type input "[DATE]"
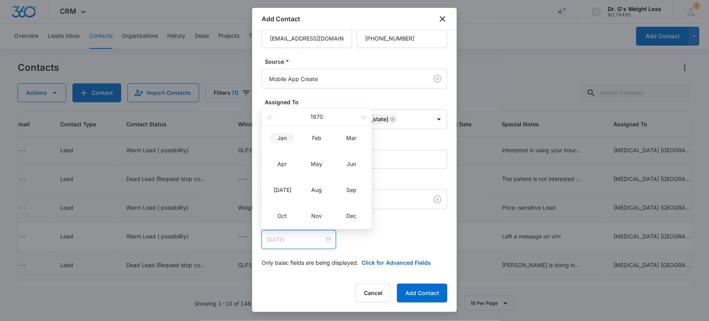
click at [286, 139] on div "Jan" at bounding box center [282, 137] width 24 height 9
type input "[DATE]"
click at [330, 147] on div "1" at bounding box center [329, 144] width 9 height 9
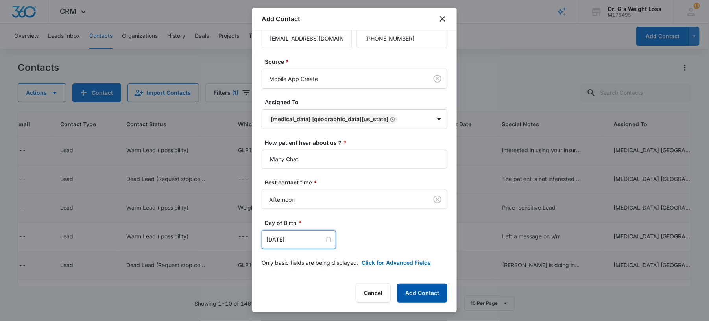
click at [423, 292] on button "Add Contact" at bounding box center [422, 293] width 50 height 19
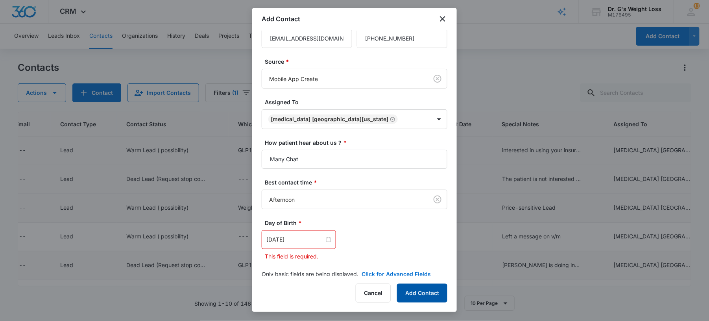
scroll to position [123, 0]
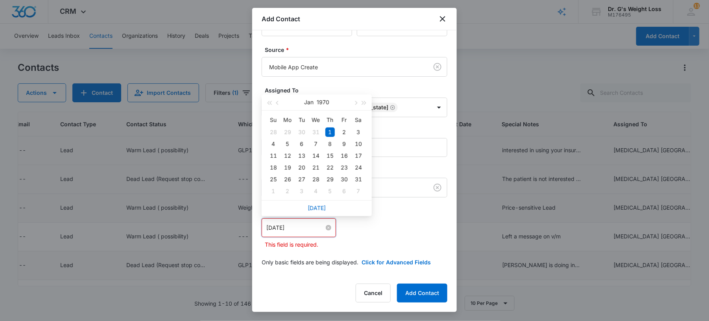
click at [300, 227] on input "[DATE]" at bounding box center [295, 227] width 58 height 9
type input "[DATE]"
click at [328, 131] on div "1" at bounding box center [329, 131] width 9 height 9
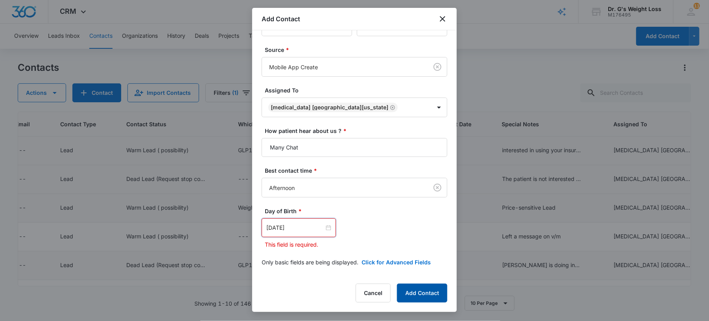
click at [422, 299] on button "Add Contact" at bounding box center [422, 293] width 50 height 19
click at [323, 227] on div at bounding box center [298, 227] width 65 height 9
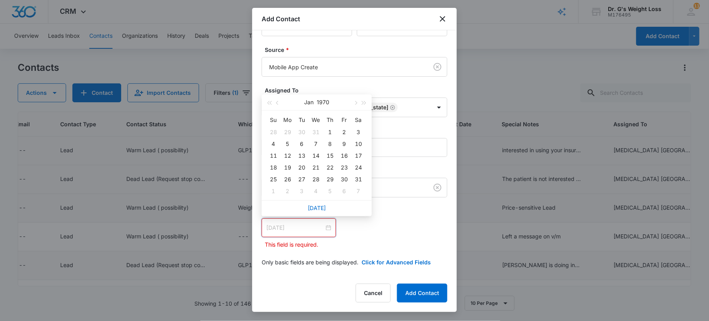
type input "[DATE]"
click at [270, 101] on button "button" at bounding box center [269, 102] width 9 height 16
click at [308, 100] on button "Jan" at bounding box center [308, 102] width 9 height 16
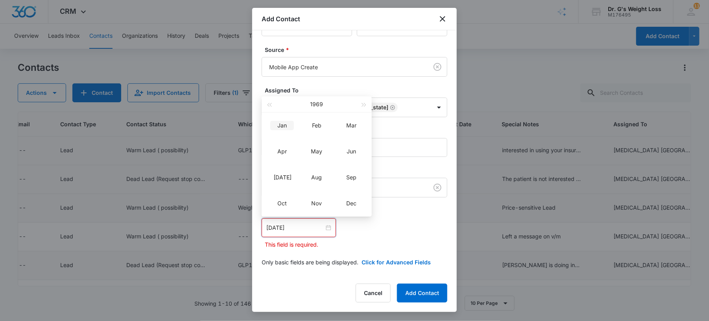
type input "[DATE]"
click at [312, 105] on button "1969" at bounding box center [316, 104] width 13 height 16
type input "[DATE]"
click at [265, 106] on button "button" at bounding box center [269, 104] width 9 height 16
type input "[DATE]"
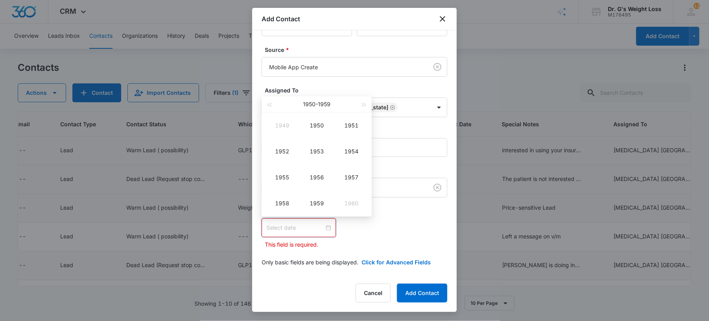
click at [359, 102] on div "[DATE] - [DATE]" at bounding box center [316, 104] width 86 height 16
click at [362, 104] on span "button" at bounding box center [364, 105] width 4 height 4
click at [317, 152] on div "1973" at bounding box center [317, 151] width 24 height 9
type input "[DATE]"
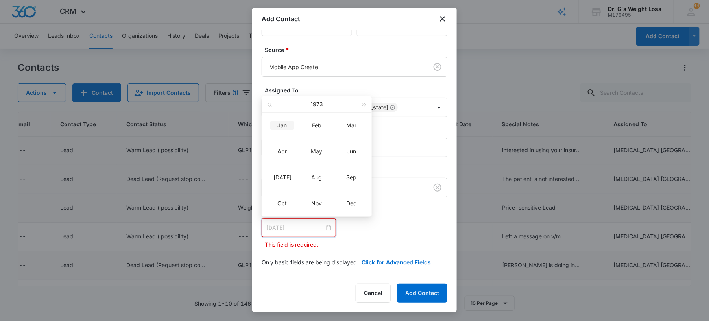
click at [286, 125] on div "Jan" at bounding box center [282, 125] width 24 height 9
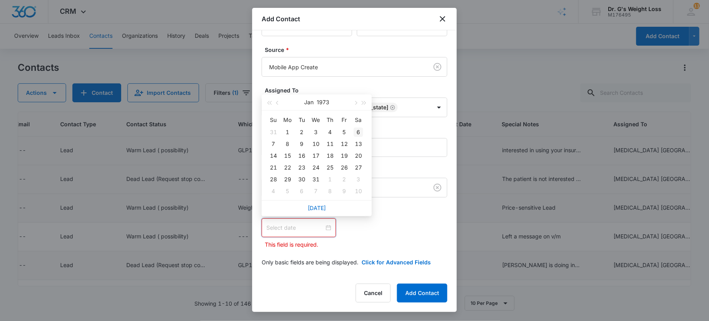
type input "[DATE]"
click at [285, 128] on div "1" at bounding box center [287, 131] width 9 height 9
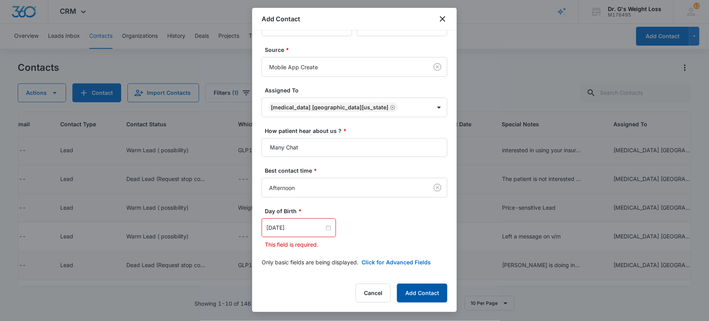
click at [420, 293] on button "Add Contact" at bounding box center [422, 293] width 50 height 19
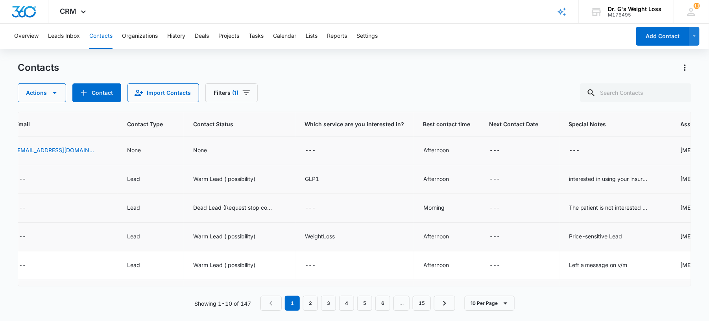
click at [559, 142] on td "---" at bounding box center [615, 151] width 112 height 29
click at [569, 151] on div "---" at bounding box center [574, 150] width 11 height 9
drag, startPoint x: 531, startPoint y: 95, endPoint x: 532, endPoint y: 83, distance: 12.6
paste textarea "No answer ."
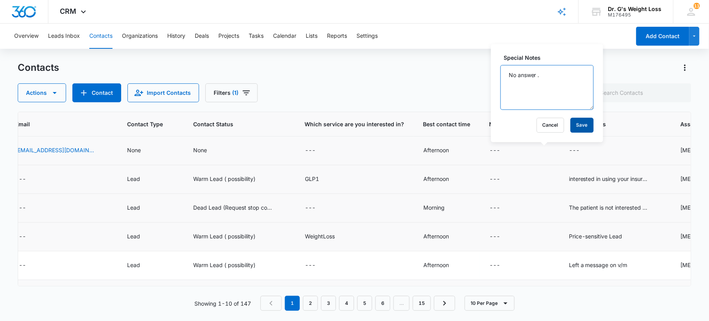
type textarea "No answer ."
click at [572, 123] on button "Save" at bounding box center [581, 125] width 23 height 15
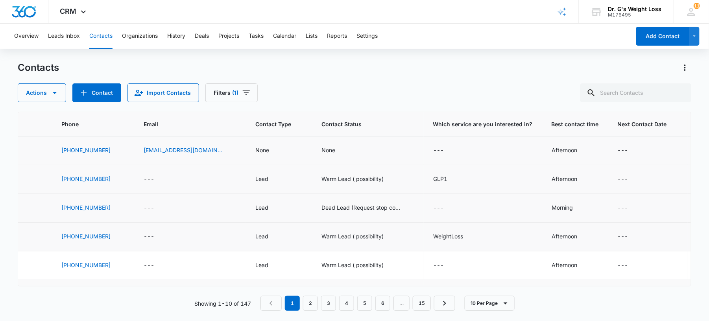
scroll to position [0, 211]
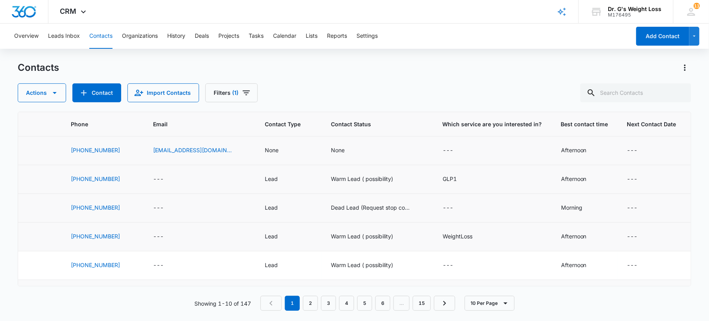
click at [433, 143] on td "---" at bounding box center [492, 151] width 118 height 29
click at [443, 148] on div "---" at bounding box center [448, 150] width 11 height 9
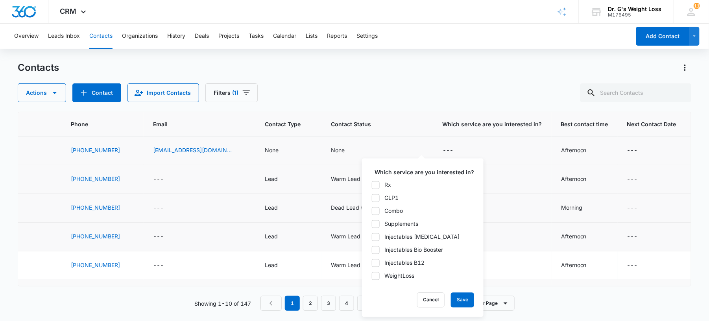
click at [376, 196] on icon at bounding box center [375, 197] width 7 height 7
click at [372, 198] on input "GLP1" at bounding box center [371, 198] width 0 height 0
checkbox input "true"
click at [455, 301] on button "Save" at bounding box center [462, 300] width 23 height 15
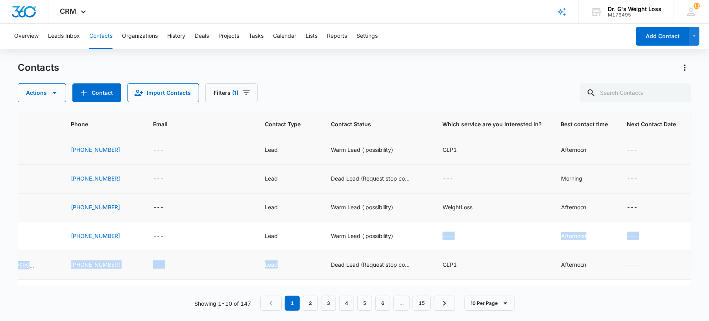
drag, startPoint x: 368, startPoint y: 277, endPoint x: 290, endPoint y: 271, distance: 78.1
click at [290, 271] on tbody "1594 [DATE] AB [PERSON_NAME] [PHONE_NUMBER] [EMAIL_ADDRESS][DOMAIN_NAME] None N…" at bounding box center [365, 250] width 1116 height 287
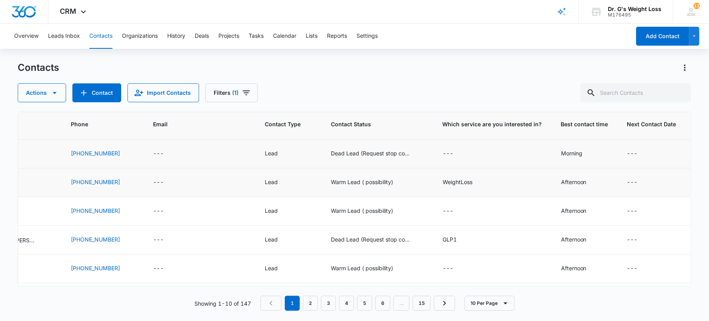
drag, startPoint x: 290, startPoint y: 271, endPoint x: 286, endPoint y: 85, distance: 185.7
click at [286, 85] on div "Actions Contact Import Contacts Filters (1)" at bounding box center [354, 92] width 673 height 19
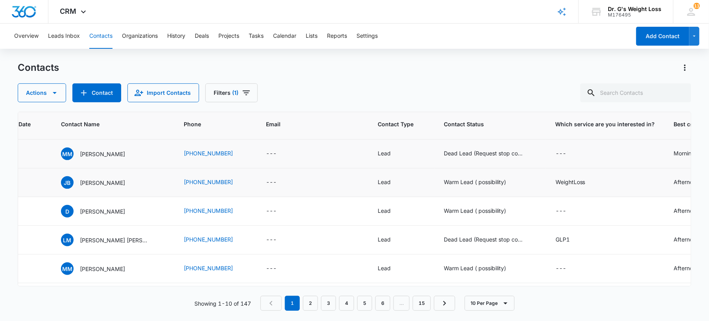
scroll to position [54, 87]
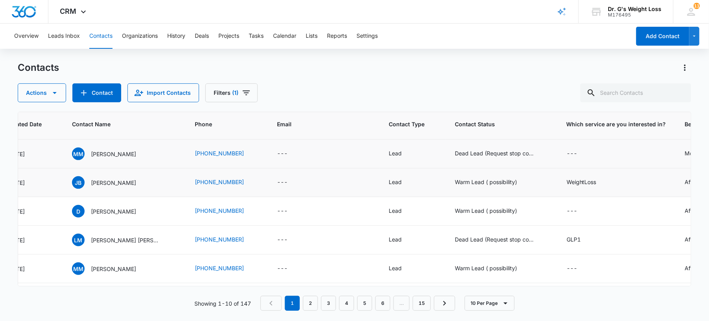
click at [445, 148] on td "Dead Lead (Request stop contact )" at bounding box center [501, 154] width 112 height 29
click at [455, 151] on div "Dead Lead (Request stop contact )" at bounding box center [494, 153] width 79 height 8
click at [364, 81] on div "Contacts Actions Contact Import Contacts Filters (1)" at bounding box center [354, 81] width 673 height 41
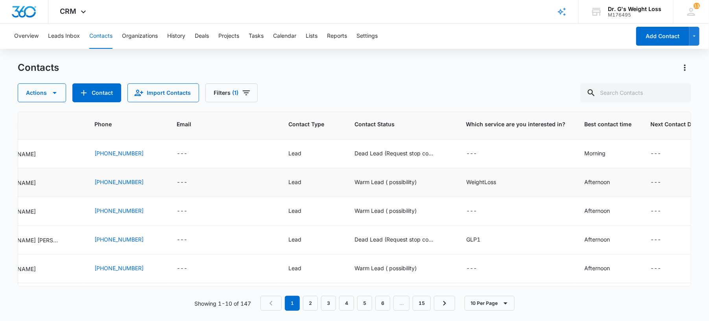
scroll to position [0, 187]
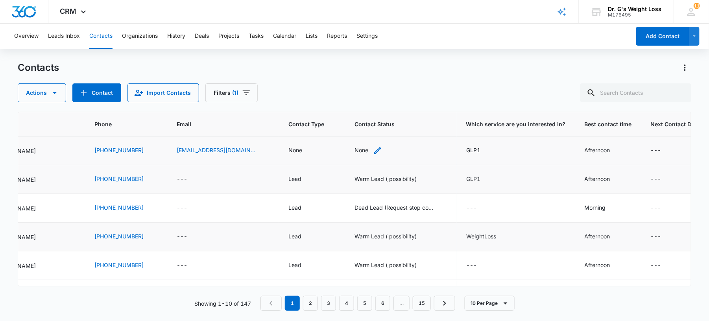
click at [354, 149] on div "None" at bounding box center [361, 150] width 14 height 8
click at [366, 103] on div at bounding box center [363, 100] width 13 height 13
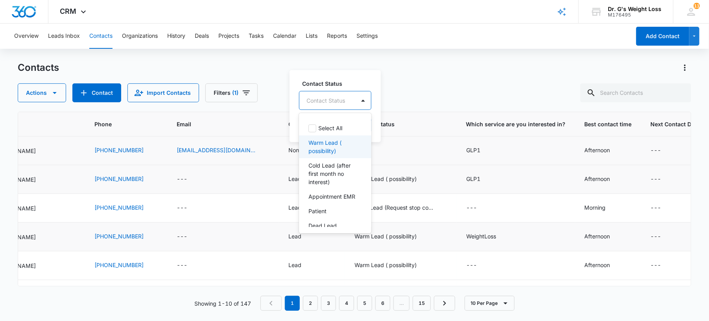
click at [327, 147] on p "Warm Lead ( possibility)" at bounding box center [334, 146] width 52 height 17
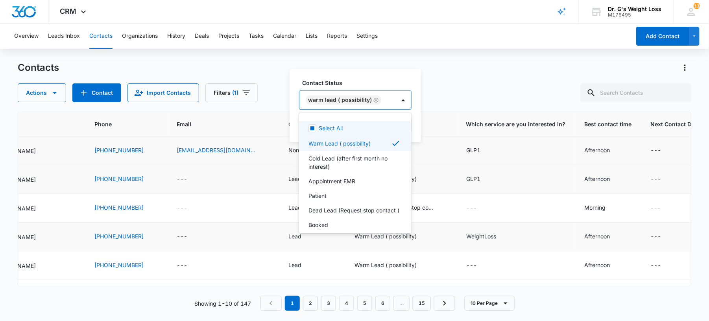
click at [386, 83] on label "Contact Status" at bounding box center [358, 83] width 113 height 8
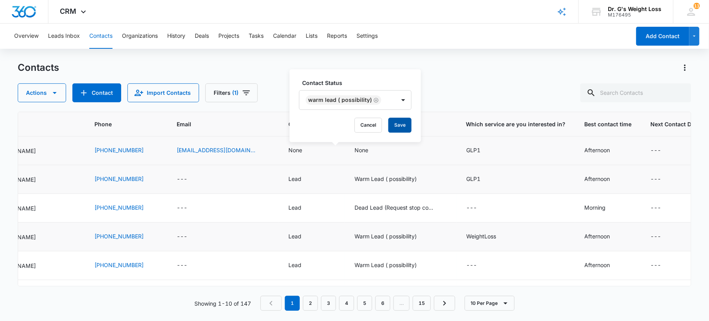
click at [396, 125] on button "Save" at bounding box center [399, 125] width 23 height 15
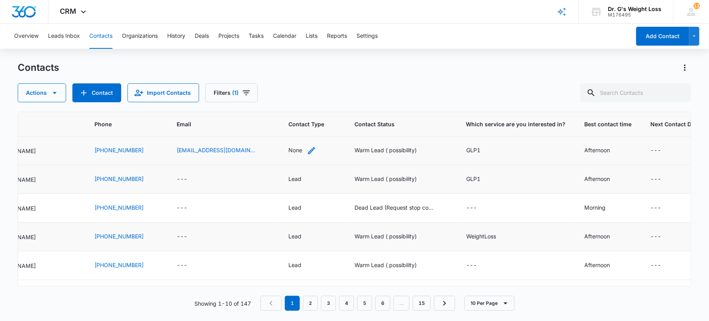
click at [307, 150] on icon "Contact Type - None - Select to Edit Field" at bounding box center [311, 150] width 9 height 9
click at [296, 103] on div at bounding box center [295, 100] width 13 height 13
click at [263, 147] on div "Lead" at bounding box center [268, 142] width 69 height 15
click at [287, 84] on label "Contact Type" at bounding box center [268, 83] width 60 height 8
click at [280, 124] on button "Save" at bounding box center [282, 125] width 23 height 15
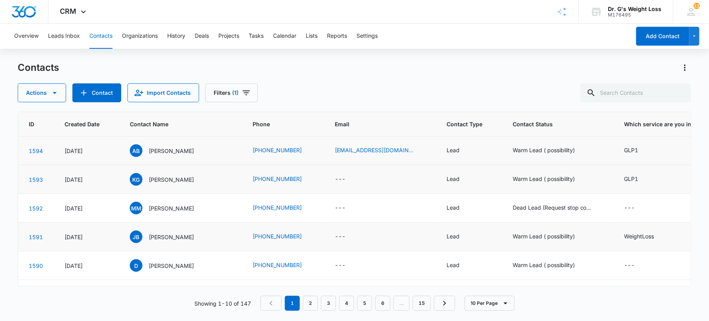
scroll to position [0, 0]
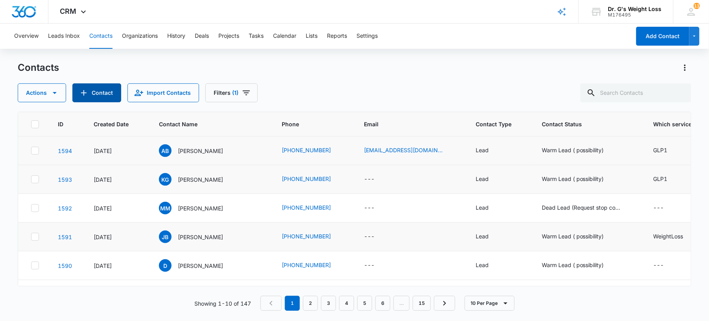
click at [112, 93] on button "Contact" at bounding box center [96, 92] width 49 height 19
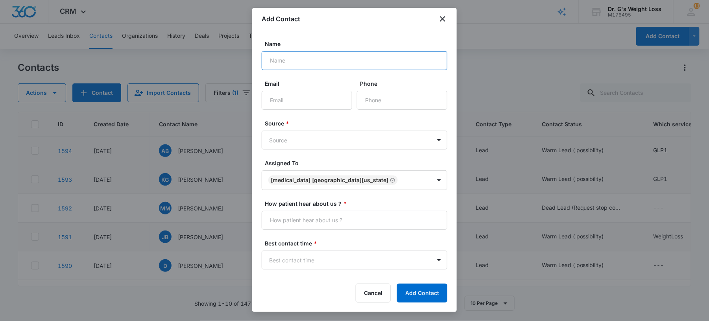
click at [303, 57] on input "Name" at bounding box center [355, 60] width 186 height 19
paste input "[PERSON_NAME]"
type input "[PERSON_NAME]"
click at [386, 96] on input "Phone" at bounding box center [402, 100] width 90 height 19
paste input "[PHONE_NUMBER]"
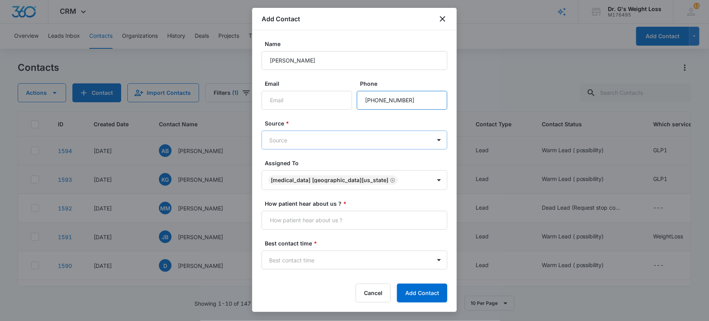
type input "[PHONE_NUMBER]"
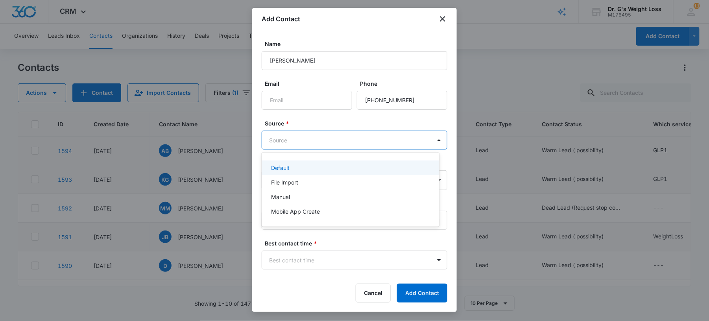
click at [393, 133] on body "CRM Apps Forms CRM Email Files Brand AI Assistant Review & Import Brand Profile…" at bounding box center [354, 160] width 709 height 321
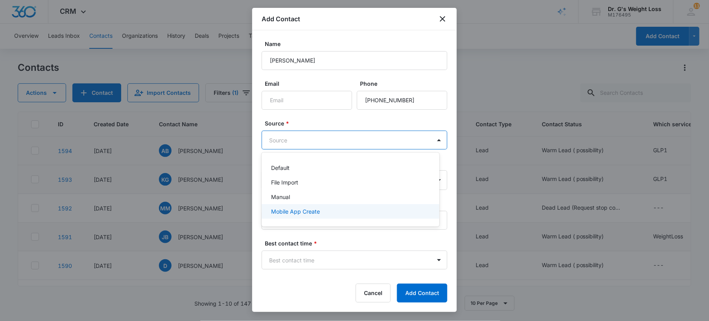
click at [295, 218] on div "Mobile App Create" at bounding box center [351, 211] width 178 height 15
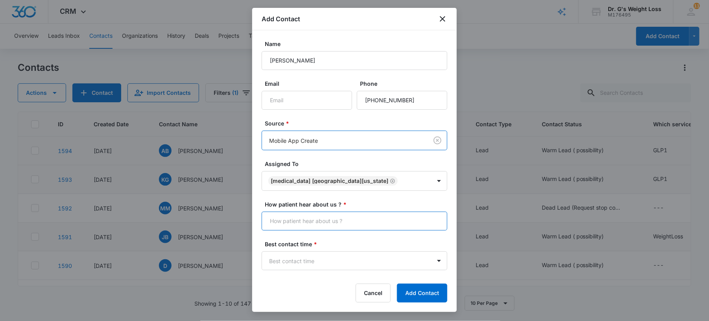
click at [283, 221] on input "How patient hear about us ? *" at bounding box center [355, 221] width 186 height 19
type input "Many Chat"
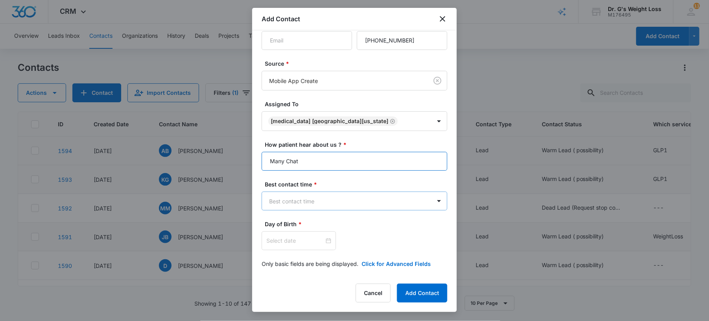
scroll to position [62, 0]
click at [299, 205] on body "CRM Apps Forms CRM Email Files Brand AI Assistant Review & Import Brand Profile…" at bounding box center [354, 160] width 709 height 321
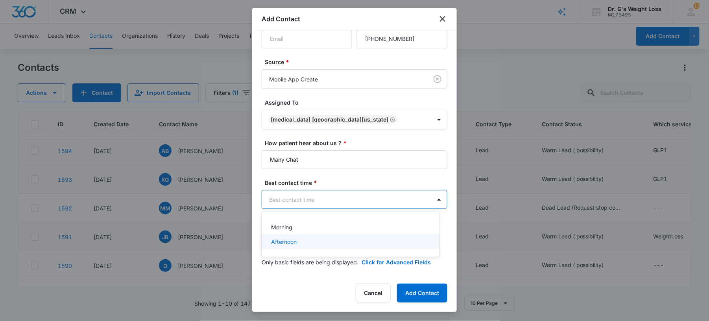
click at [294, 243] on p "Afternoon" at bounding box center [284, 242] width 26 height 8
click at [325, 241] on div at bounding box center [298, 239] width 65 height 9
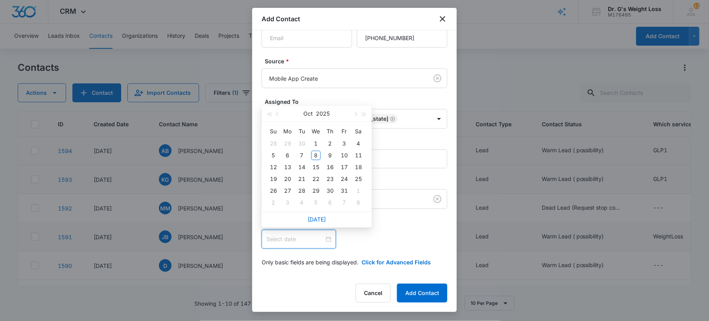
type input "[DATE]"
click at [307, 112] on button "Oct" at bounding box center [308, 114] width 9 height 16
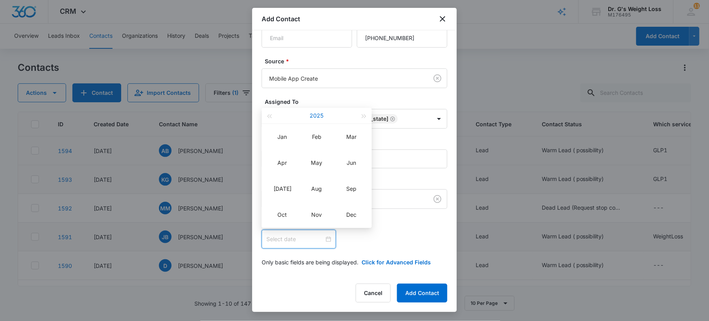
click at [314, 117] on button "2025" at bounding box center [317, 116] width 14 height 16
type input "[DATE]"
click at [268, 116] on span "button" at bounding box center [269, 116] width 4 height 4
type input "[DATE]"
click at [271, 116] on span "button" at bounding box center [269, 116] width 4 height 4
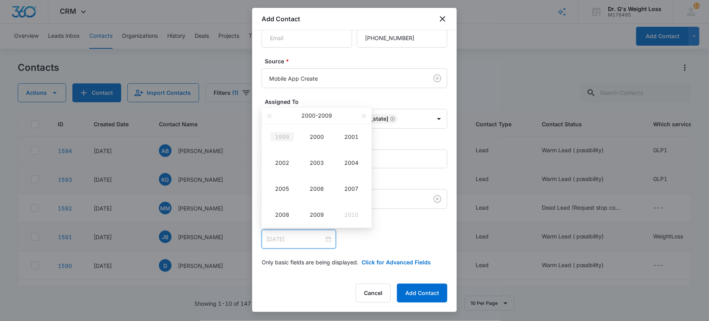
type input "[DATE]"
click at [268, 114] on span "button" at bounding box center [269, 116] width 4 height 4
type input "[DATE]"
click at [326, 139] on div "1990" at bounding box center [317, 136] width 24 height 9
click at [276, 143] on td "Jan" at bounding box center [282, 137] width 35 height 26
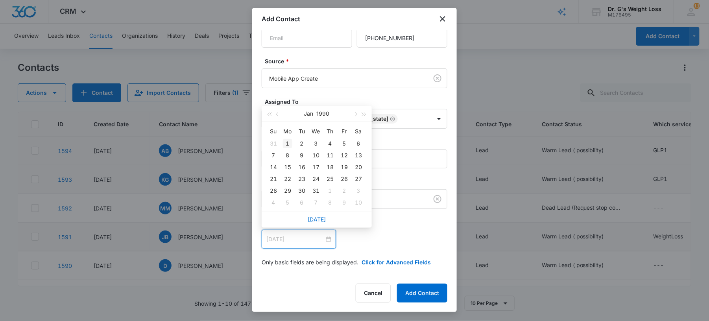
type input "[DATE]"
click at [284, 140] on div "1" at bounding box center [287, 143] width 9 height 9
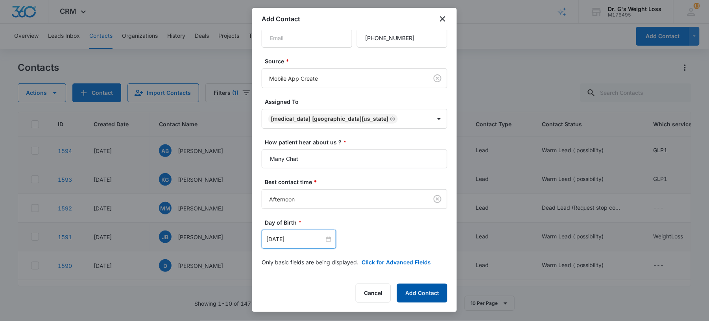
click at [411, 294] on button "Add Contact" at bounding box center [422, 293] width 50 height 19
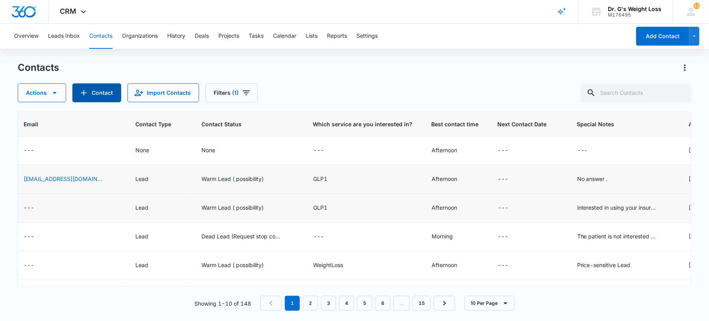
scroll to position [0, 386]
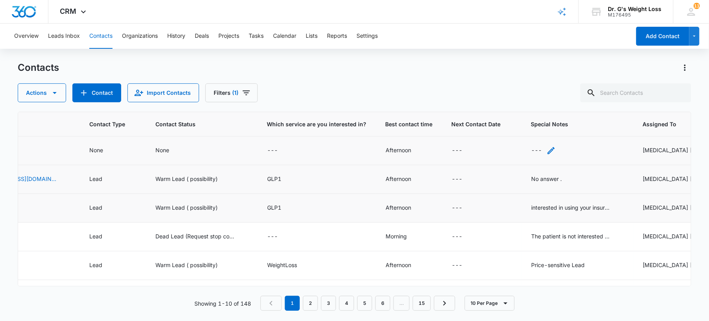
click at [531, 146] on div "---" at bounding box center [543, 150] width 25 height 9
paste textarea "Patient is shopping around looking for the lowest prices ."
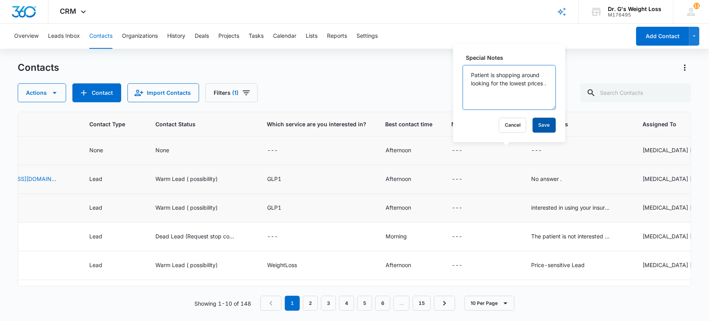
type textarea "Patient is shopping around looking for the lowest prices ."
click at [533, 123] on button "Save" at bounding box center [544, 125] width 23 height 15
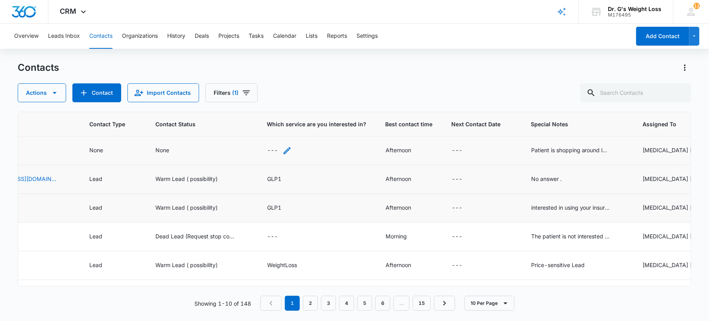
click at [267, 155] on div "---" at bounding box center [272, 150] width 11 height 9
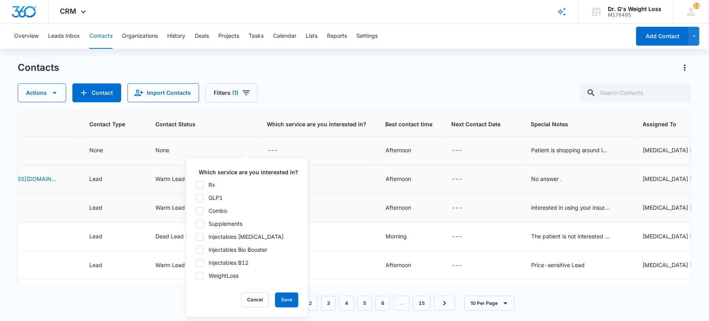
click at [201, 199] on icon at bounding box center [199, 197] width 7 height 7
click at [196, 198] on input "GLP1" at bounding box center [196, 198] width 0 height 0
checkbox input "true"
click at [280, 295] on button "Save" at bounding box center [286, 300] width 23 height 15
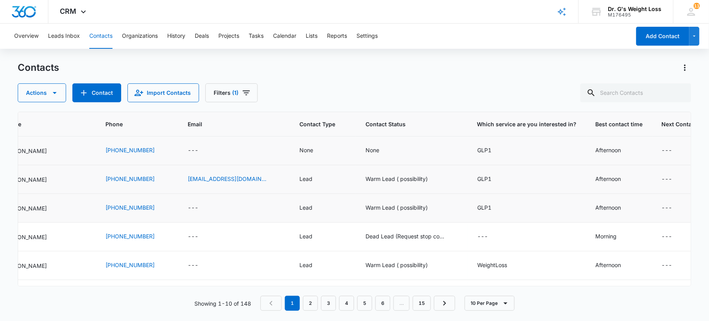
scroll to position [0, 174]
click at [368, 149] on div "None" at bounding box center [382, 150] width 28 height 9
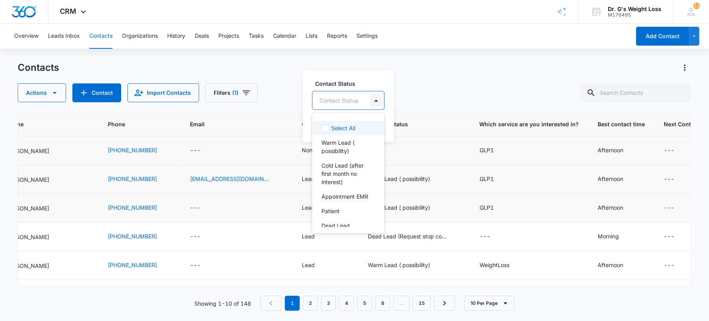
click at [371, 104] on div at bounding box center [376, 100] width 13 height 13
click at [352, 150] on p "Warm Lead ( possibility)" at bounding box center [347, 146] width 52 height 17
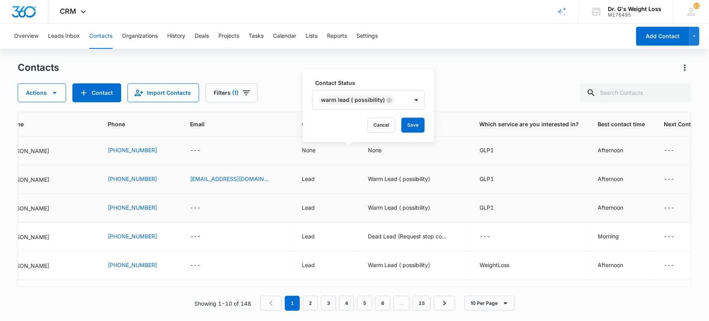
click at [391, 79] on label "Contact Status" at bounding box center [371, 83] width 113 height 8
click at [404, 120] on button "Save" at bounding box center [412, 125] width 23 height 15
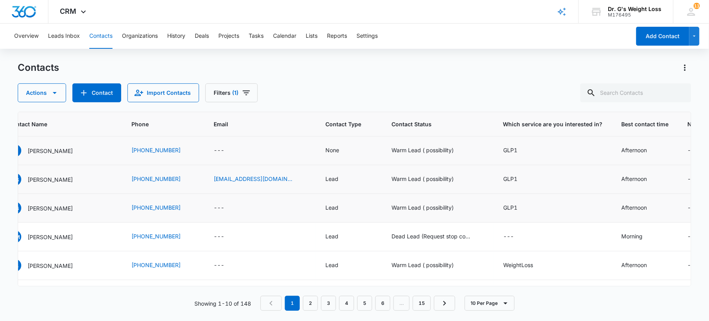
scroll to position [0, 153]
click at [323, 150] on div "None" at bounding box center [330, 150] width 14 height 8
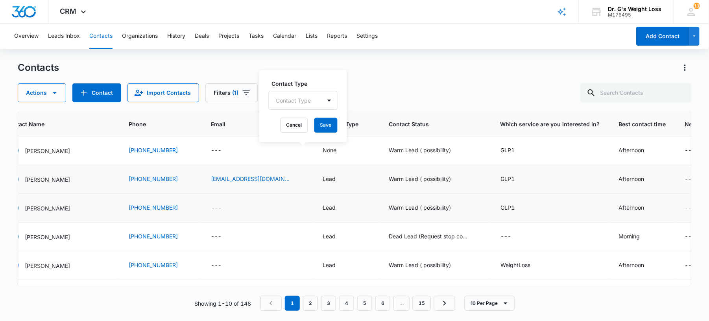
click at [323, 99] on div at bounding box center [329, 100] width 13 height 13
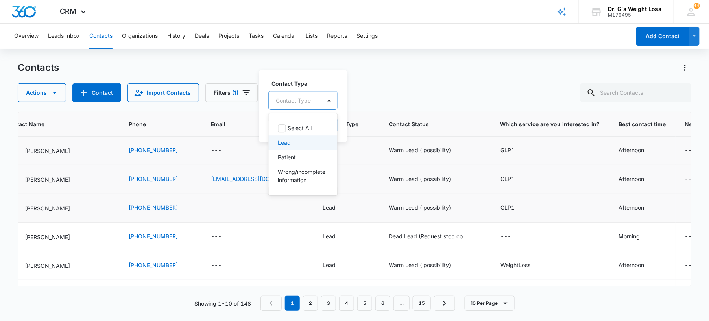
click at [303, 146] on div "Lead" at bounding box center [302, 142] width 48 height 8
click at [320, 81] on label "Contact Type" at bounding box center [302, 83] width 60 height 8
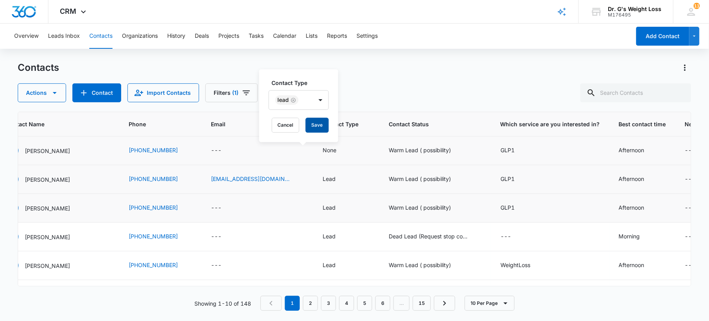
click at [323, 125] on button "Save" at bounding box center [317, 125] width 23 height 15
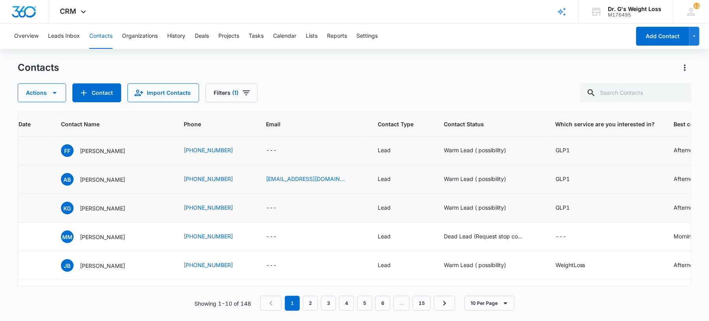
scroll to position [0, 0]
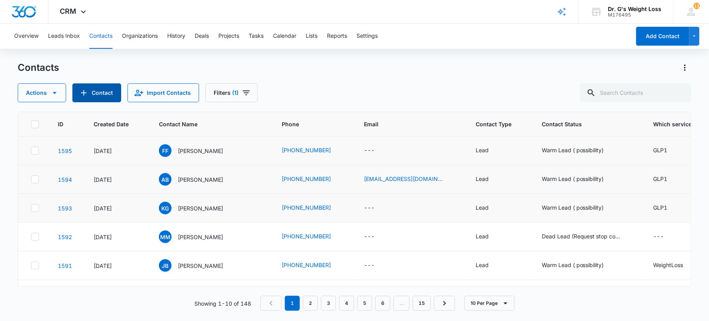
click at [108, 92] on button "Contact" at bounding box center [96, 92] width 49 height 19
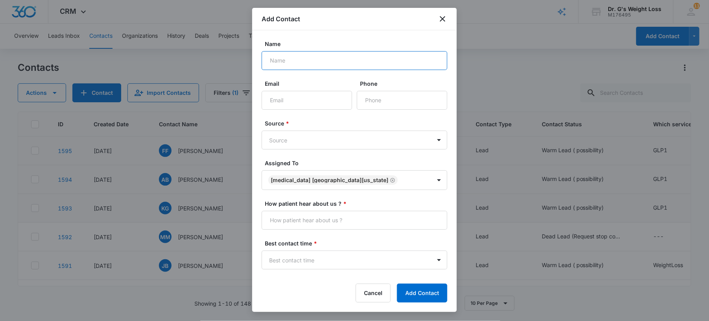
paste input "[PERSON_NAME]"
type input "[PERSON_NAME]"
paste input "[PHONE_NUMBER]"
type input "[PHONE_NUMBER]"
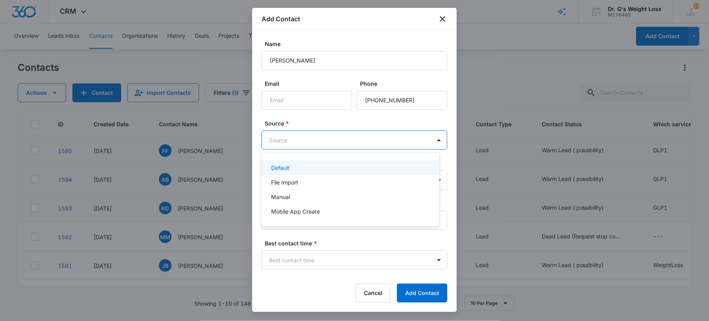
click at [350, 143] on body "CRM Apps Forms CRM Email Files Brand AI Assistant Review & Import Brand Profile…" at bounding box center [354, 160] width 709 height 321
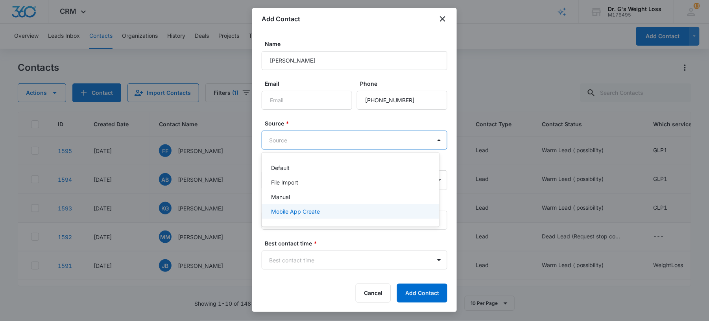
click at [298, 208] on p "Mobile App Create" at bounding box center [295, 211] width 49 height 8
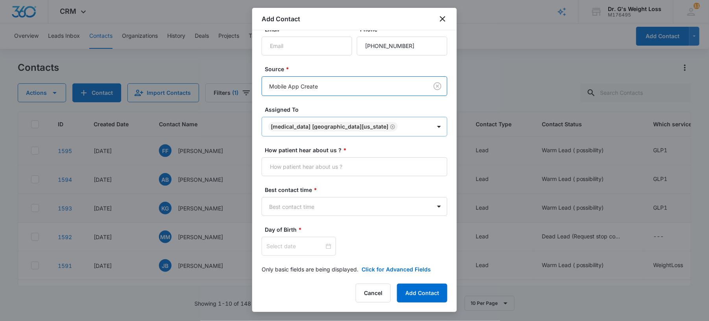
scroll to position [62, 0]
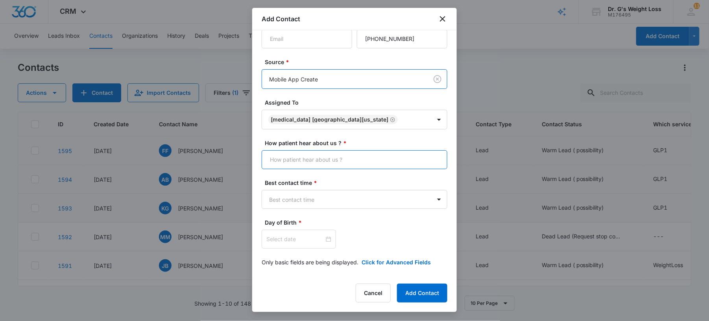
click at [295, 158] on input "How patient hear about us ? *" at bounding box center [355, 159] width 186 height 19
type input "Many Chat"
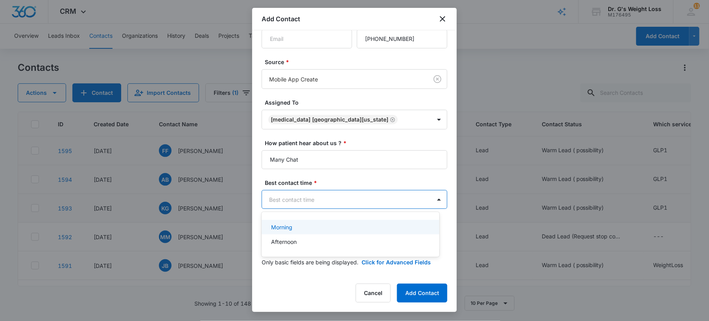
click at [310, 203] on body "CRM Apps Forms CRM Email Files Brand AI Assistant Review & Import Brand Profile…" at bounding box center [354, 160] width 709 height 321
click at [283, 238] on p "Afternoon" at bounding box center [284, 242] width 26 height 8
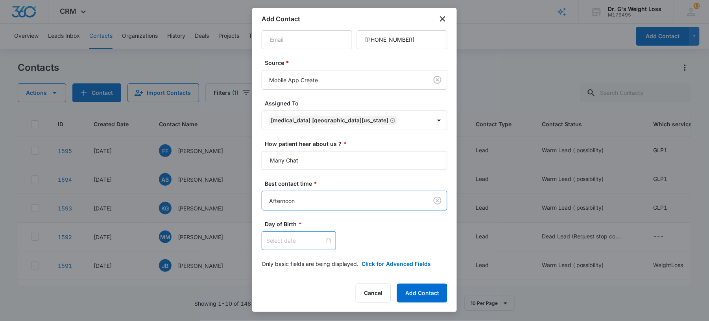
scroll to position [63, 0]
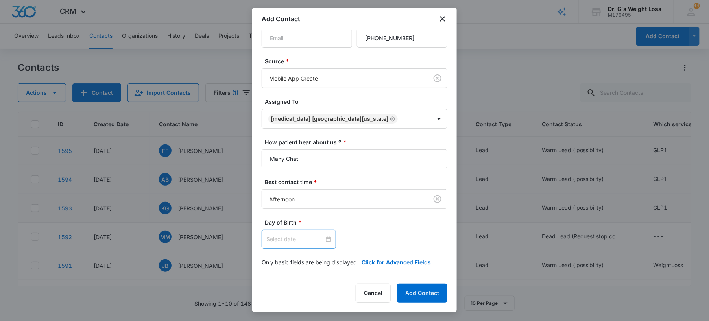
click at [323, 234] on div at bounding box center [299, 239] width 74 height 19
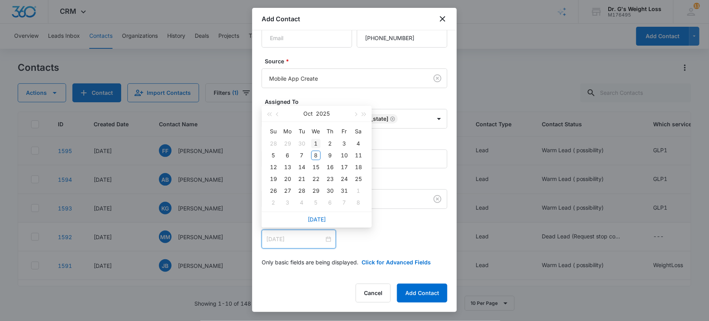
type input "[DATE]"
click at [311, 111] on button "Oct" at bounding box center [308, 114] width 9 height 16
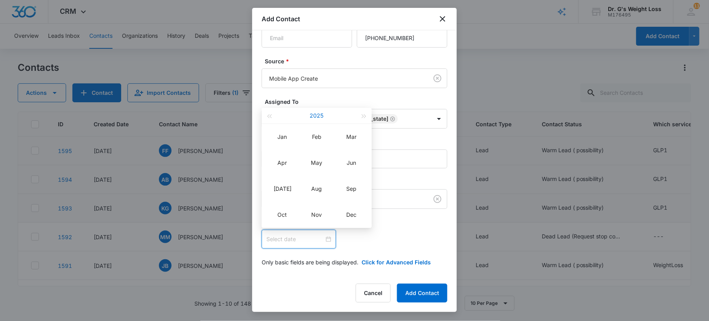
click at [311, 111] on button "2025" at bounding box center [317, 116] width 14 height 16
type input "[DATE]"
click at [273, 120] on div "[DATE] - [DATE]" at bounding box center [316, 116] width 86 height 16
click at [271, 117] on span "button" at bounding box center [269, 116] width 4 height 4
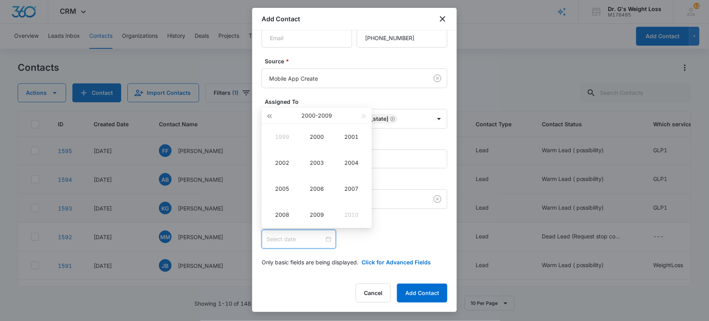
click at [271, 117] on span "button" at bounding box center [269, 116] width 4 height 4
click at [316, 216] on div "1989" at bounding box center [317, 214] width 24 height 9
type input "[DATE]"
click at [282, 137] on div "Jan" at bounding box center [282, 136] width 24 height 9
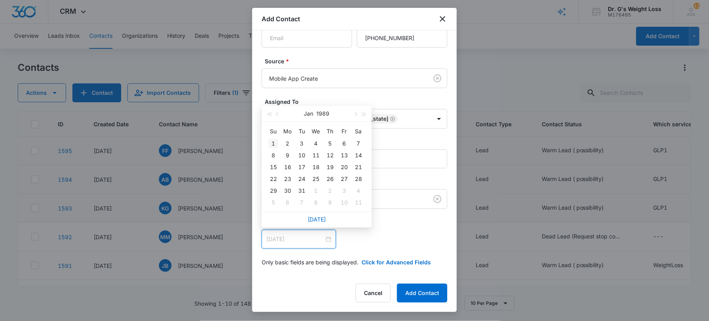
type input "[DATE]"
click at [271, 144] on div "1" at bounding box center [273, 143] width 9 height 9
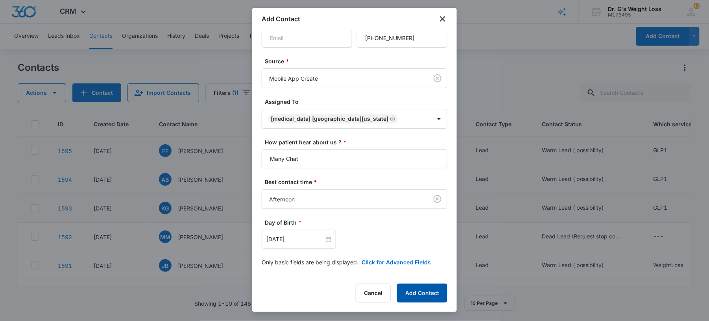
click at [400, 289] on button "Add Contact" at bounding box center [422, 293] width 50 height 19
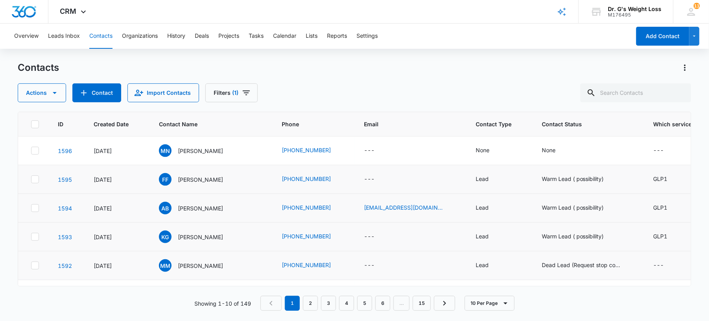
drag, startPoint x: 200, startPoint y: 217, endPoint x: 251, endPoint y: 259, distance: 66.0
click at [251, 259] on tbody "1596 [DATE] MN [PERSON_NAME] [PHONE_NUMBER] --- None None --- Afternoon --- ---…" at bounding box center [576, 280] width 1116 height 287
drag, startPoint x: 251, startPoint y: 259, endPoint x: 359, endPoint y: 147, distance: 155.2
click at [359, 147] on td "---" at bounding box center [410, 151] width 112 height 29
click at [476, 153] on div "None" at bounding box center [483, 150] width 14 height 8
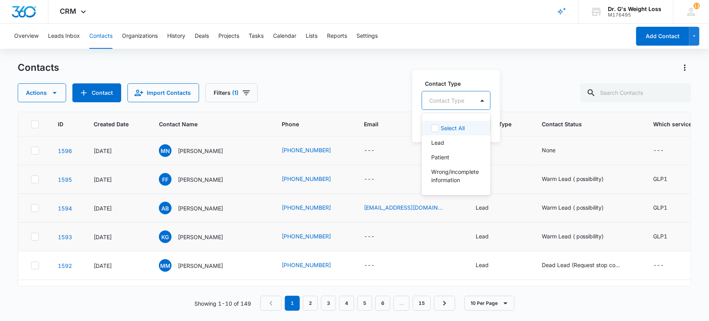
click at [472, 101] on div "Contact Type" at bounding box center [448, 101] width 52 height 18
click at [443, 142] on p "Lead" at bounding box center [437, 142] width 13 height 8
click at [470, 81] on label "Contact Type" at bounding box center [455, 83] width 60 height 8
click at [464, 124] on button "Save" at bounding box center [470, 125] width 23 height 15
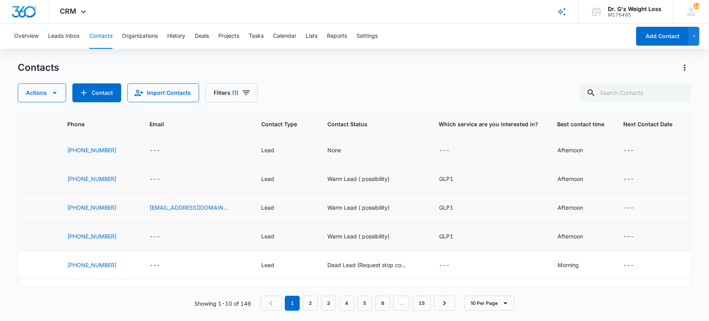
scroll to position [0, 219]
click at [314, 148] on td "None" at bounding box center [370, 151] width 112 height 29
click at [323, 153] on div "None" at bounding box center [330, 150] width 14 height 8
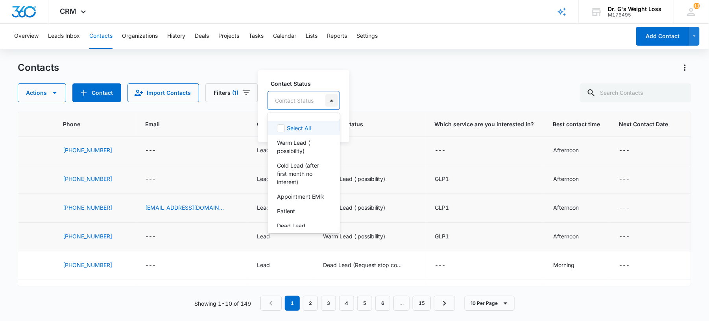
click at [334, 98] on div at bounding box center [331, 100] width 13 height 13
click at [299, 150] on p "Warm Lead ( possibility)" at bounding box center [303, 146] width 52 height 17
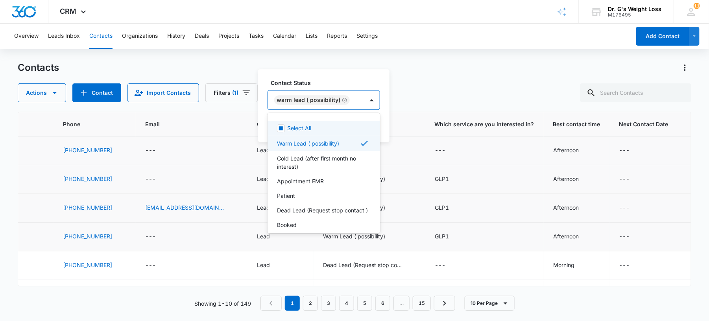
click at [364, 83] on label "Contact Status" at bounding box center [327, 83] width 113 height 8
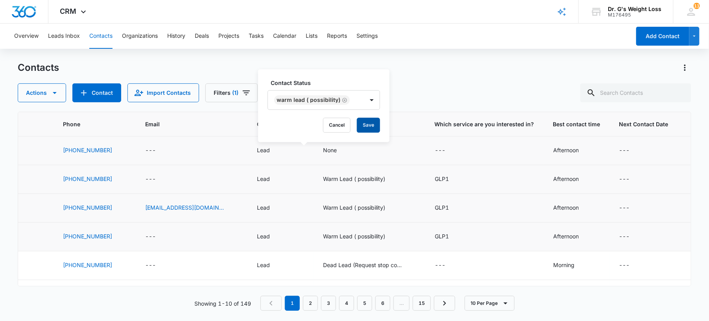
click at [367, 121] on button "Save" at bounding box center [368, 125] width 23 height 15
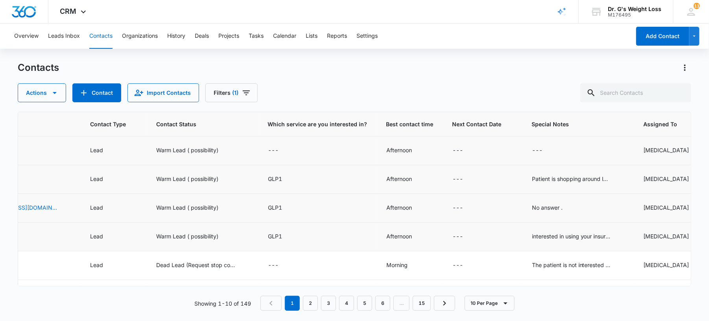
scroll to position [0, 386]
click at [522, 153] on td "---" at bounding box center [578, 151] width 112 height 29
click at [531, 150] on div "---" at bounding box center [536, 150] width 11 height 9
paste textarea "Left a message on v/m"
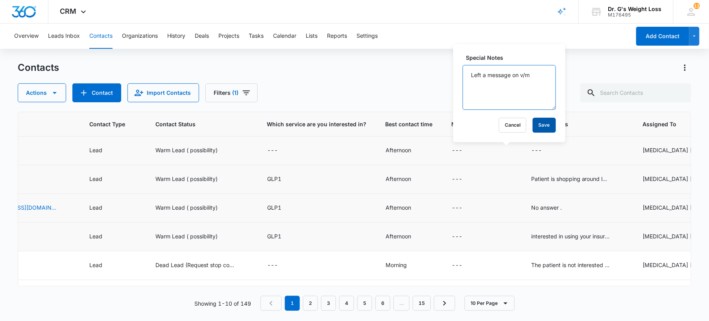
type textarea "Left a message on v/m"
click at [542, 120] on button "Save" at bounding box center [544, 125] width 23 height 15
